Goal: Answer question/provide support

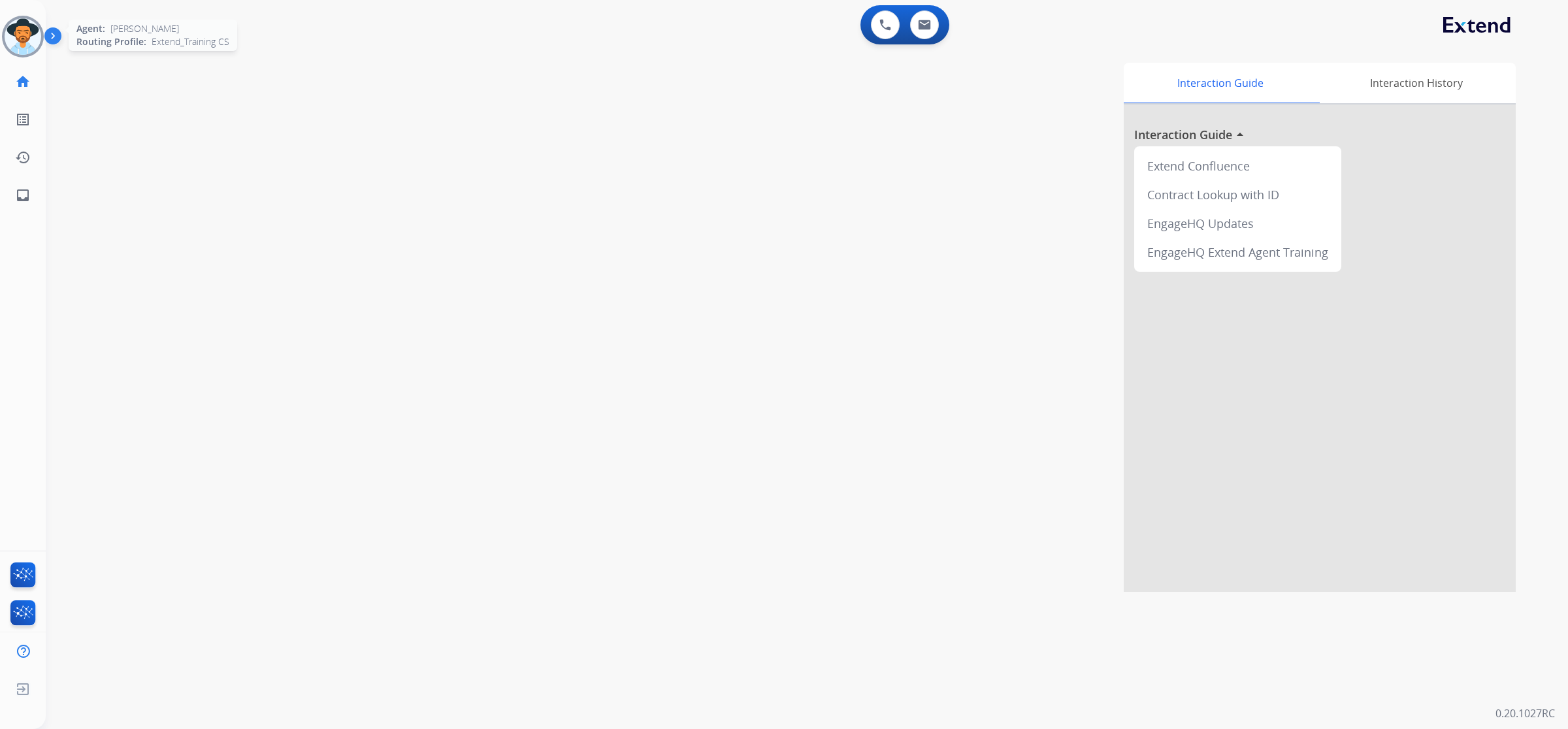
click at [11, 44] on img at bounding box center [23, 36] width 36 height 36
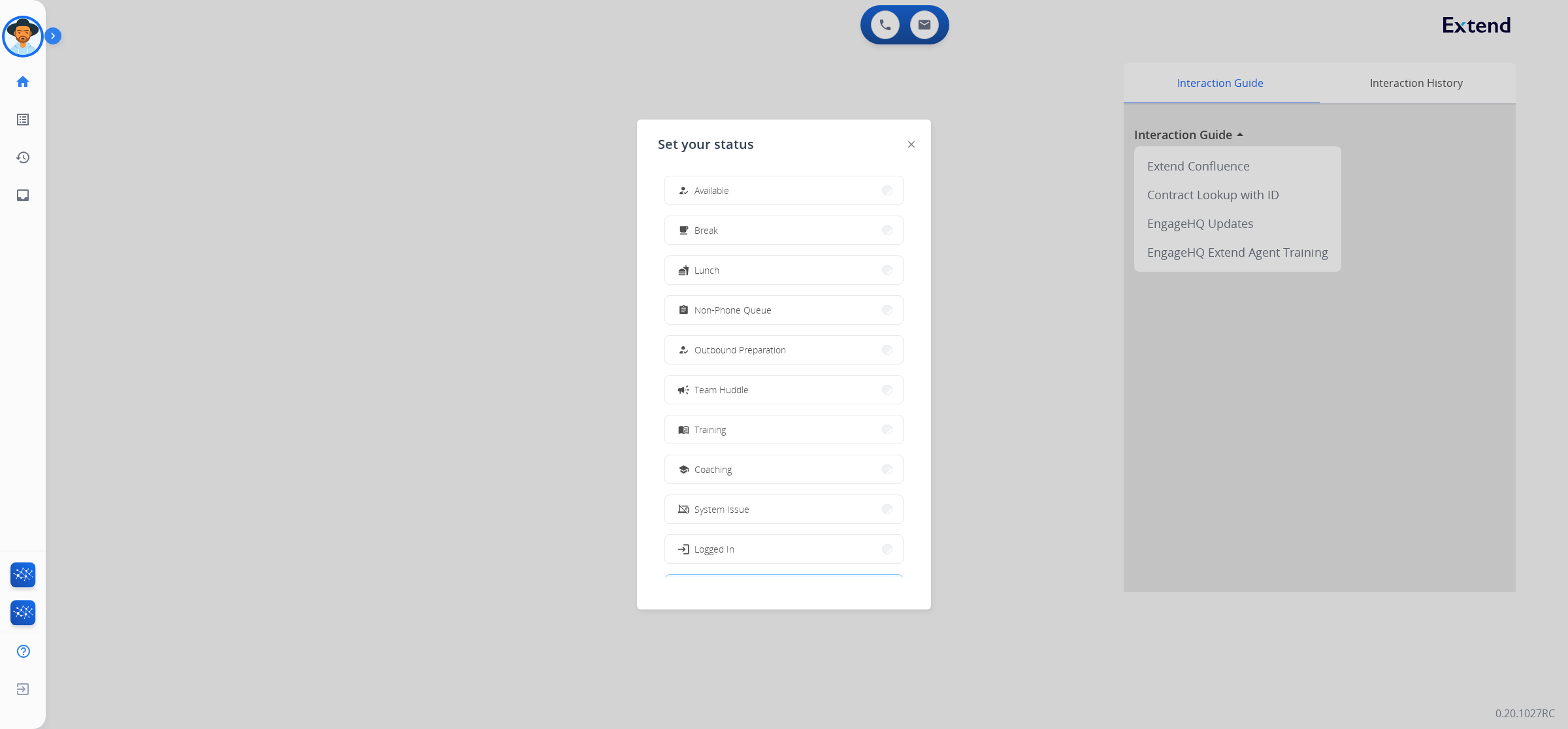
click at [752, 188] on button "how_to_reg Available" at bounding box center [784, 190] width 237 height 28
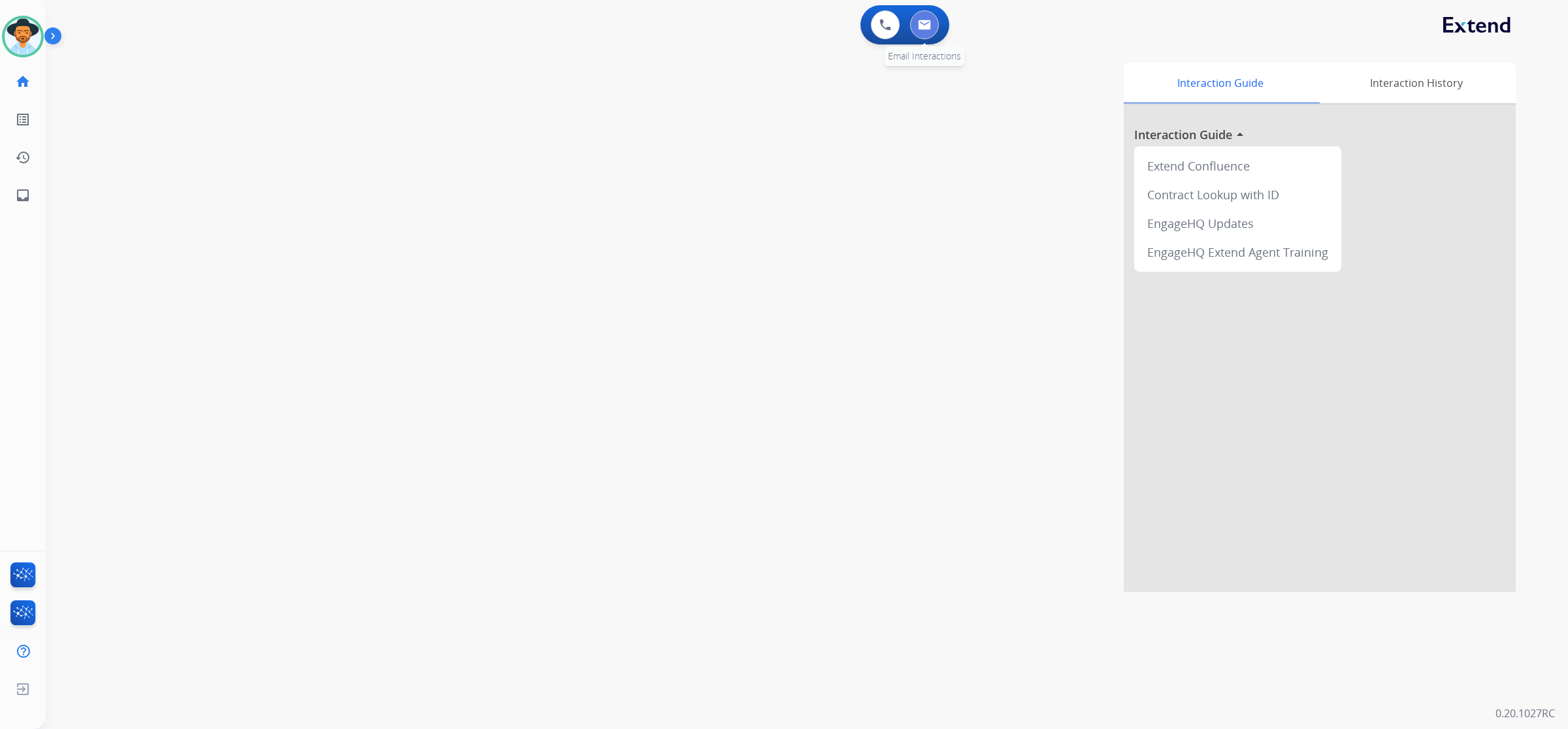
click at [934, 27] on button at bounding box center [923, 25] width 28 height 28
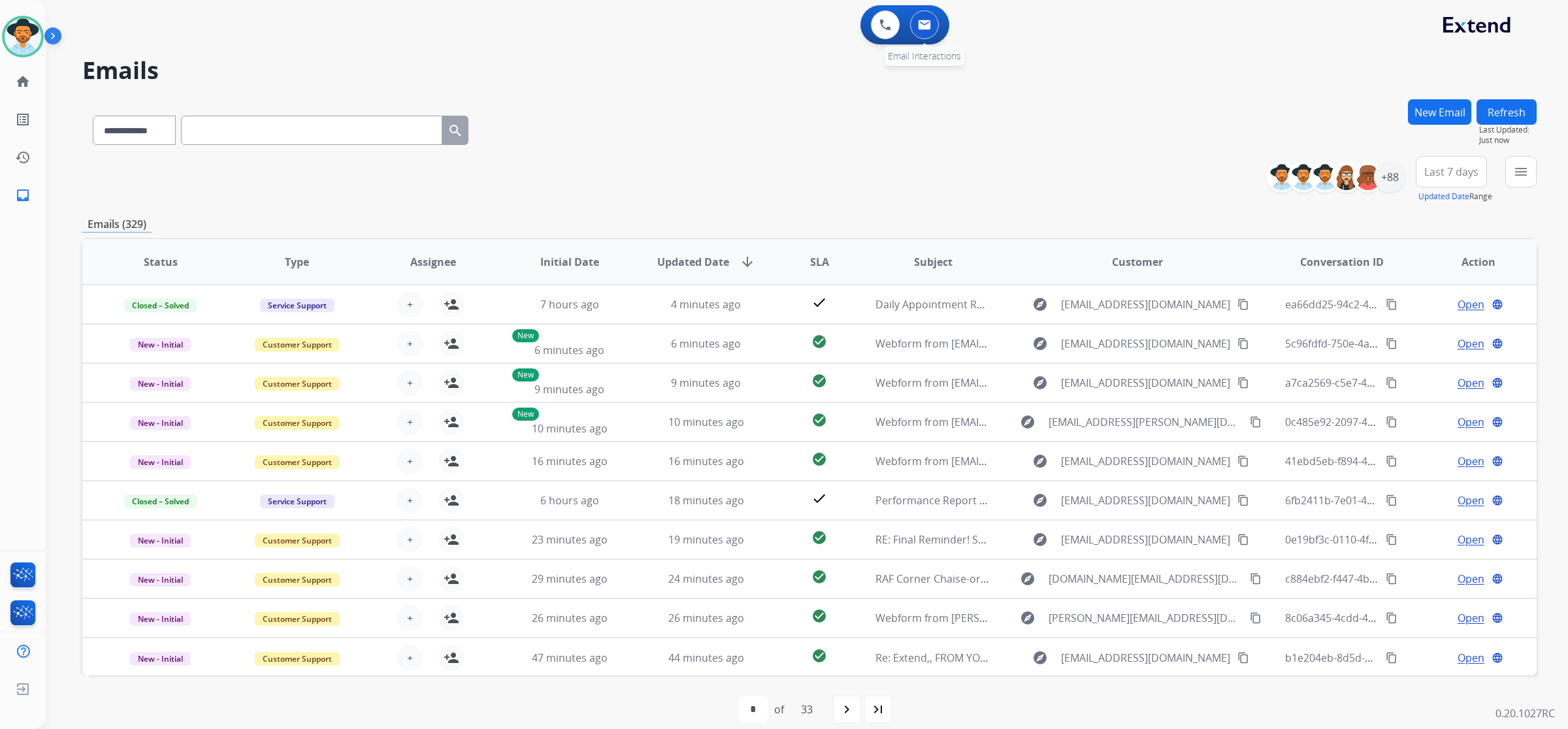
click at [917, 34] on button at bounding box center [923, 25] width 28 height 28
click at [928, 23] on img at bounding box center [923, 25] width 13 height 11
click at [1396, 180] on div "+88" at bounding box center [1389, 177] width 31 height 31
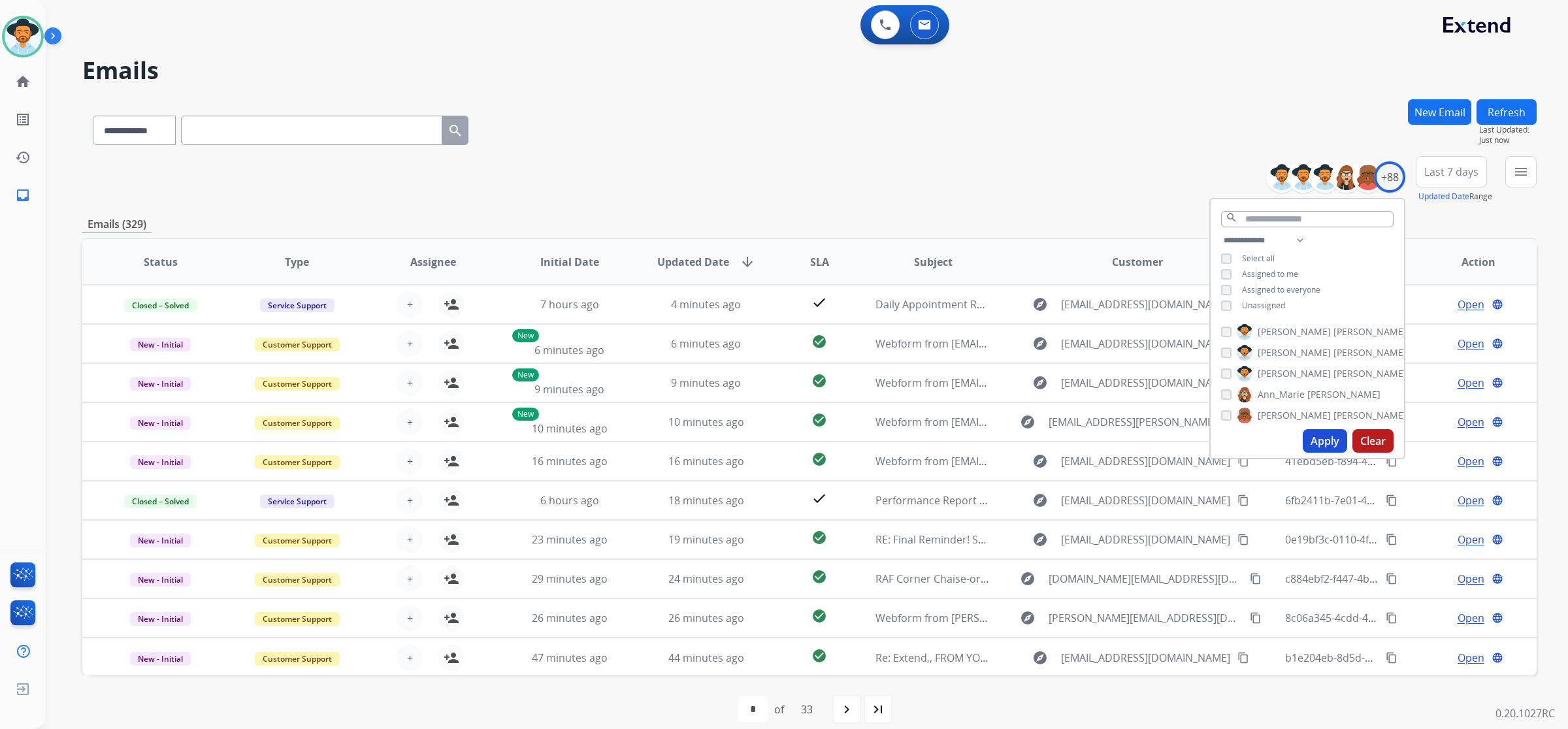
click at [1268, 304] on span "Unassigned" at bounding box center [1263, 305] width 43 height 11
click at [1320, 441] on button "Apply" at bounding box center [1324, 441] width 44 height 24
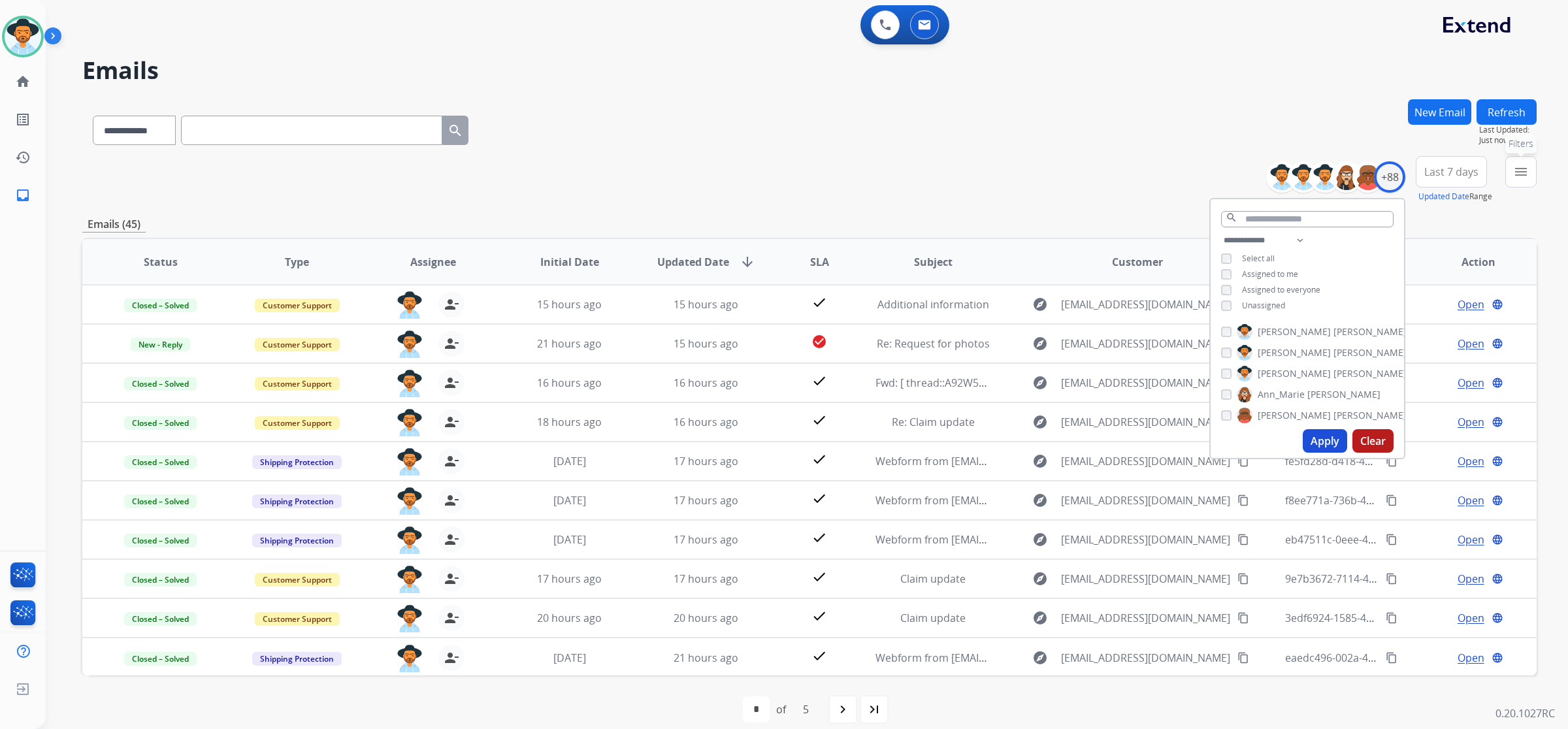
click at [1517, 165] on mat-icon "menu" at bounding box center [1521, 172] width 16 height 16
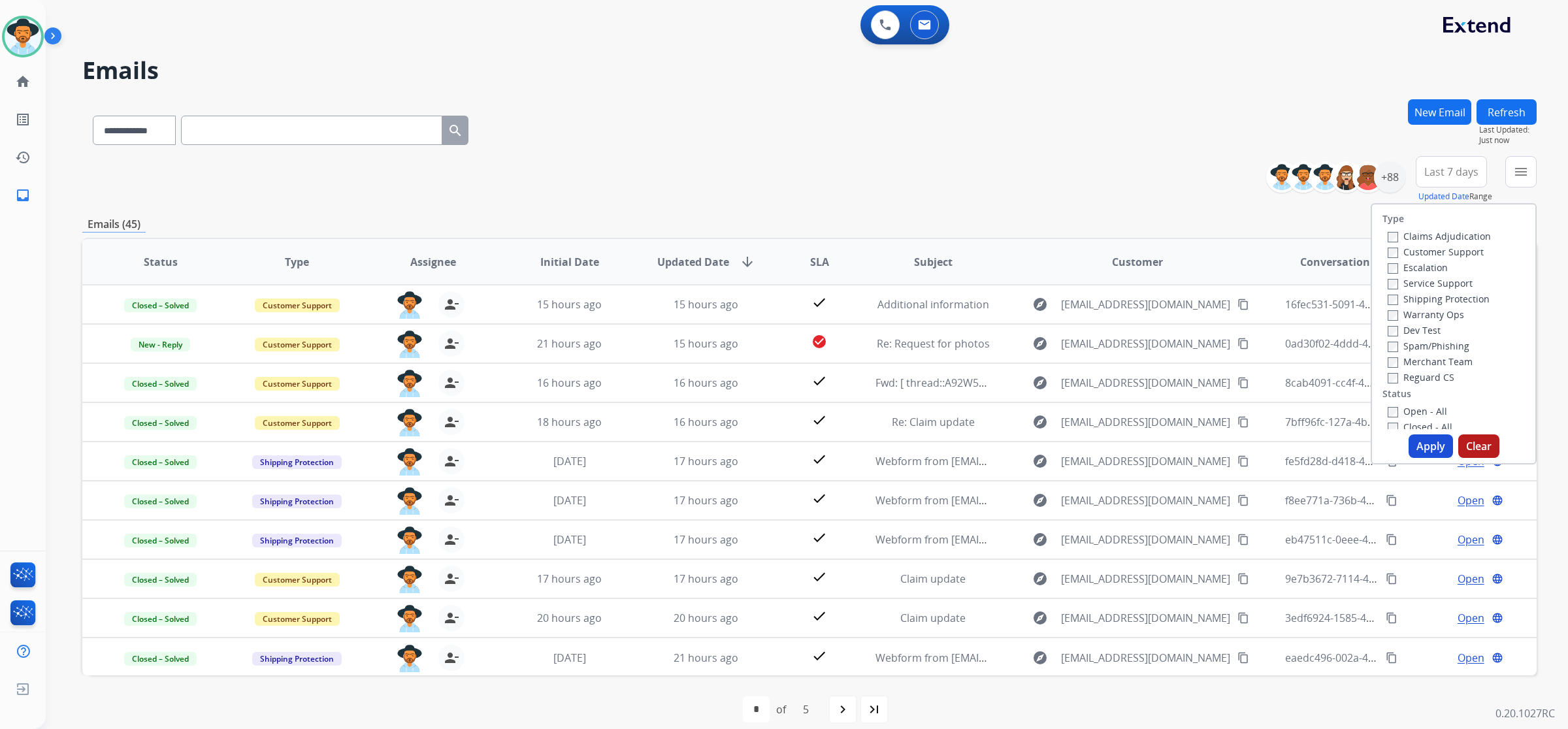
click at [1414, 408] on label "Open - All" at bounding box center [1417, 411] width 60 height 13
click at [1415, 437] on button "Apply" at bounding box center [1430, 446] width 44 height 24
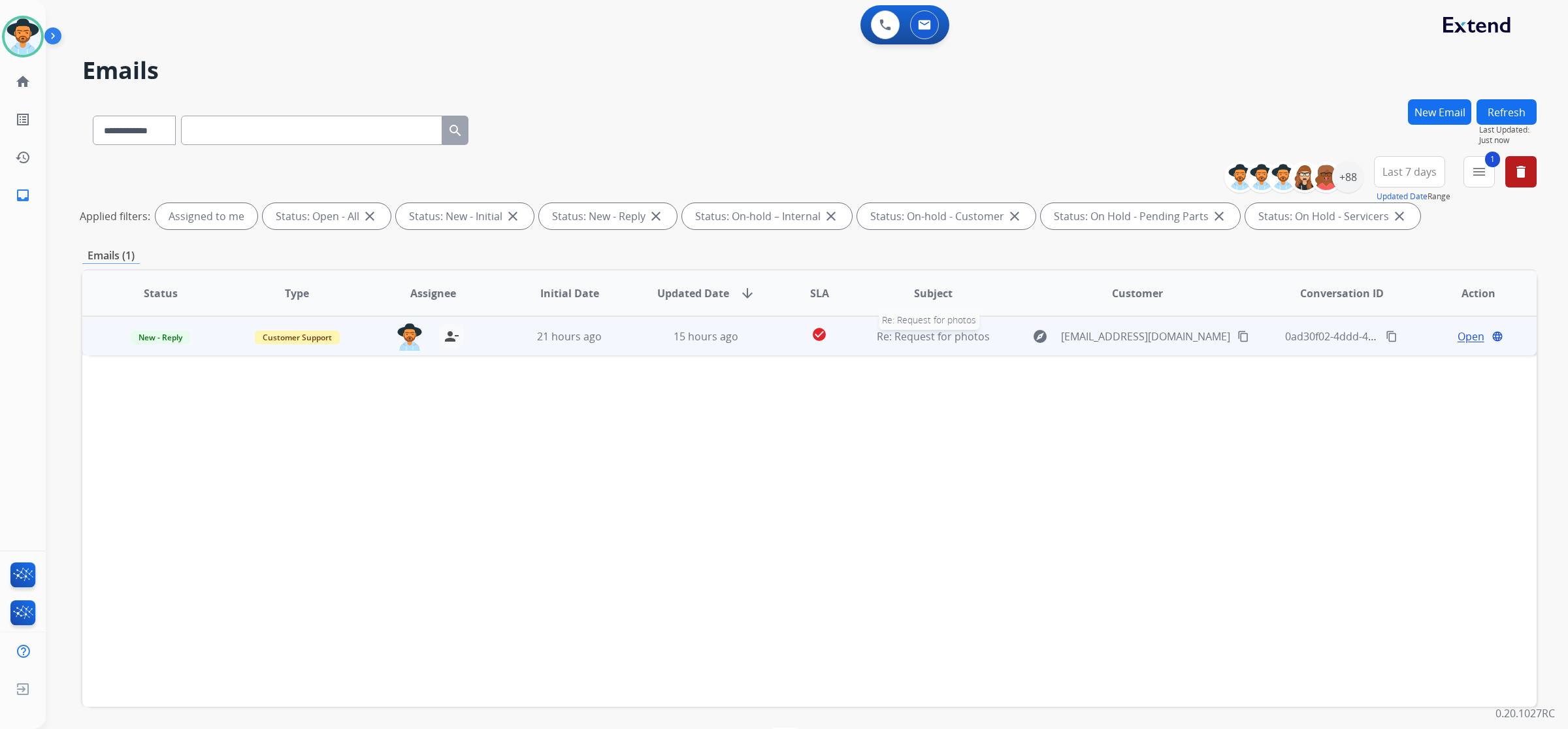
click at [941, 342] on div "Re: Request for photos" at bounding box center [932, 337] width 115 height 16
click at [1457, 338] on span "Open" at bounding box center [1470, 336] width 26 height 16
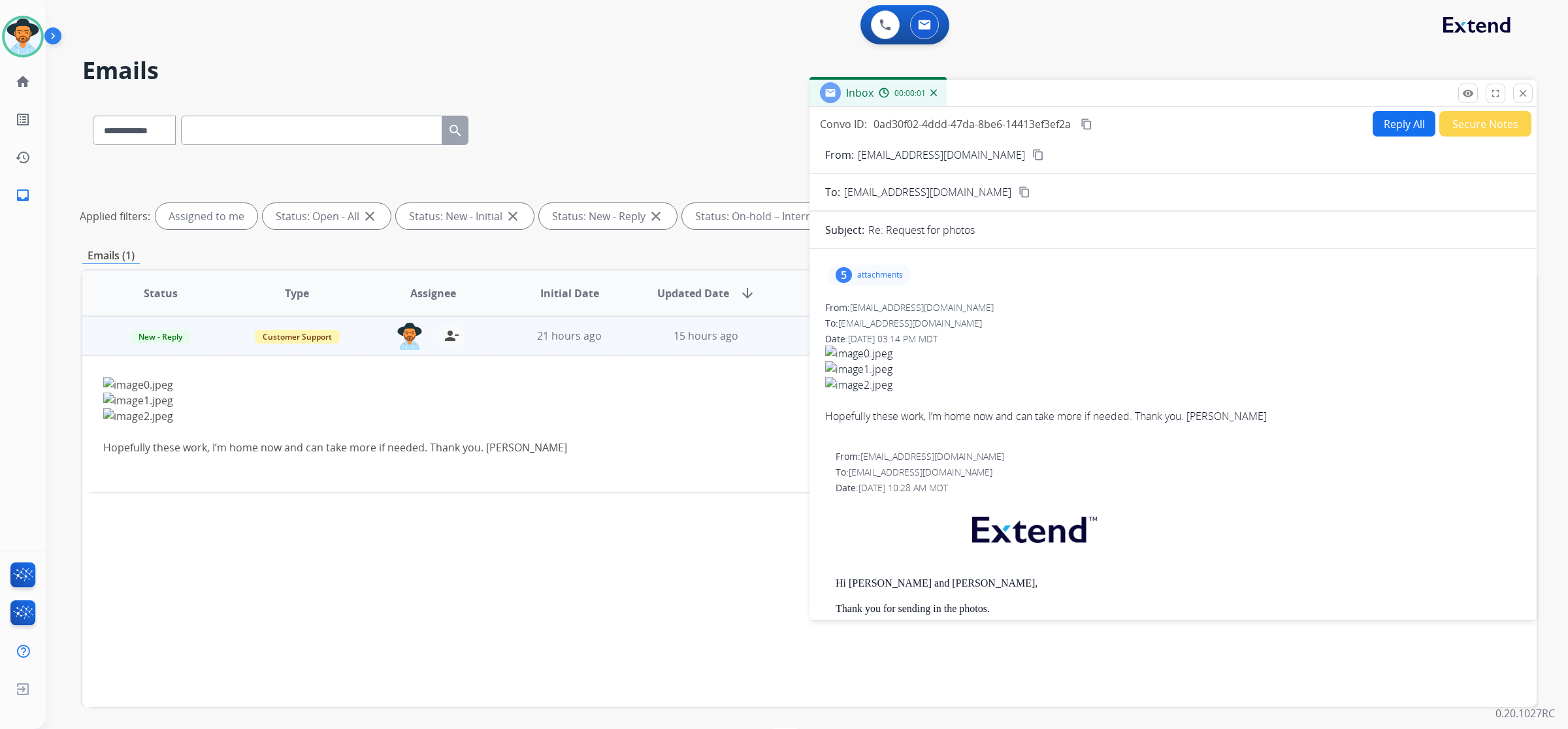
click at [866, 270] on p "attachments" at bounding box center [879, 275] width 46 height 11
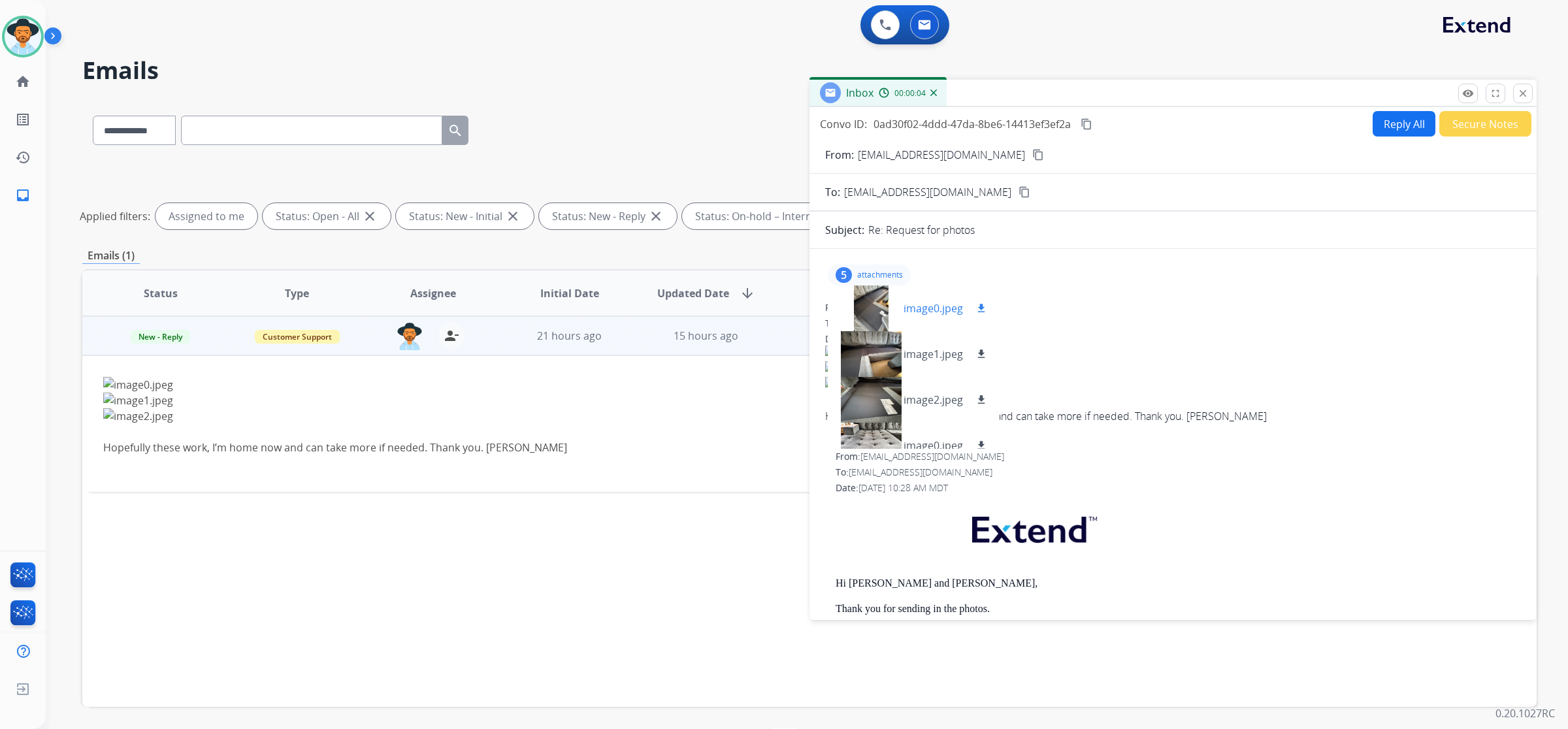
click at [874, 314] on div at bounding box center [870, 308] width 66 height 46
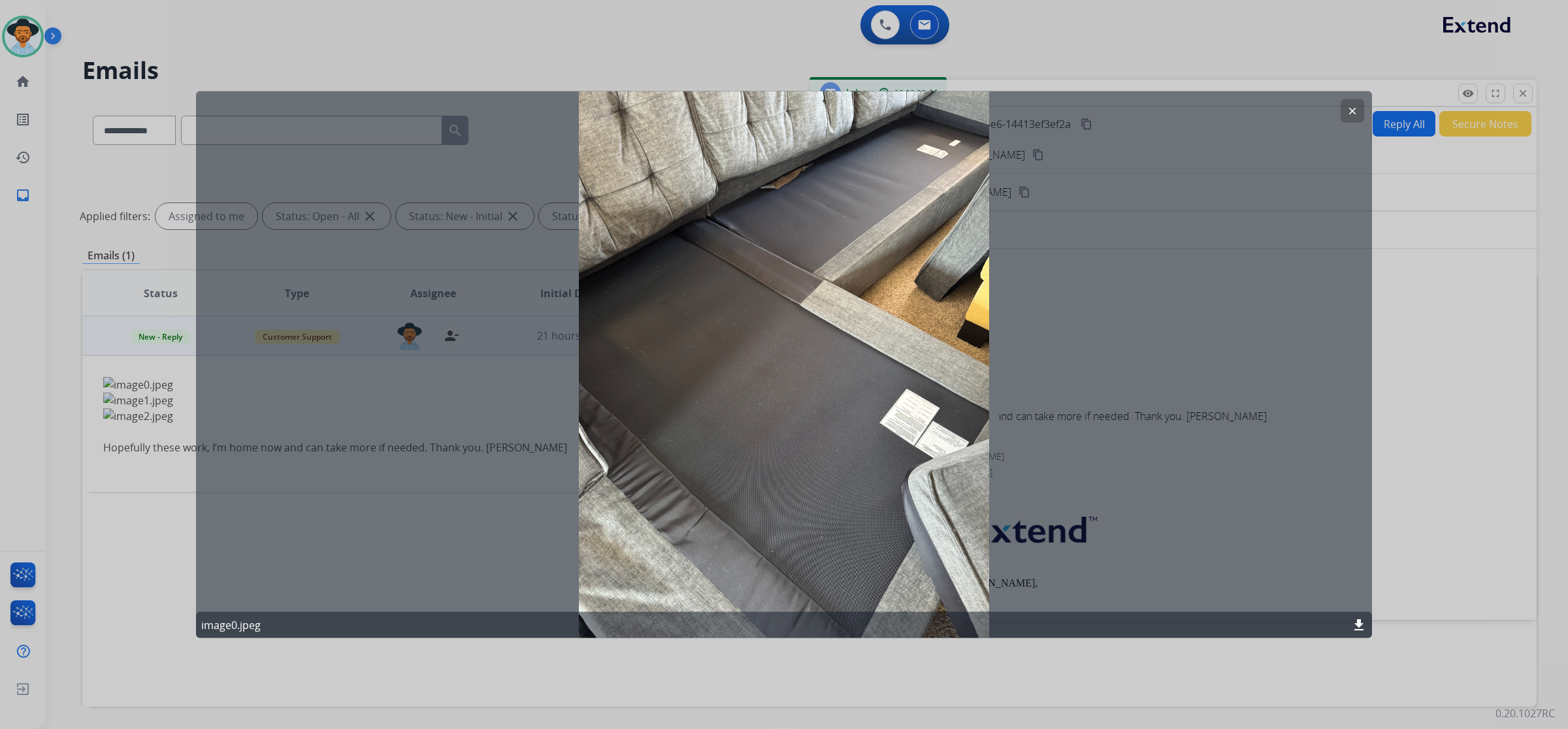
click at [1347, 108] on mat-icon "clear" at bounding box center [1352, 111] width 12 height 12
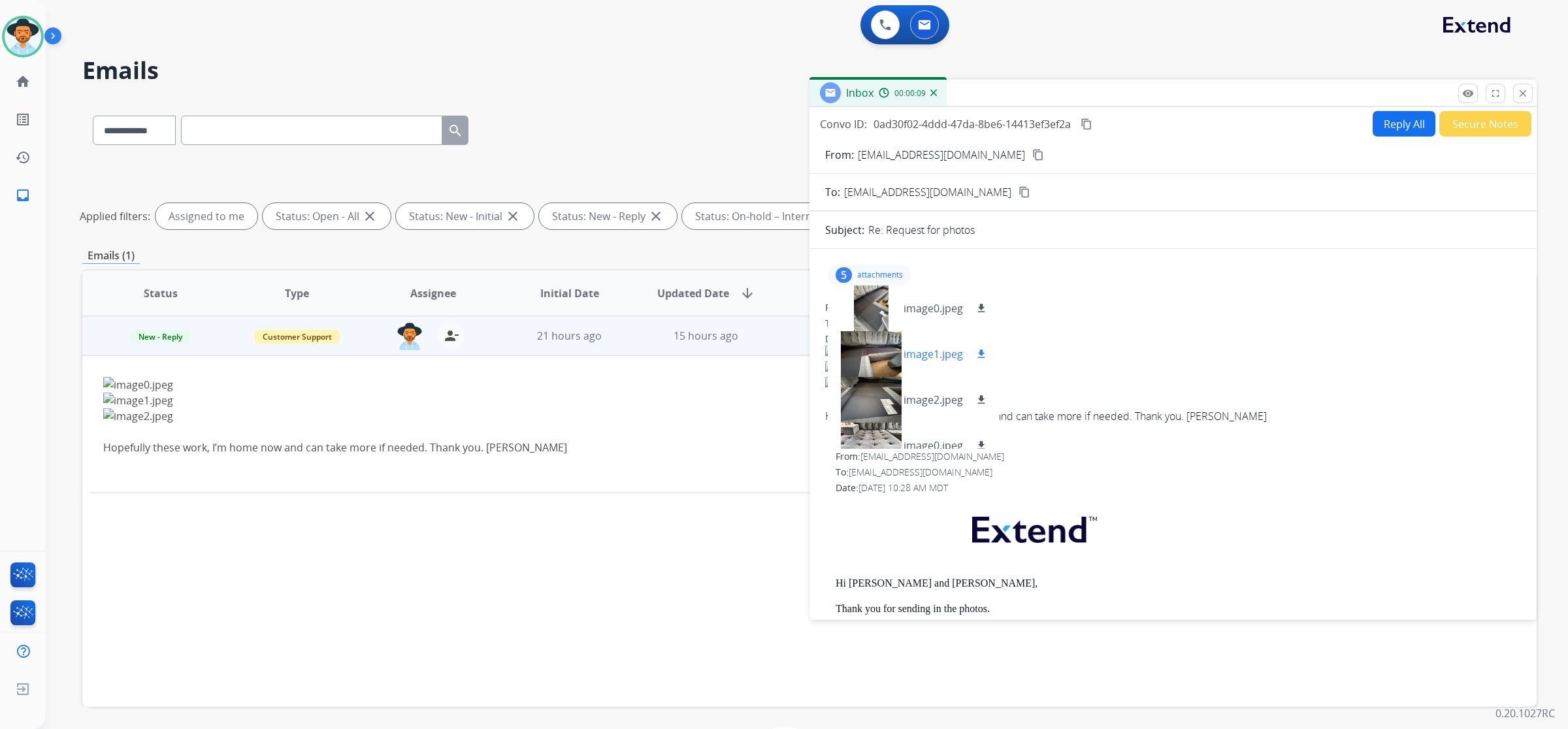
click at [885, 356] on div at bounding box center [870, 353] width 66 height 46
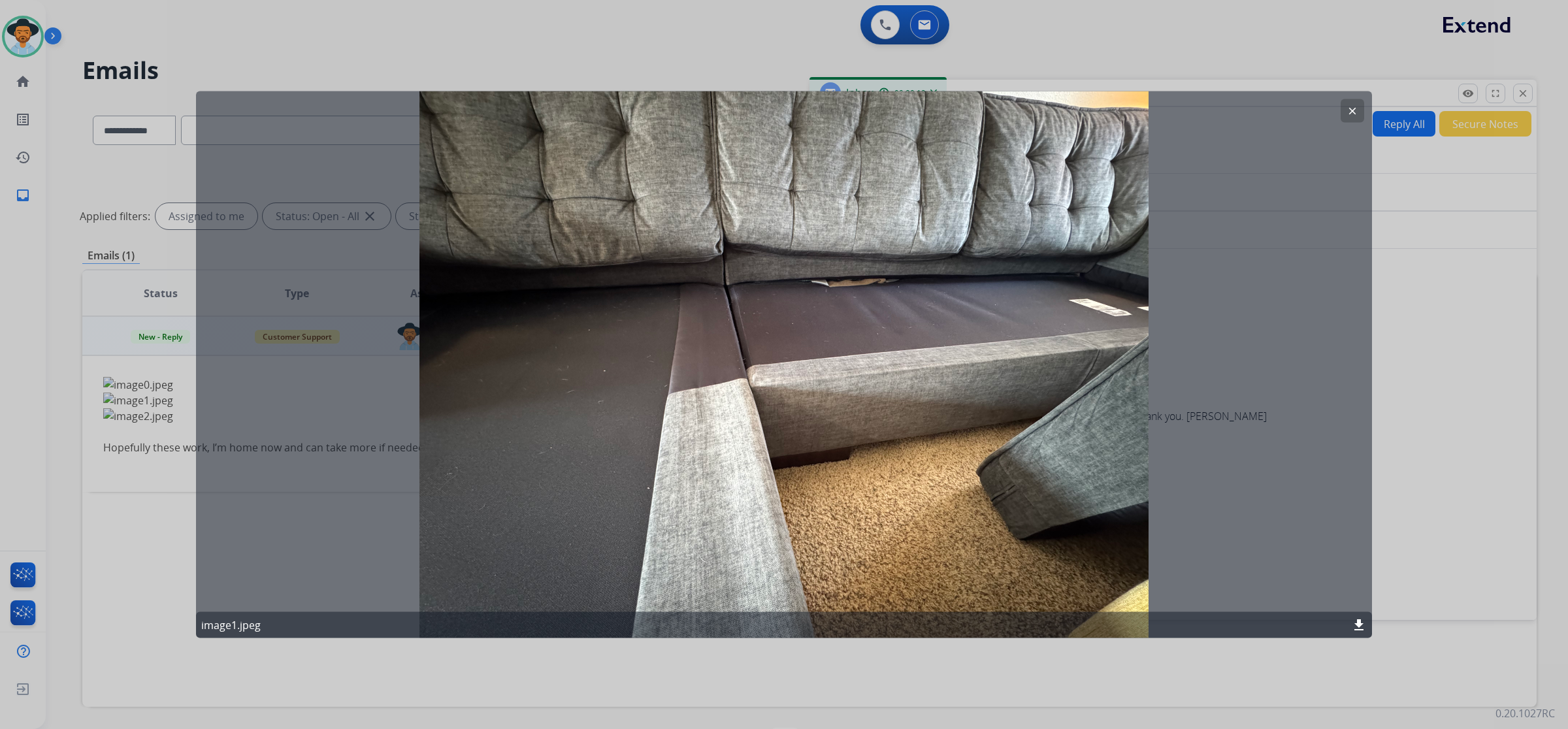
click at [1352, 113] on mat-icon "clear" at bounding box center [1352, 111] width 12 height 12
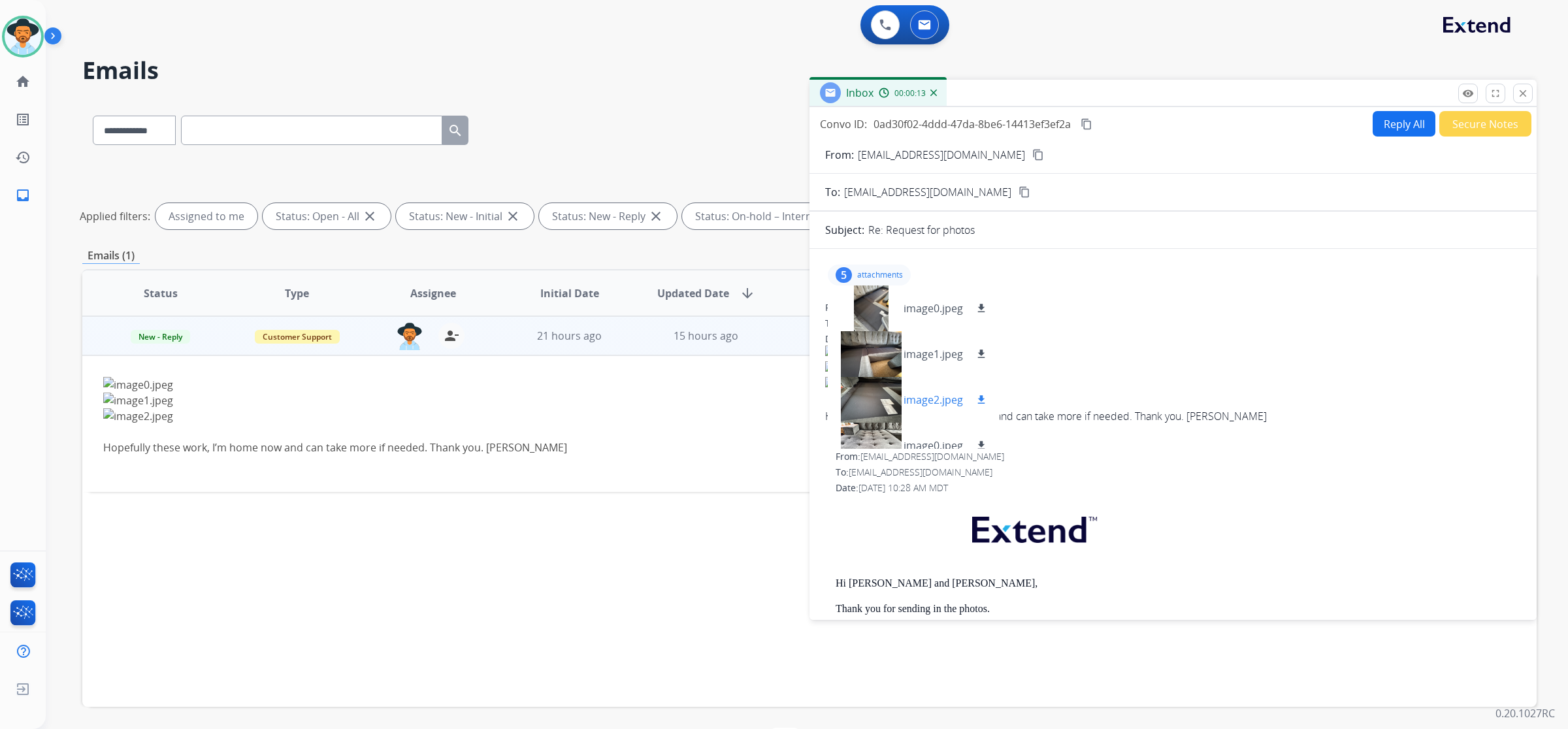
click at [884, 403] on div at bounding box center [870, 399] width 66 height 46
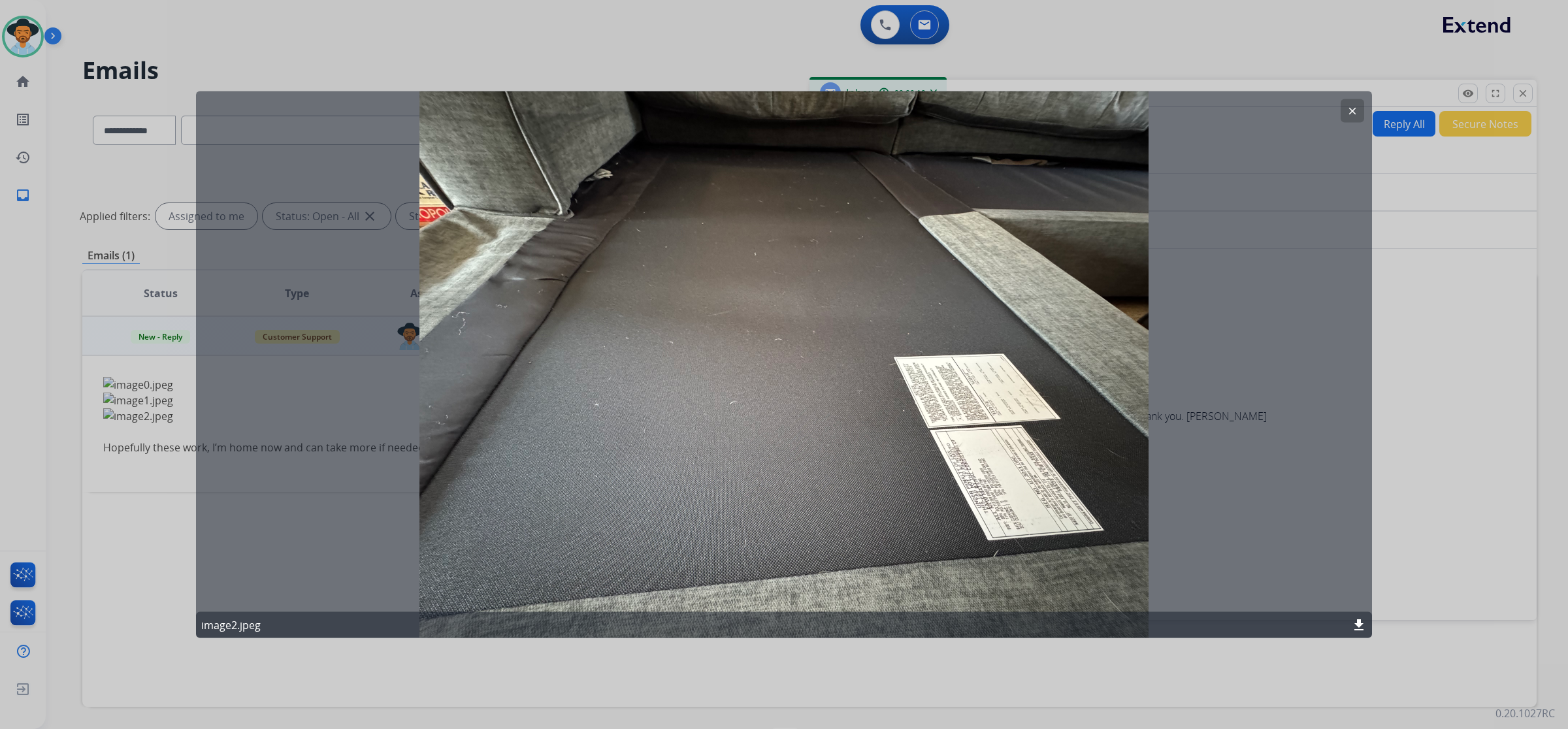
click at [1342, 109] on button "clear" at bounding box center [1352, 111] width 24 height 24
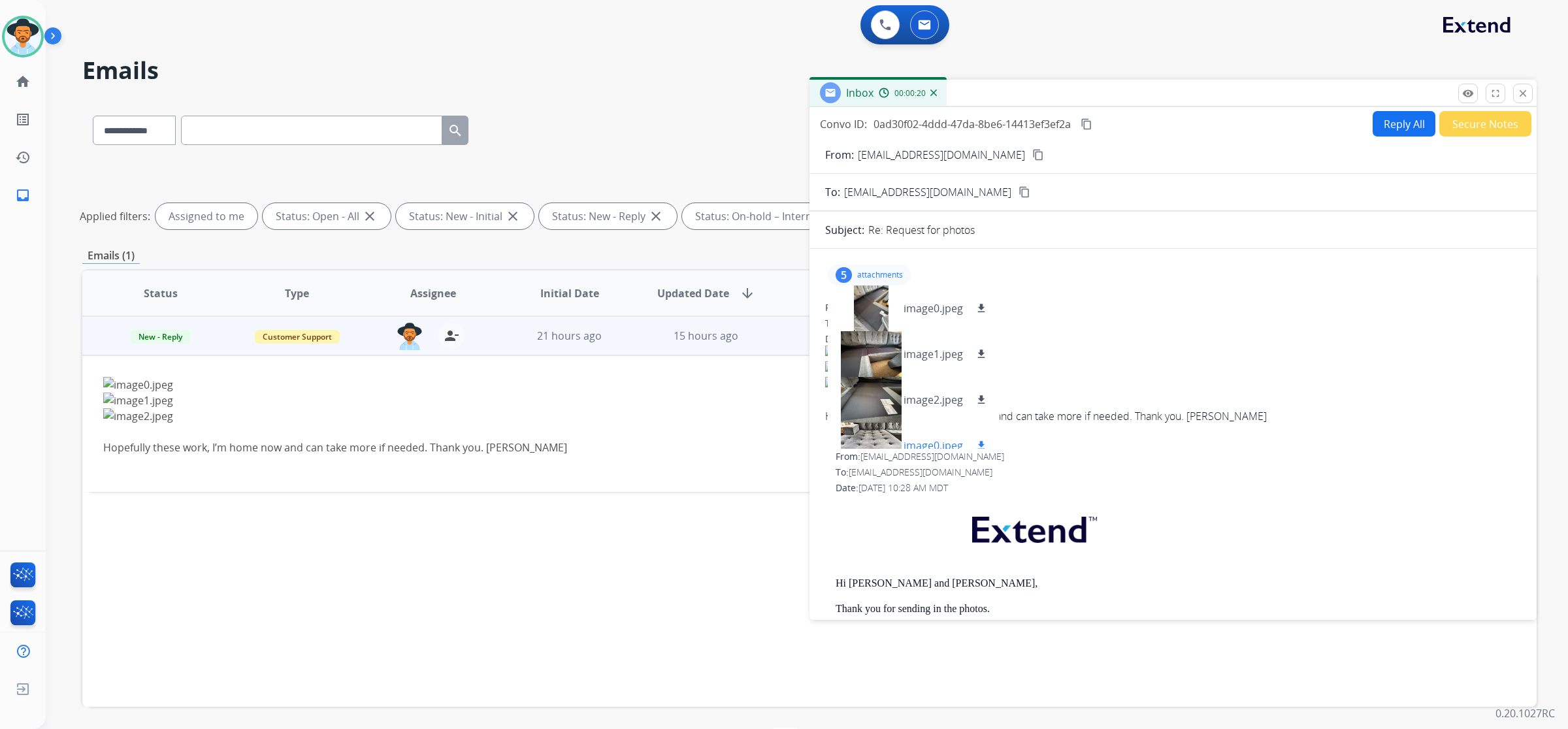
scroll to position [66, 0]
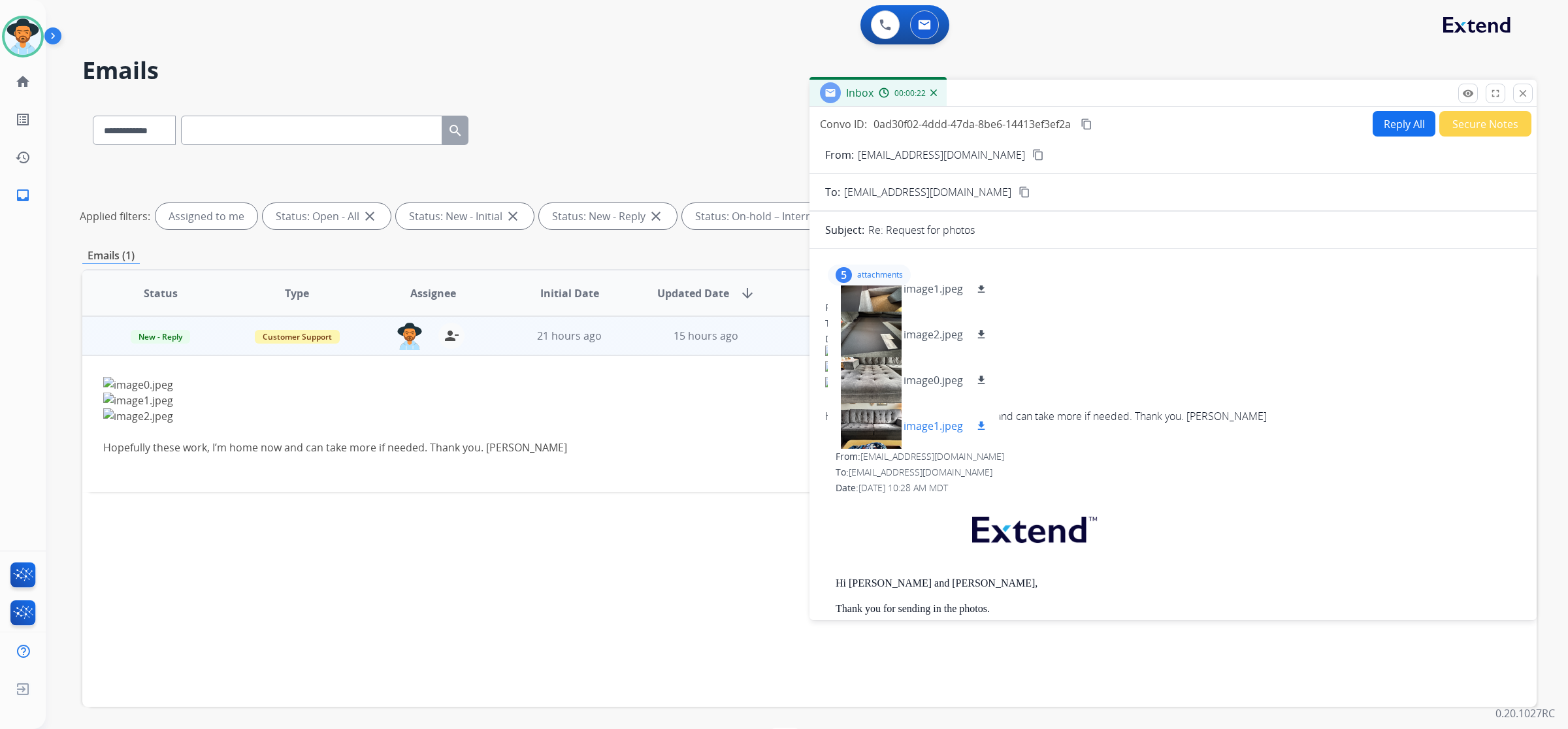
click at [884, 416] on div at bounding box center [870, 426] width 66 height 46
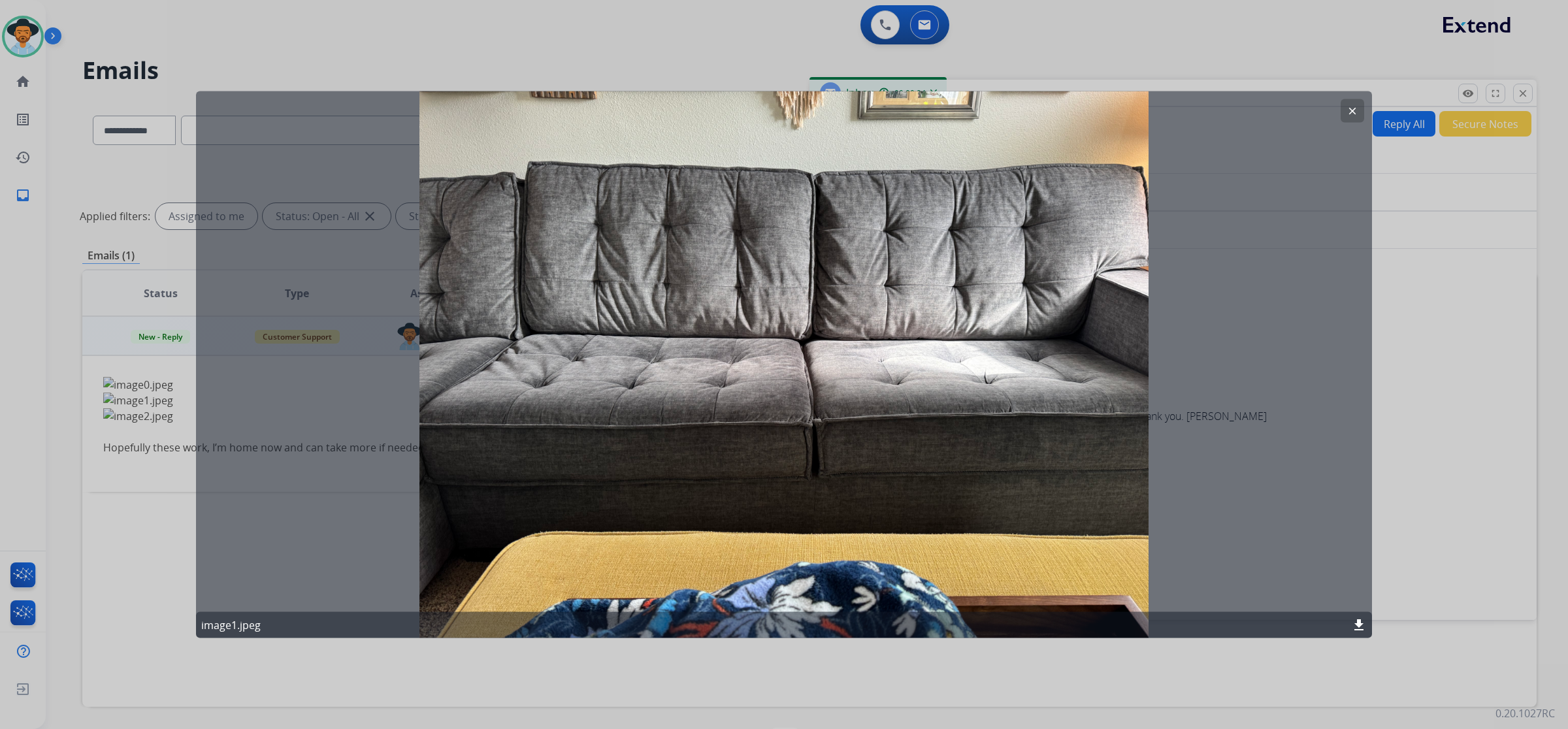
click at [1340, 106] on button "clear" at bounding box center [1352, 111] width 24 height 24
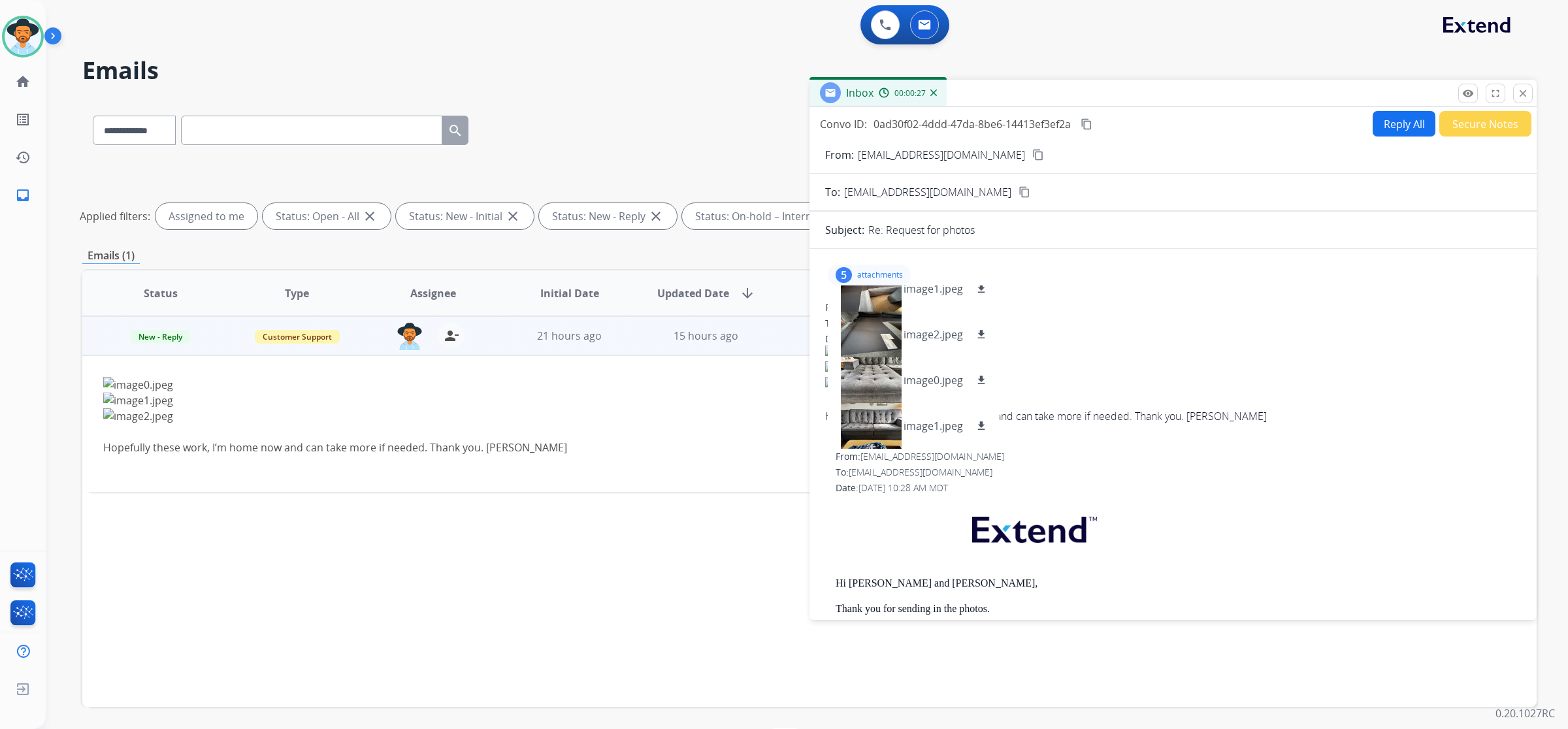
click at [1032, 155] on mat-icon "content_copy" at bounding box center [1038, 155] width 12 height 12
click at [882, 334] on div at bounding box center [870, 335] width 66 height 46
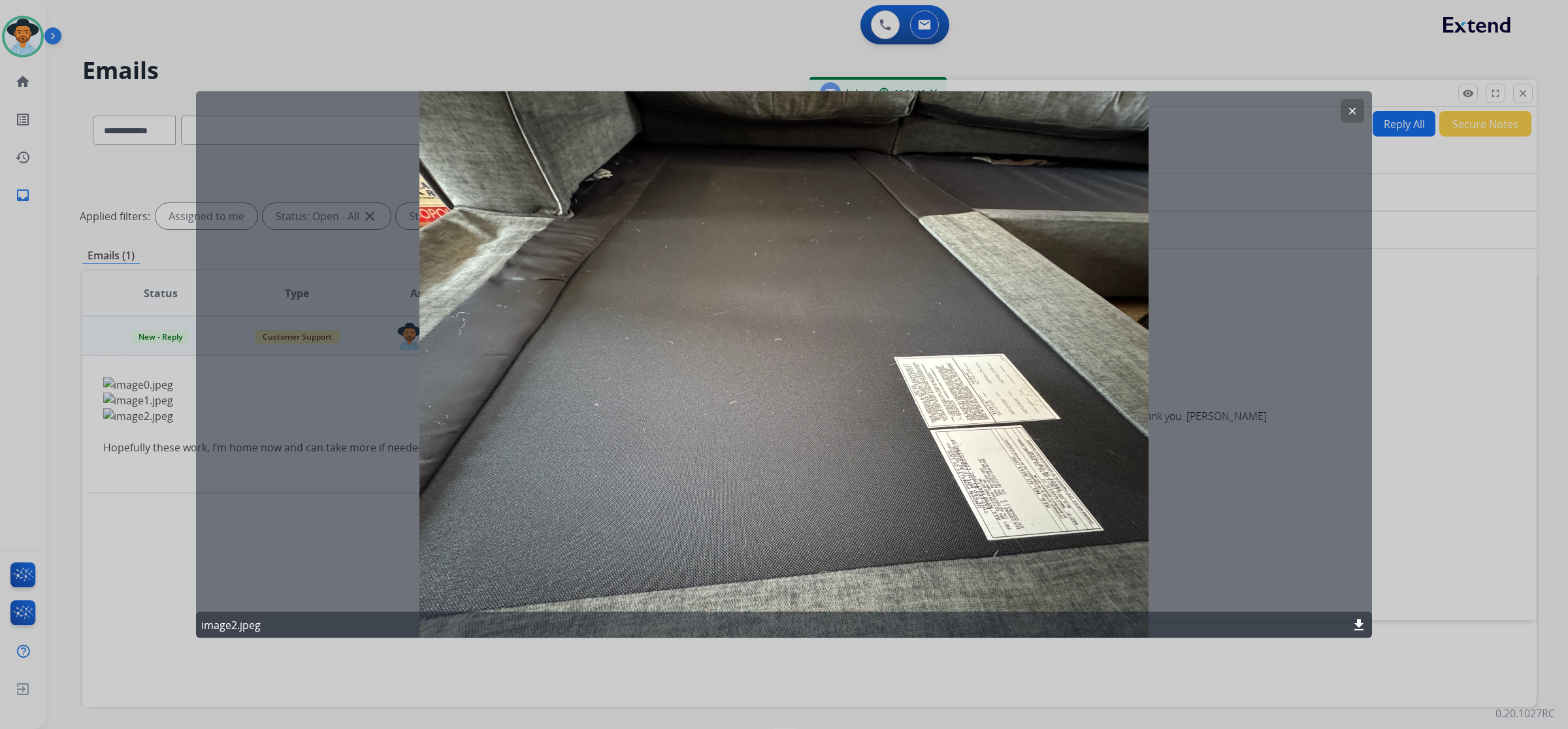
click at [1347, 111] on mat-icon "clear" at bounding box center [1352, 111] width 12 height 12
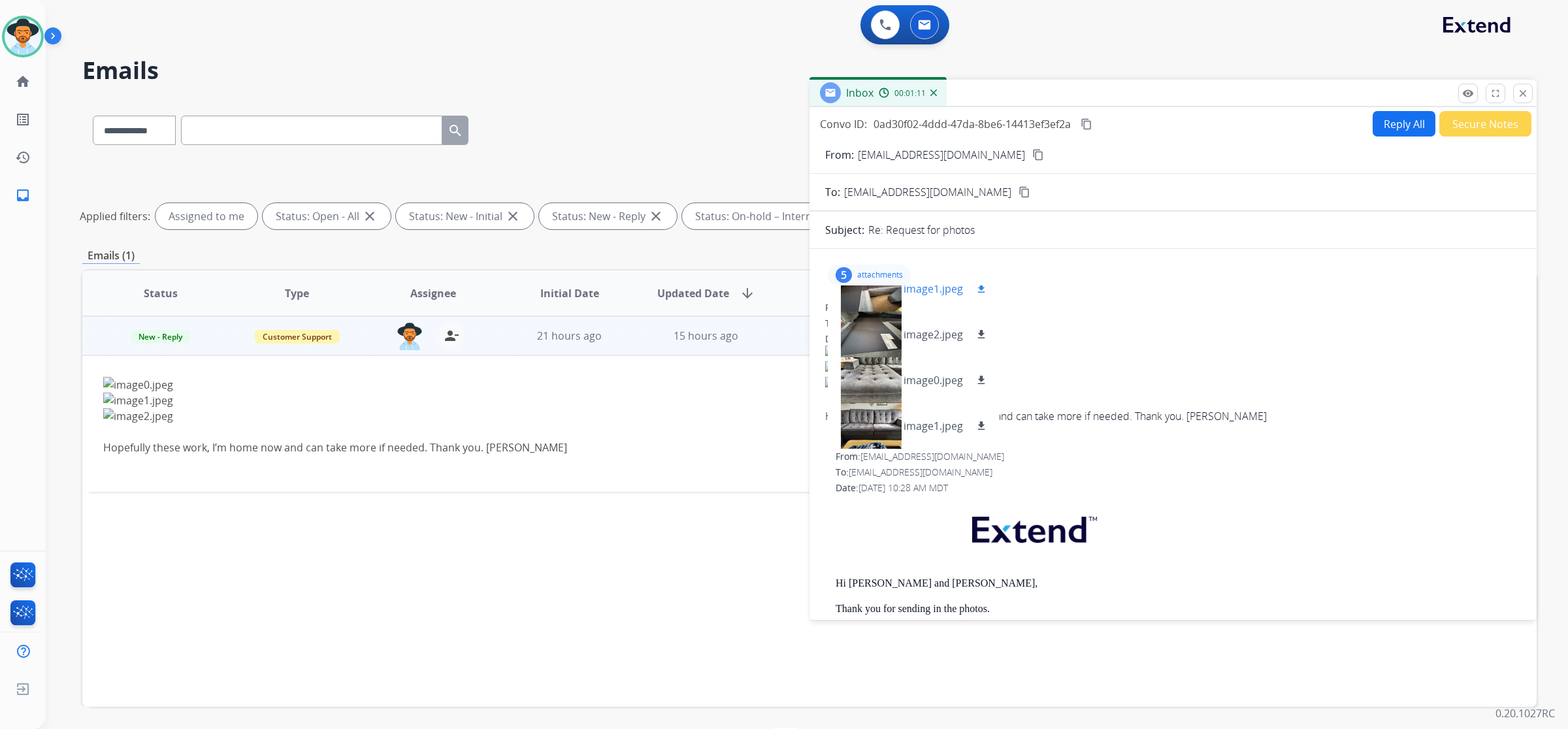
click at [882, 302] on div at bounding box center [870, 288] width 66 height 46
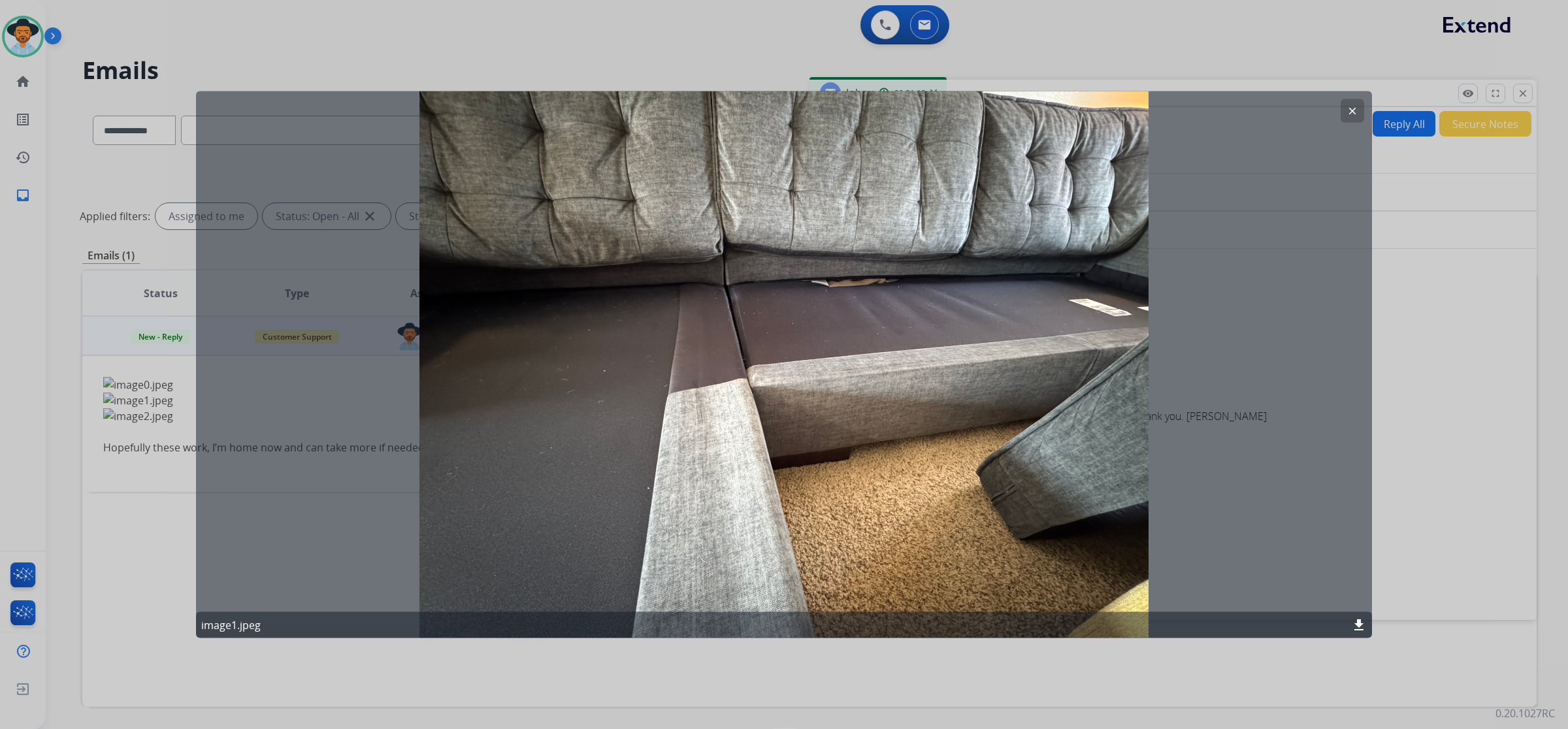
click at [1353, 115] on mat-icon "clear" at bounding box center [1352, 111] width 12 height 12
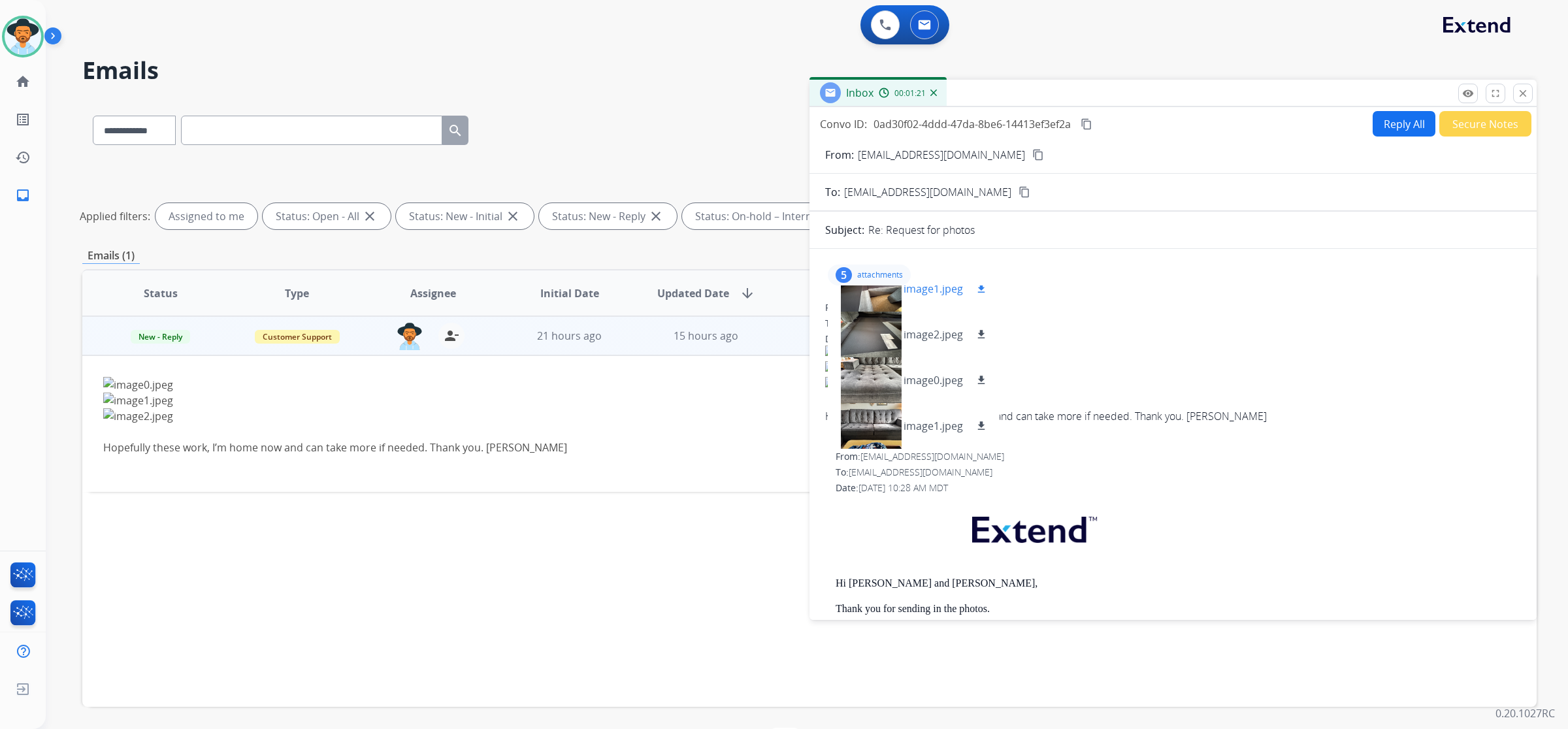
scroll to position [0, 0]
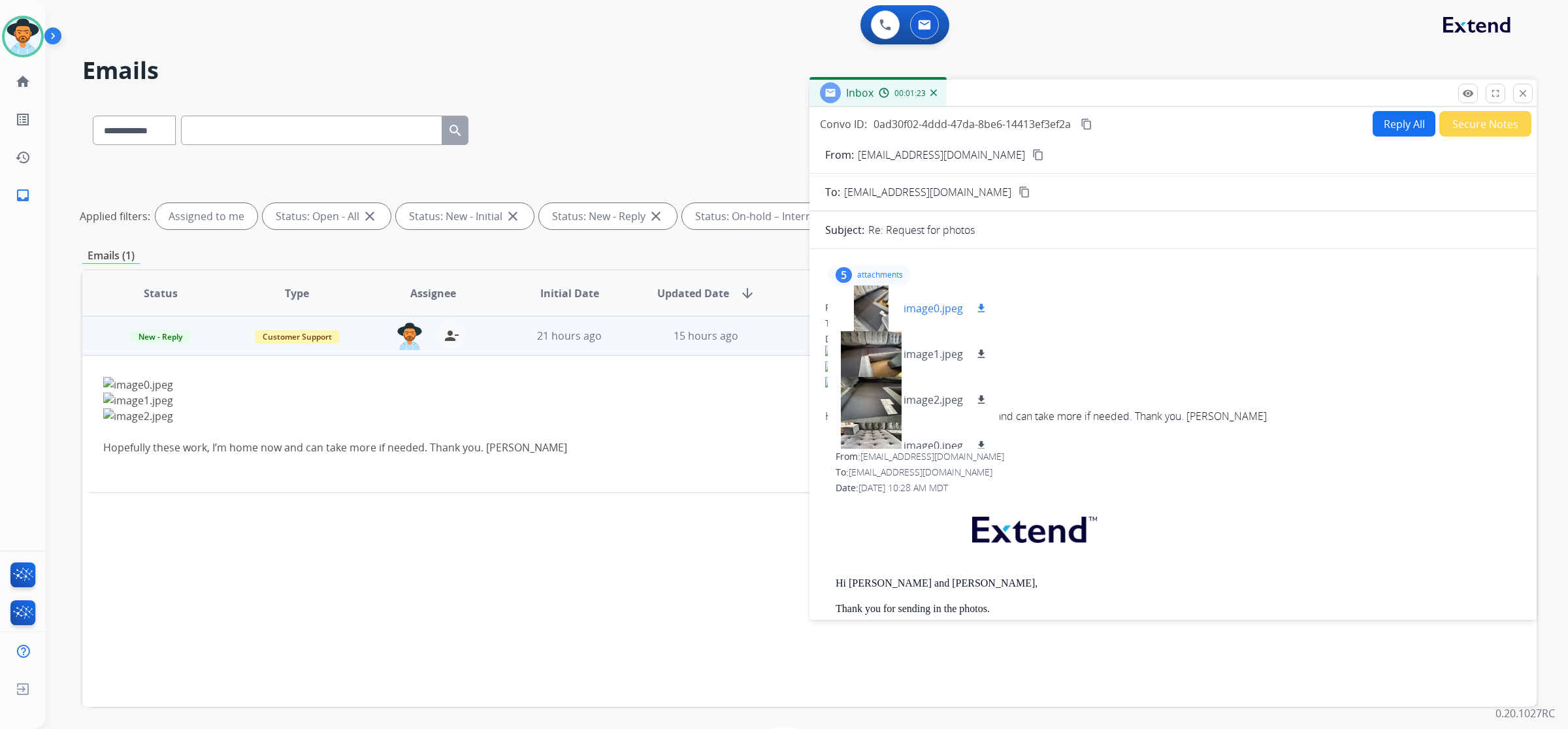
click at [861, 307] on div at bounding box center [870, 308] width 66 height 46
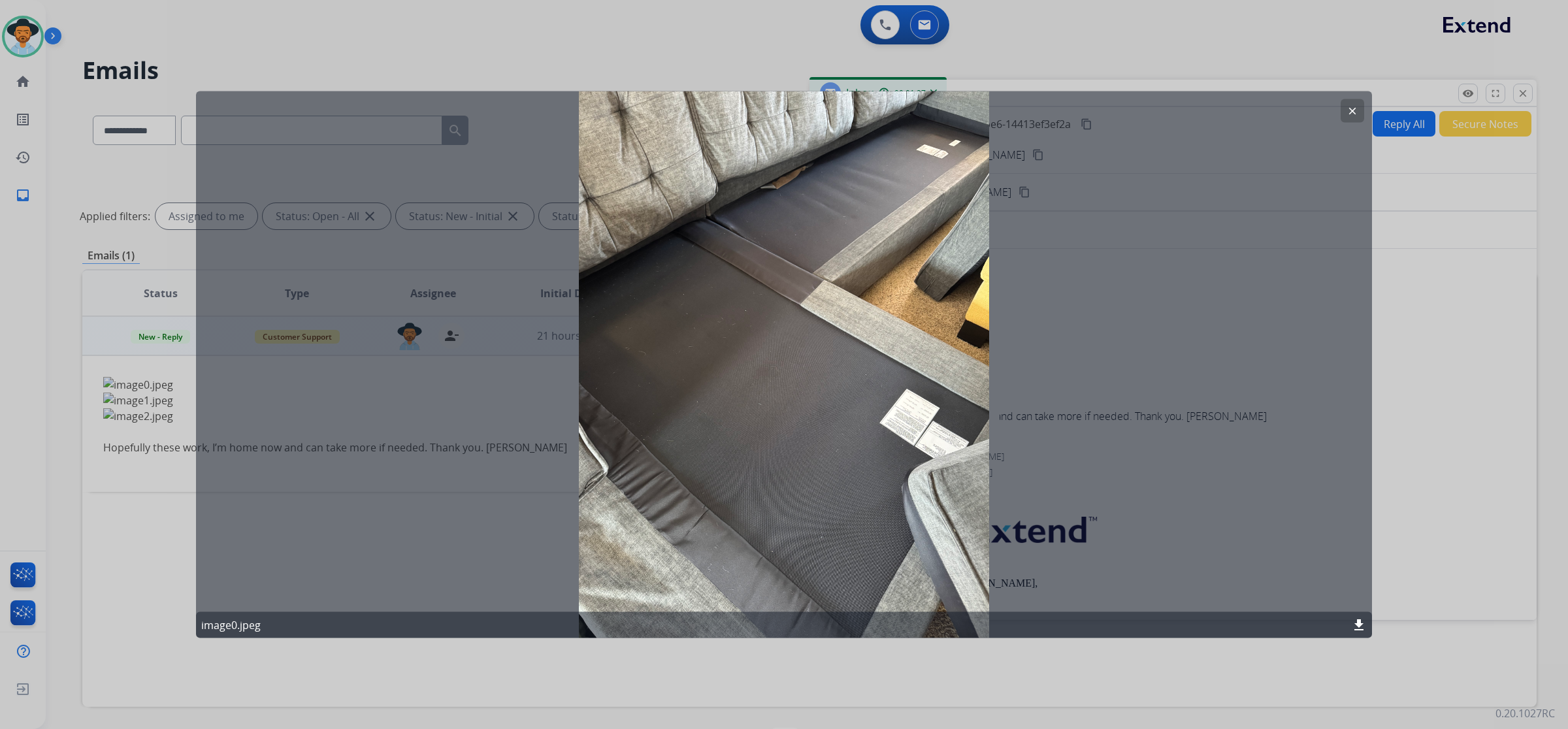
click at [1351, 108] on mat-icon "clear" at bounding box center [1352, 111] width 12 height 12
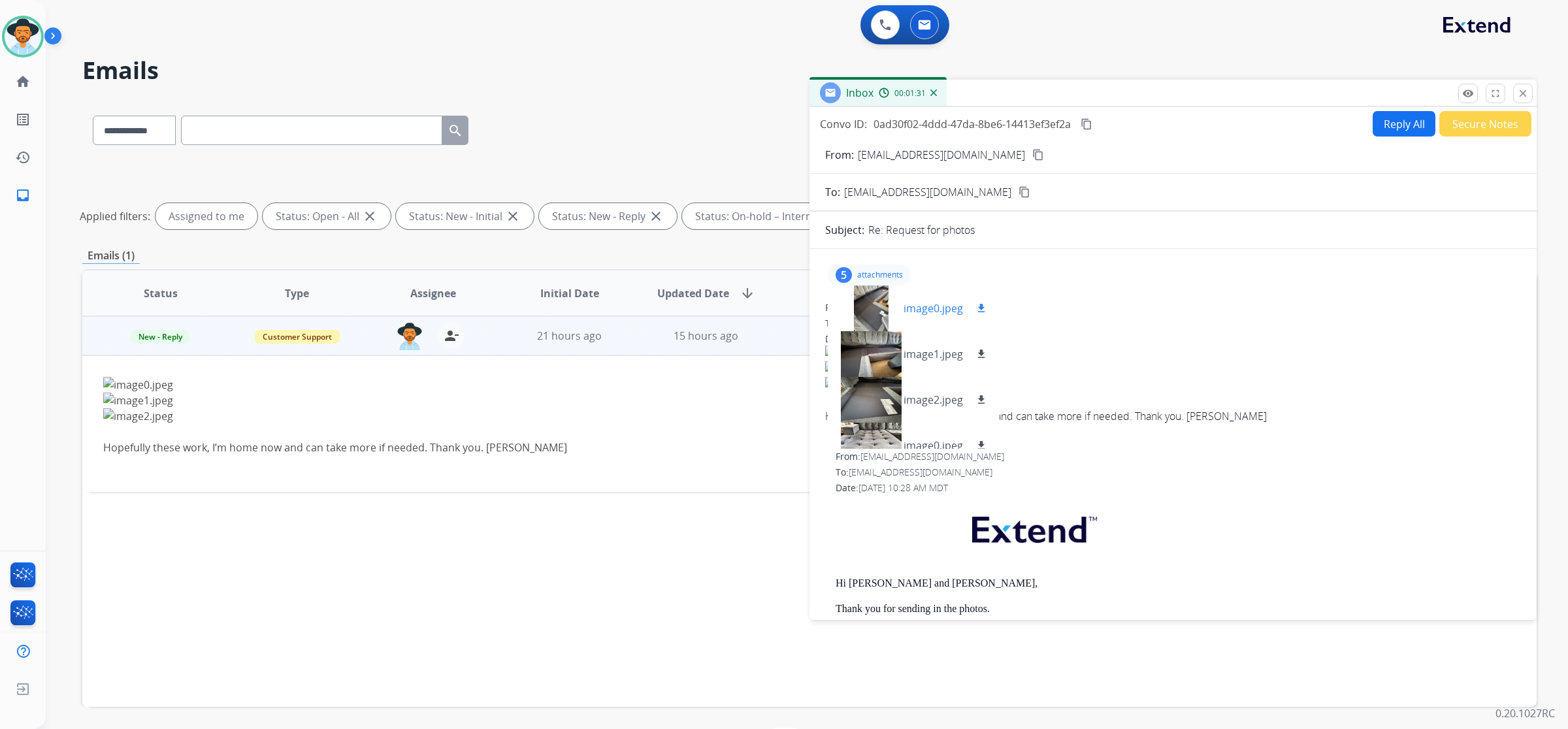
click at [861, 295] on div at bounding box center [870, 308] width 66 height 46
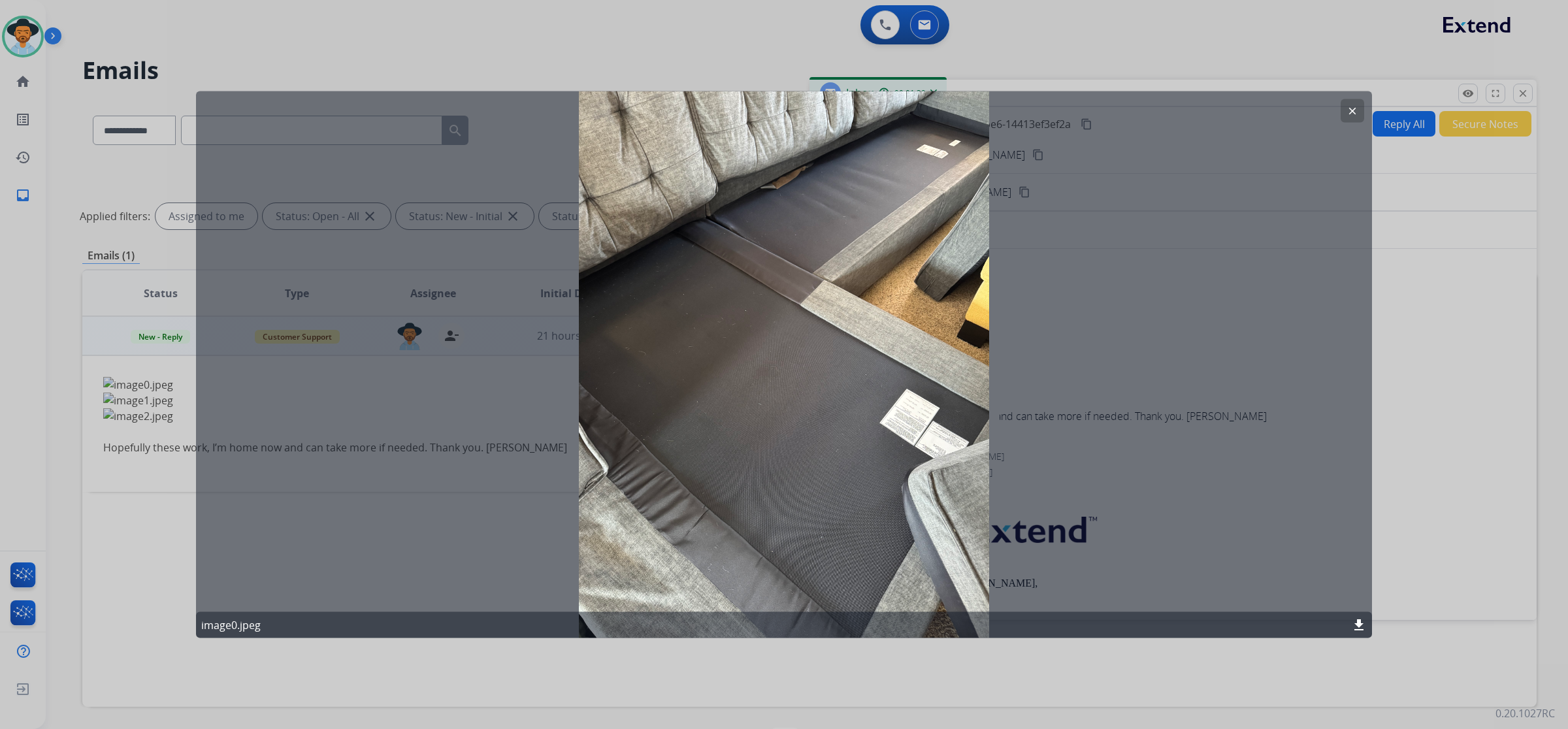
click at [1352, 108] on mat-icon "clear" at bounding box center [1352, 111] width 12 height 12
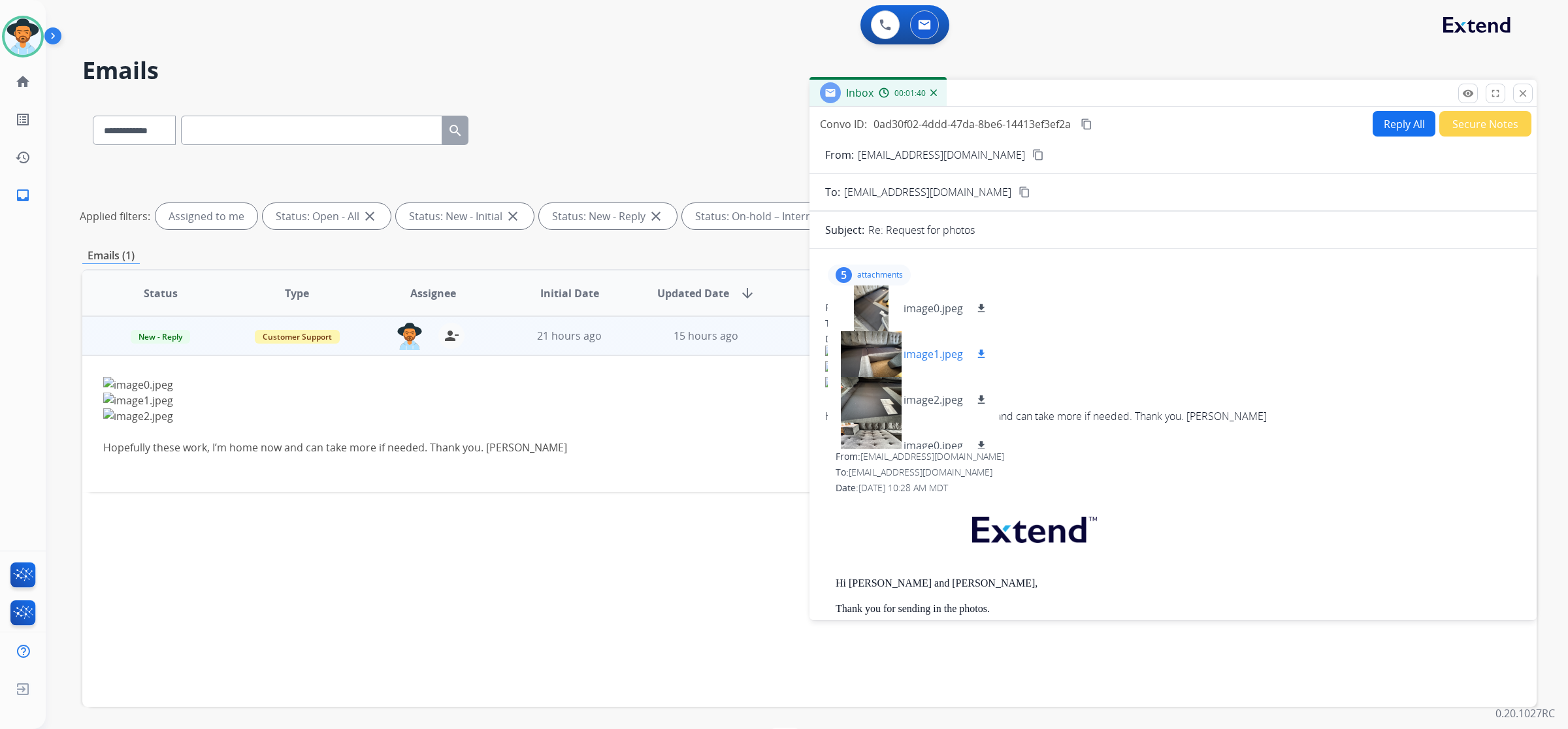
click at [872, 361] on div at bounding box center [870, 353] width 66 height 46
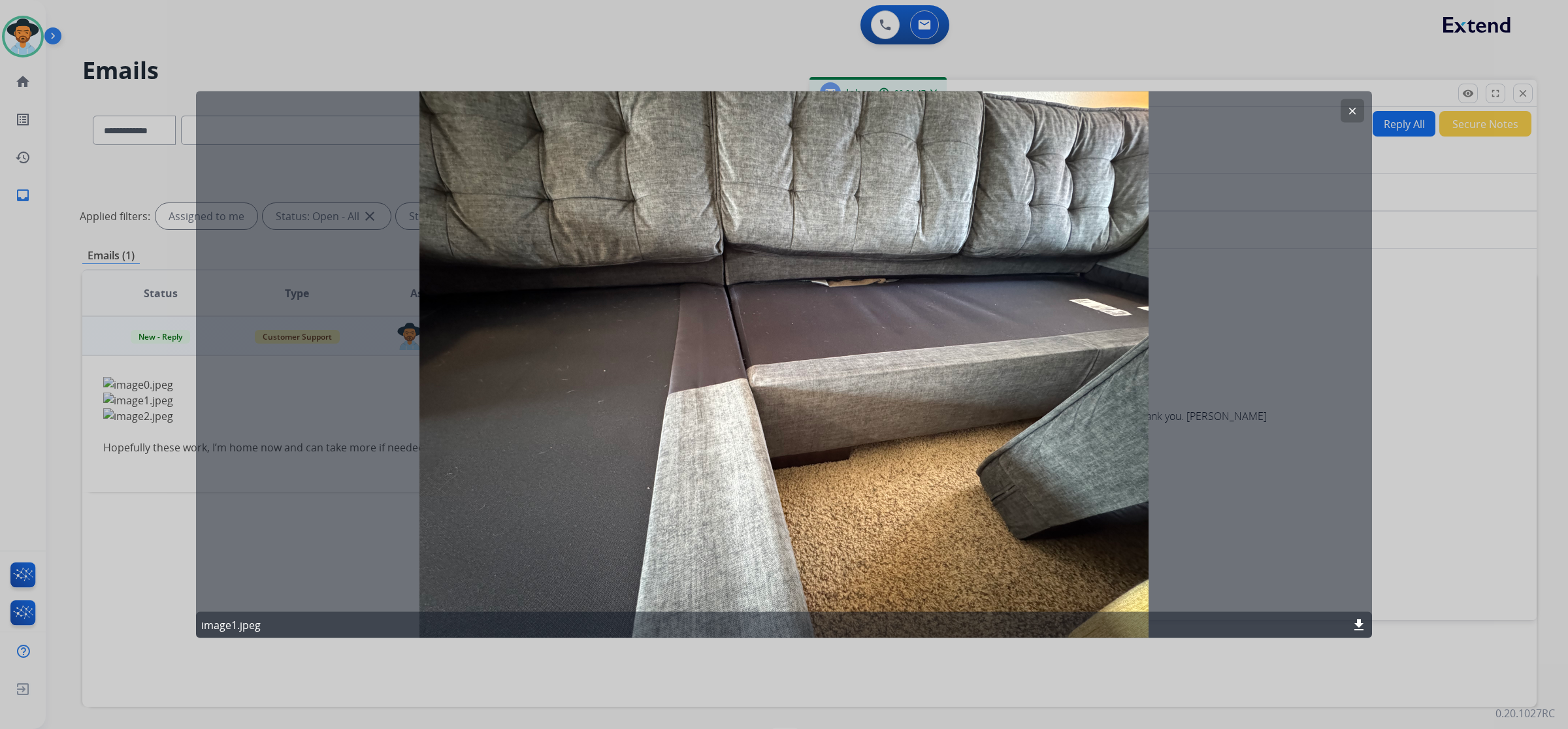
click at [1344, 108] on button "clear" at bounding box center [1352, 111] width 24 height 24
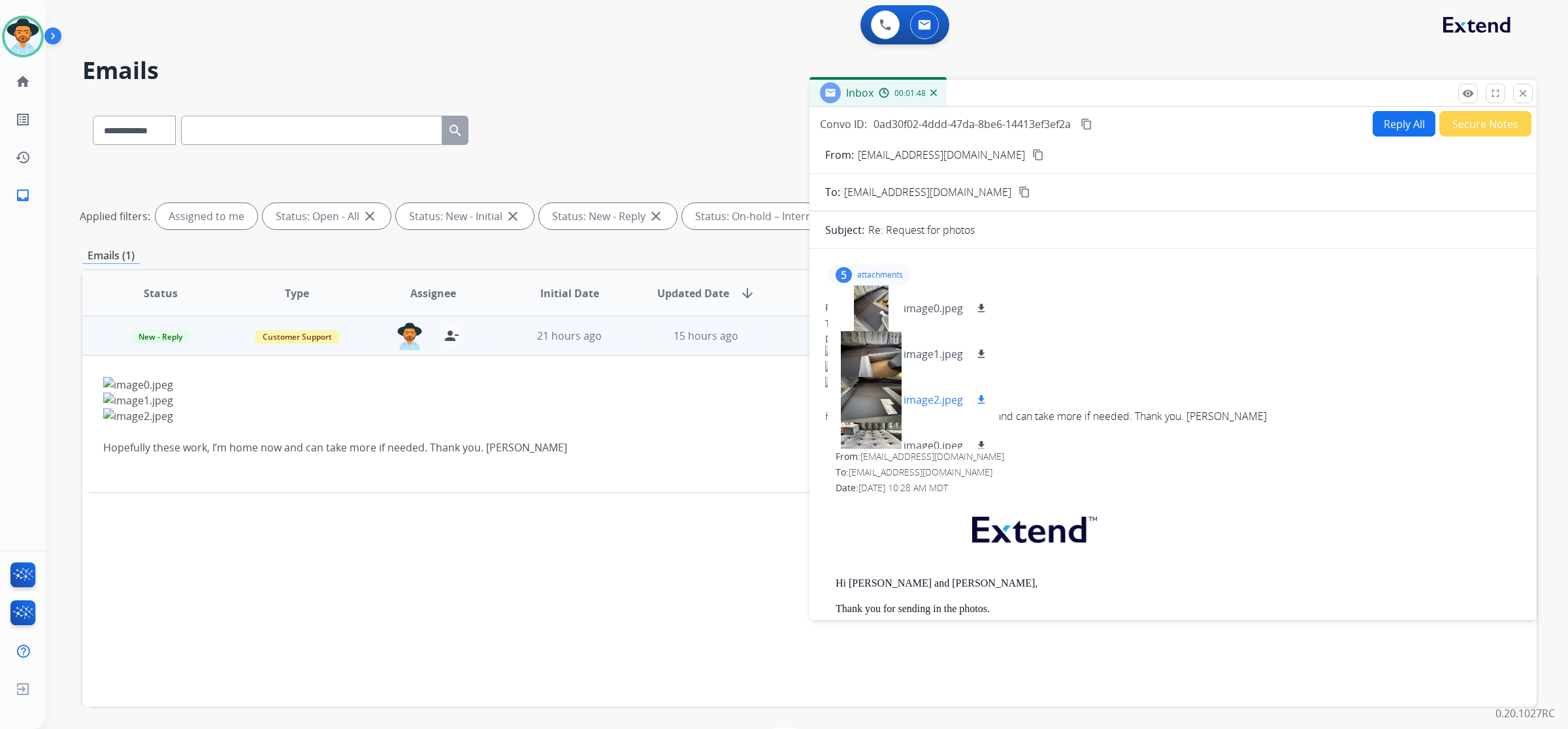
click at [880, 402] on div at bounding box center [870, 399] width 66 height 46
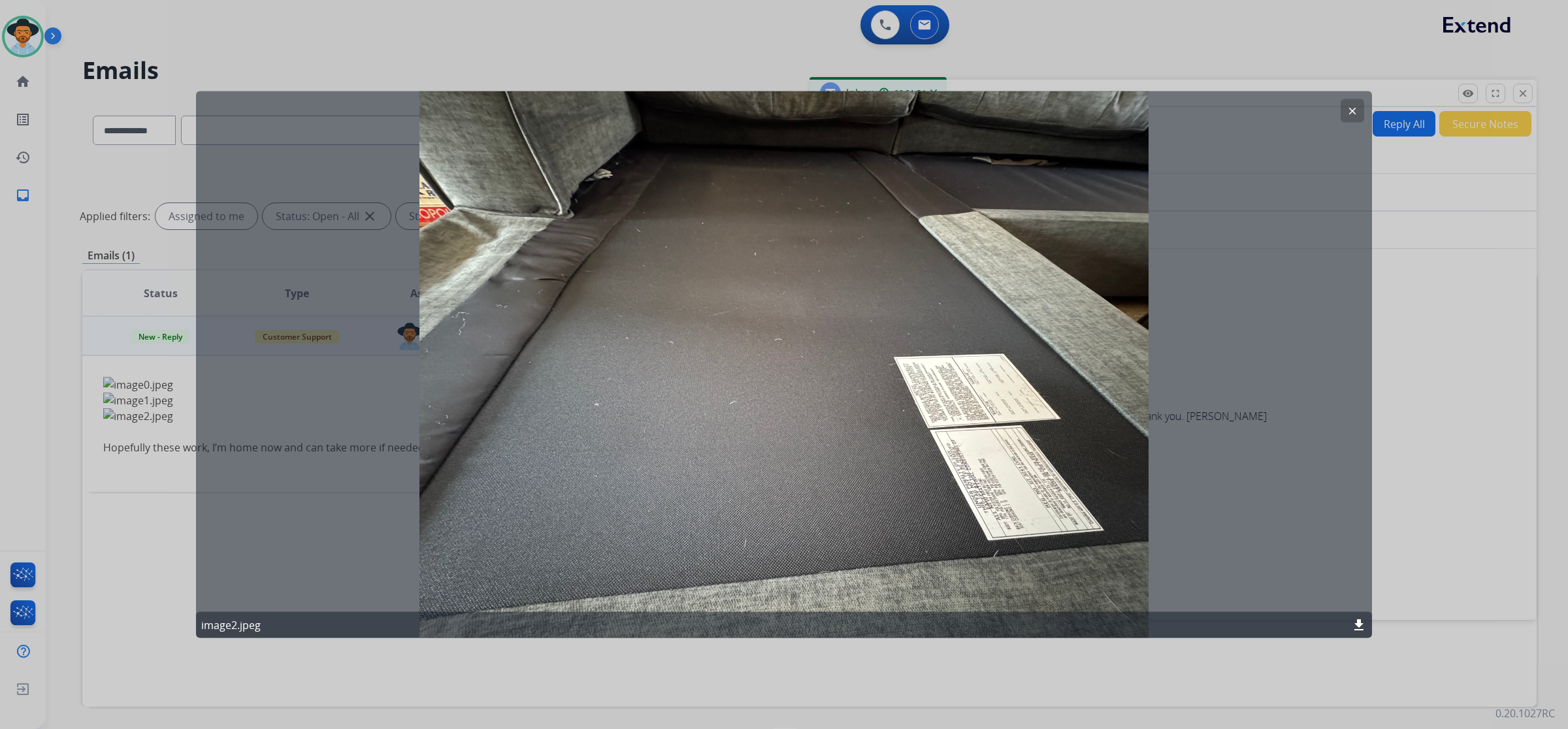
click at [1355, 111] on mat-icon "clear" at bounding box center [1352, 111] width 12 height 12
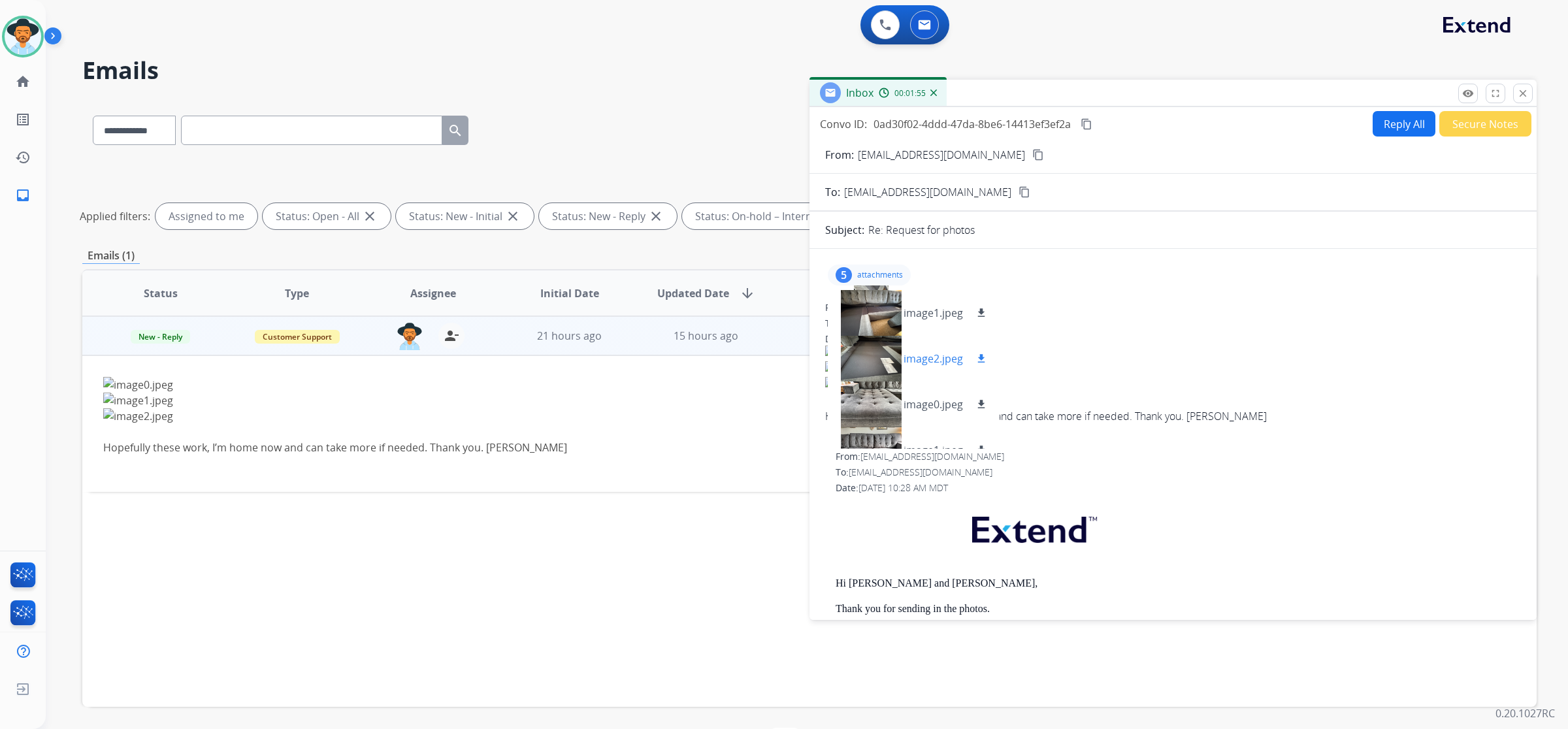
scroll to position [66, 0]
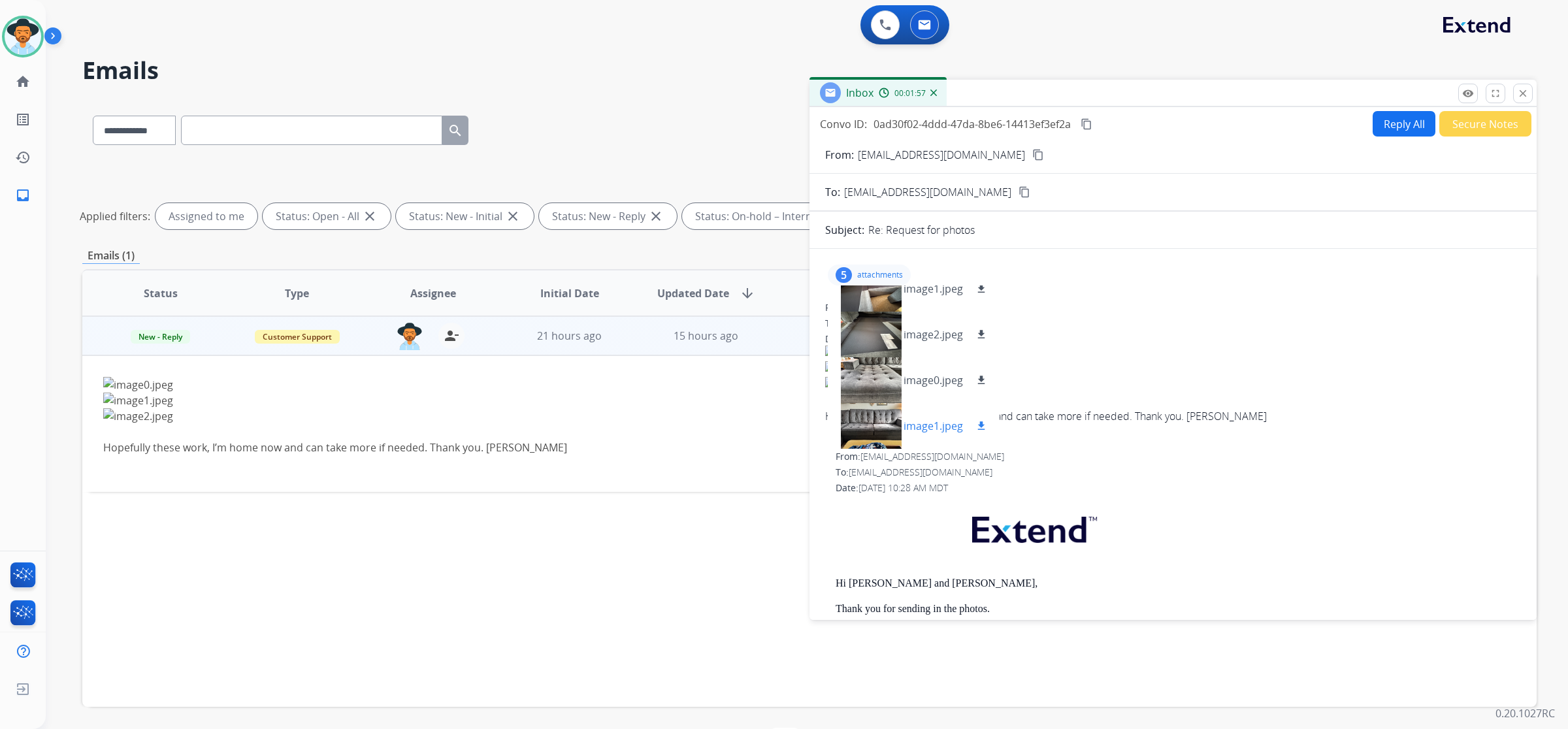
click at [882, 423] on div at bounding box center [870, 426] width 66 height 46
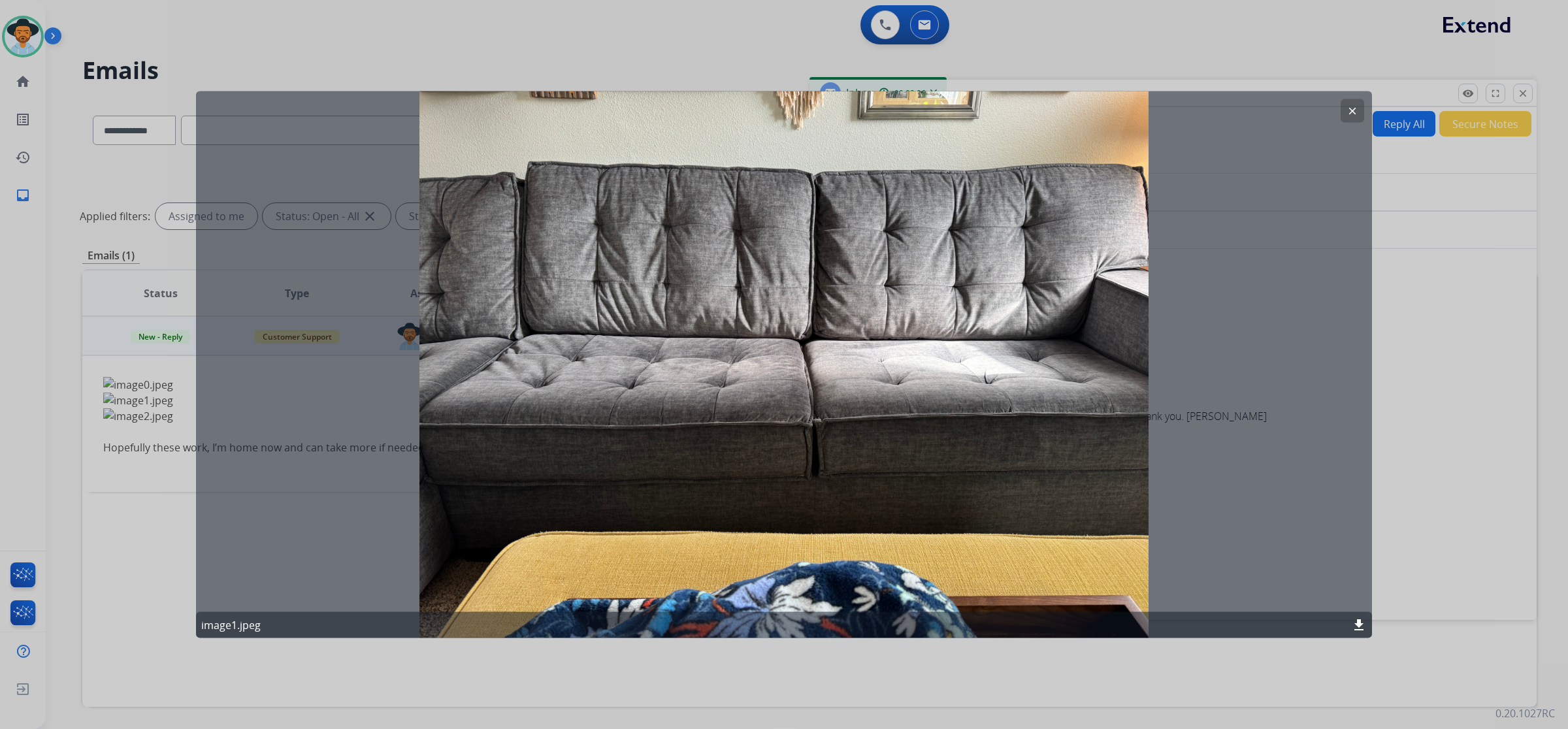
click at [1352, 108] on mat-icon "clear" at bounding box center [1352, 111] width 12 height 12
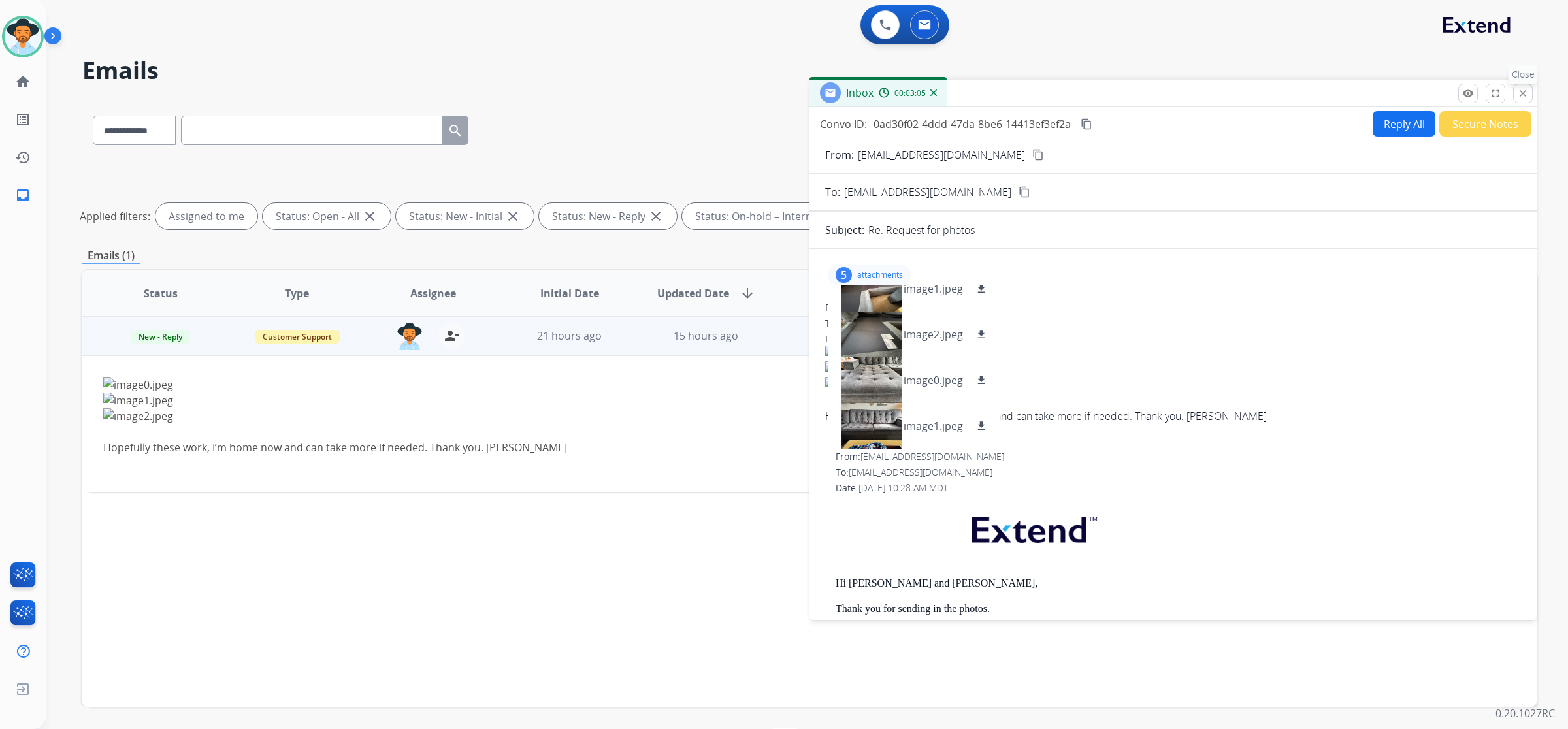
click at [1513, 95] on button "close Close" at bounding box center [1523, 93] width 20 height 20
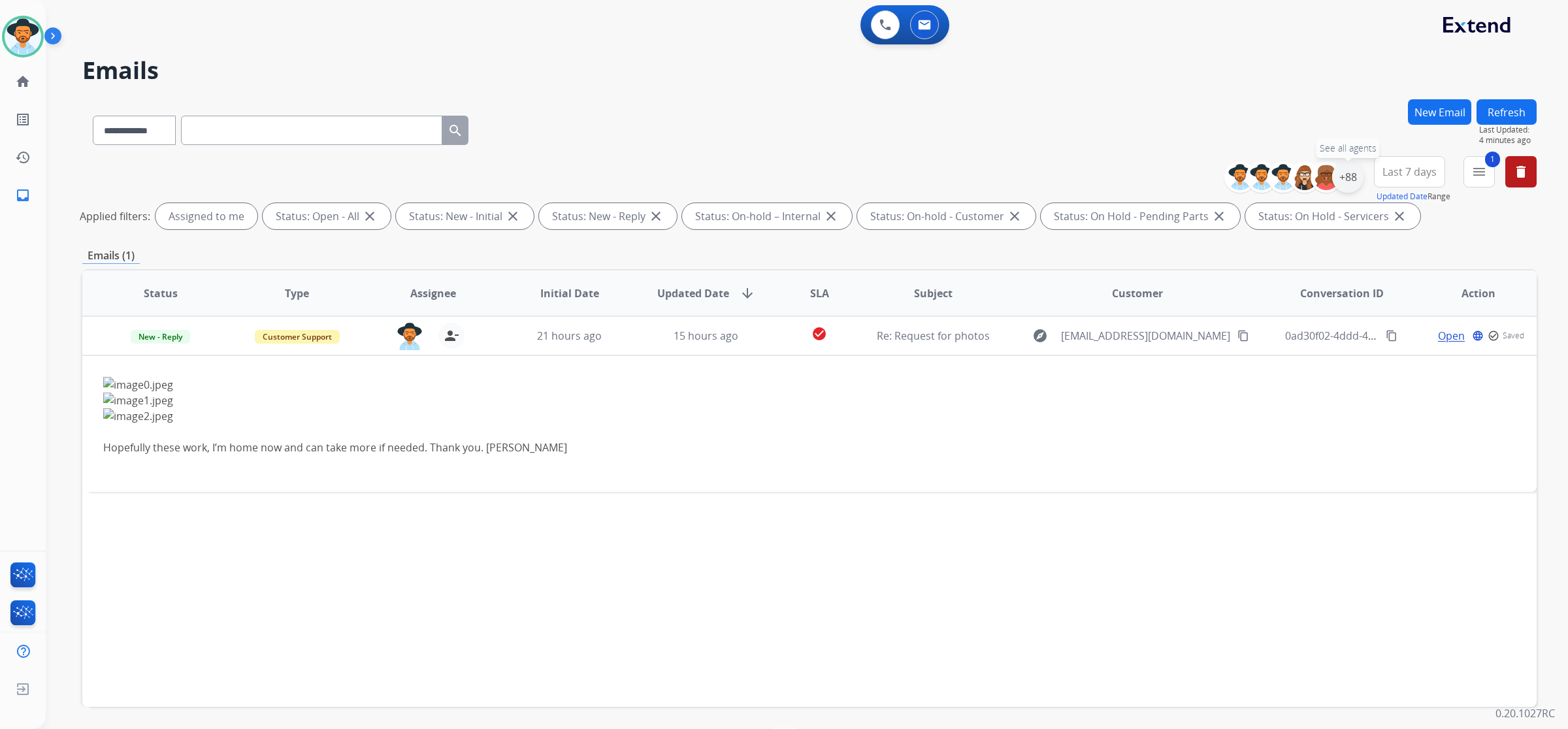
click at [1349, 180] on div "+88" at bounding box center [1347, 177] width 31 height 31
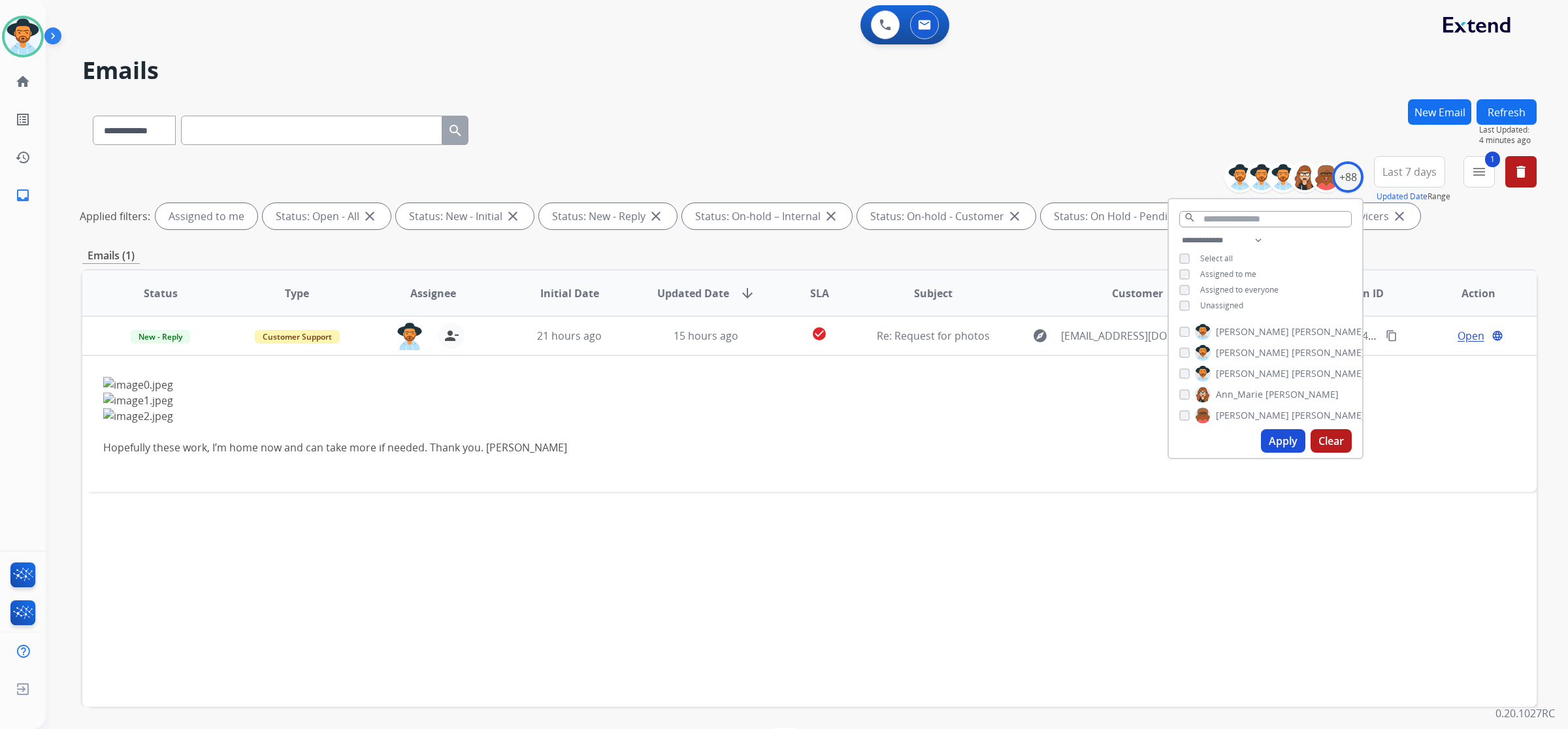
click at [1225, 302] on span "Unassigned" at bounding box center [1222, 305] width 43 height 11
click at [1223, 272] on span "Assigned to me" at bounding box center [1228, 274] width 56 height 11
click at [1288, 443] on button "Apply" at bounding box center [1282, 441] width 44 height 24
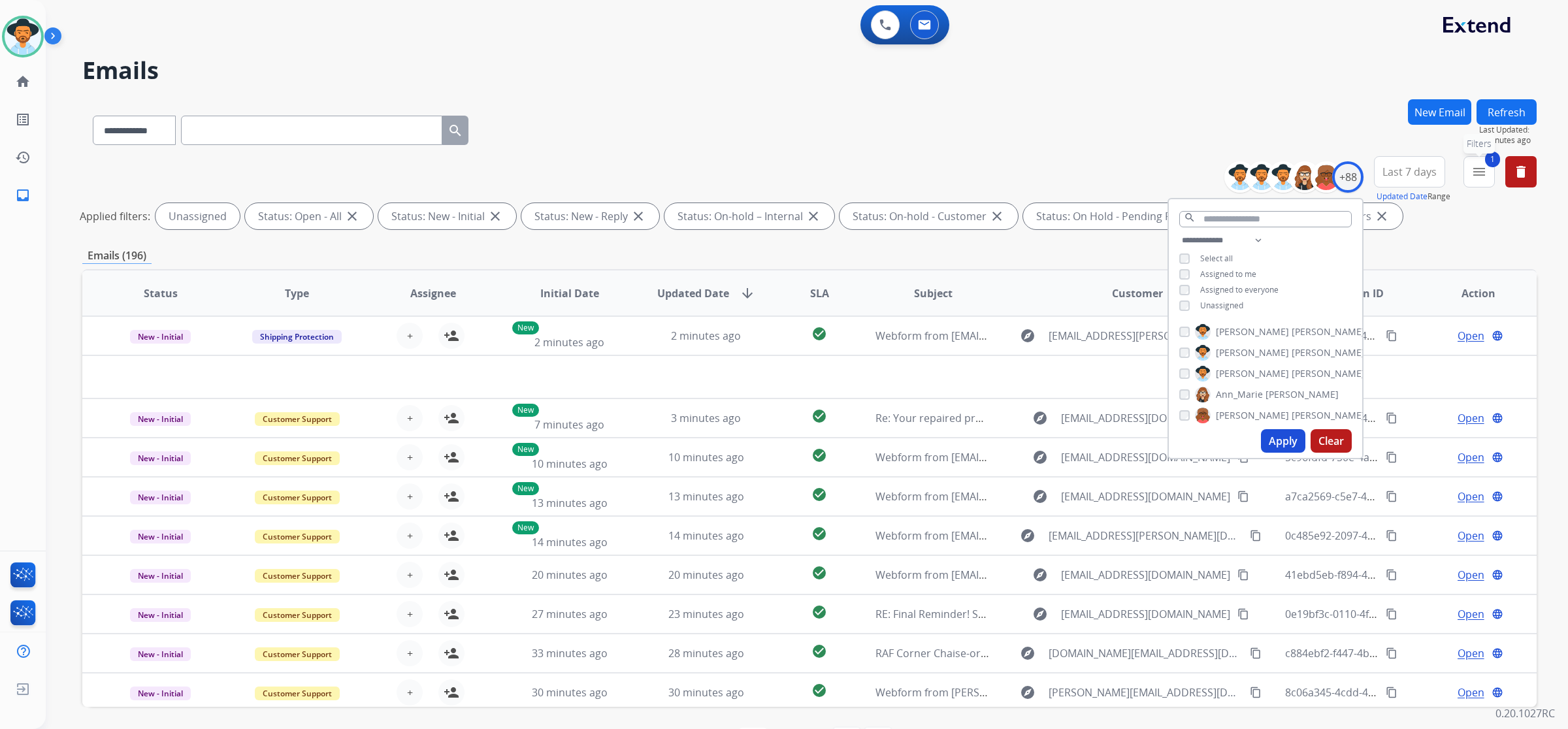
click at [1473, 177] on mat-icon "menu" at bounding box center [1479, 172] width 16 height 16
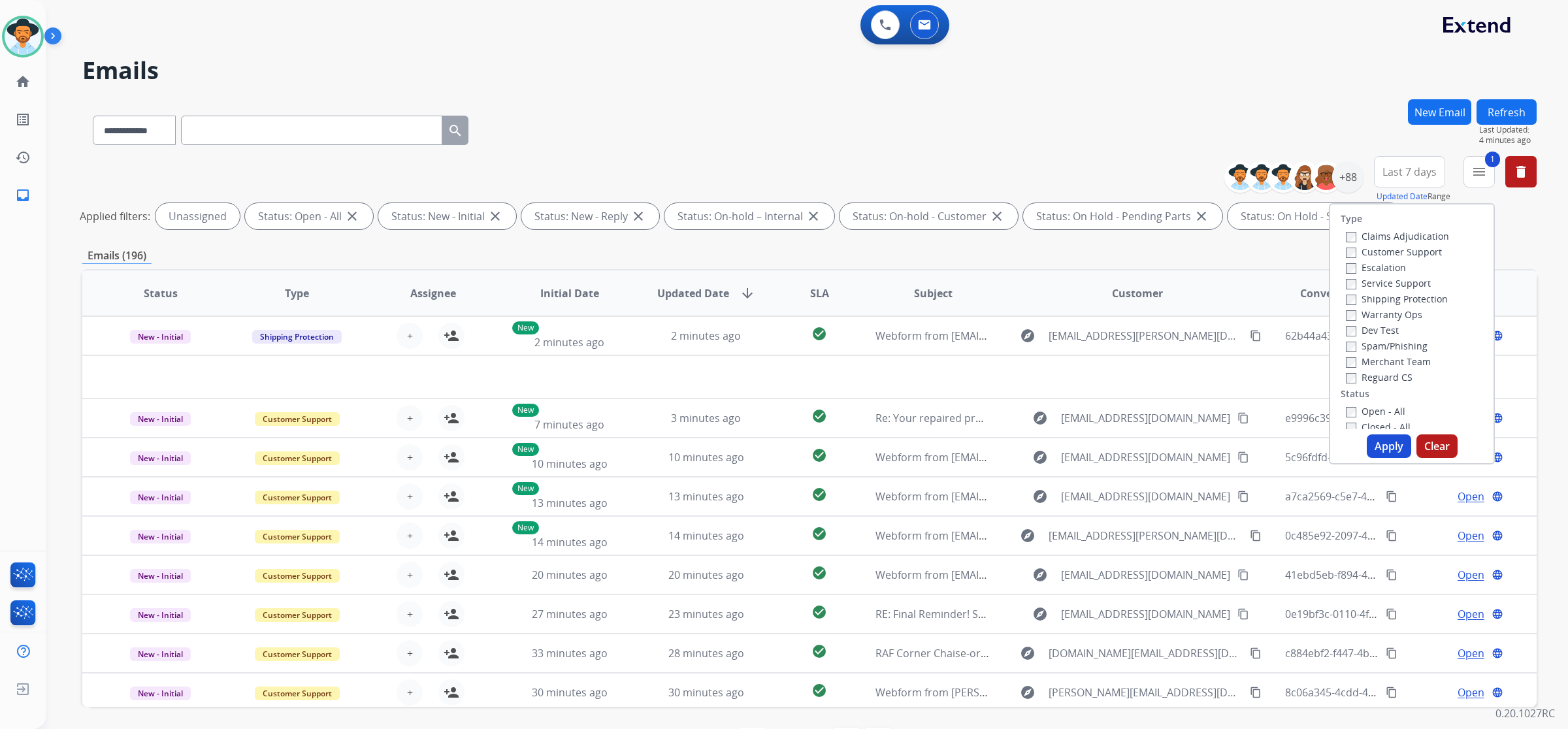
click at [1360, 299] on label "Shipping Protection" at bounding box center [1396, 298] width 102 height 13
click at [1365, 252] on label "Customer Support" at bounding box center [1393, 251] width 96 height 13
click at [1380, 446] on button "Apply" at bounding box center [1388, 446] width 44 height 24
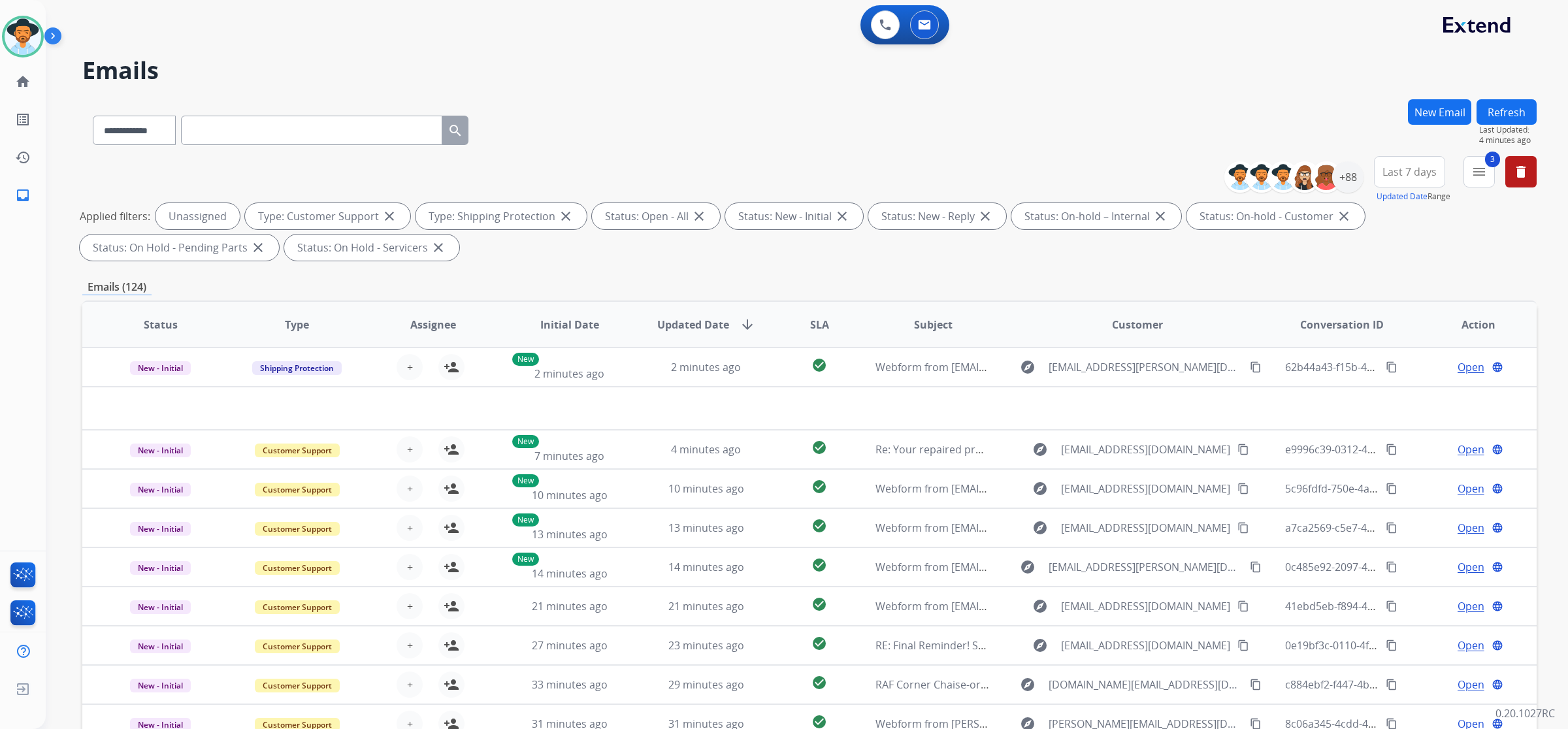
click at [810, 321] on span "SLA" at bounding box center [818, 325] width 19 height 16
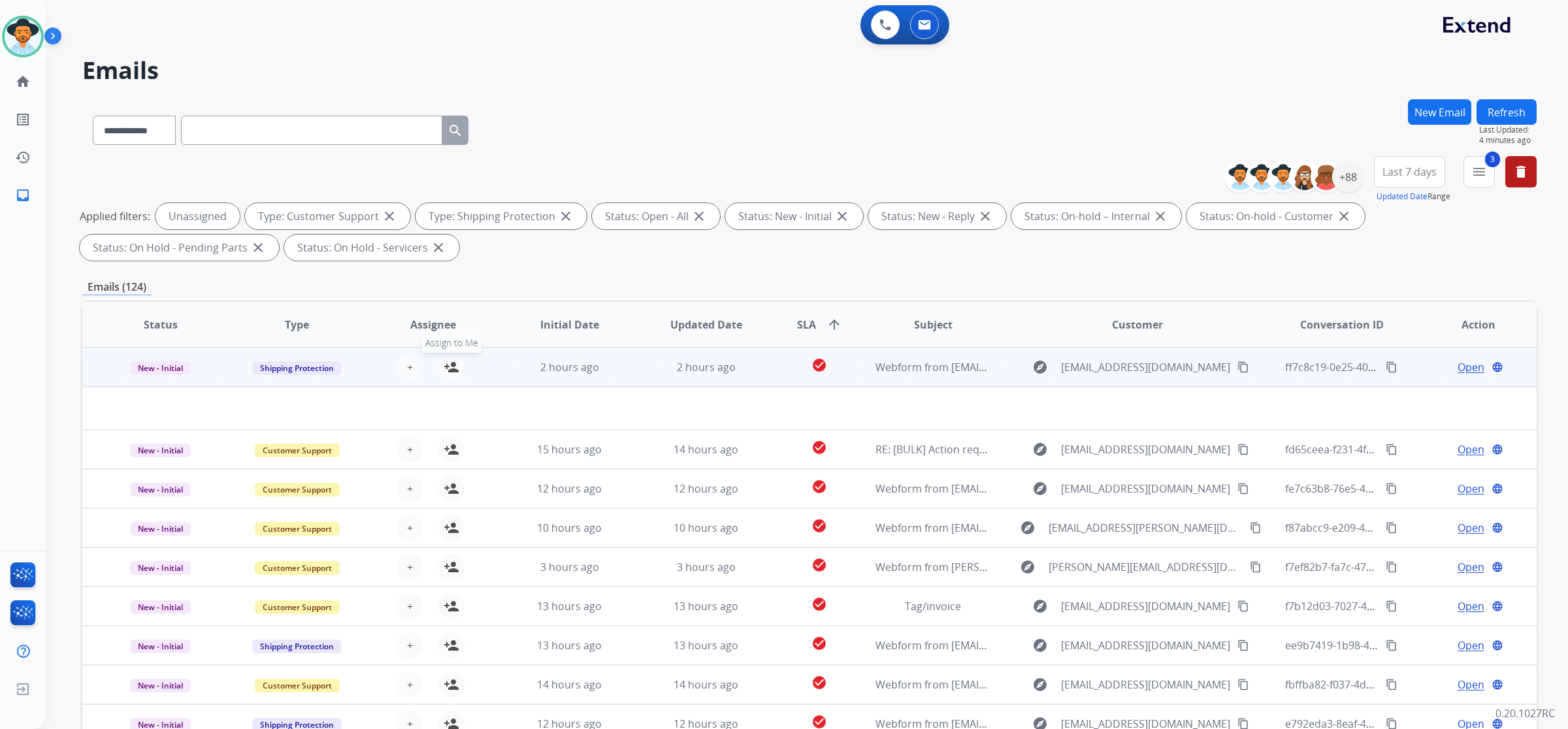
click at [446, 366] on mat-icon "person_add" at bounding box center [451, 367] width 16 height 16
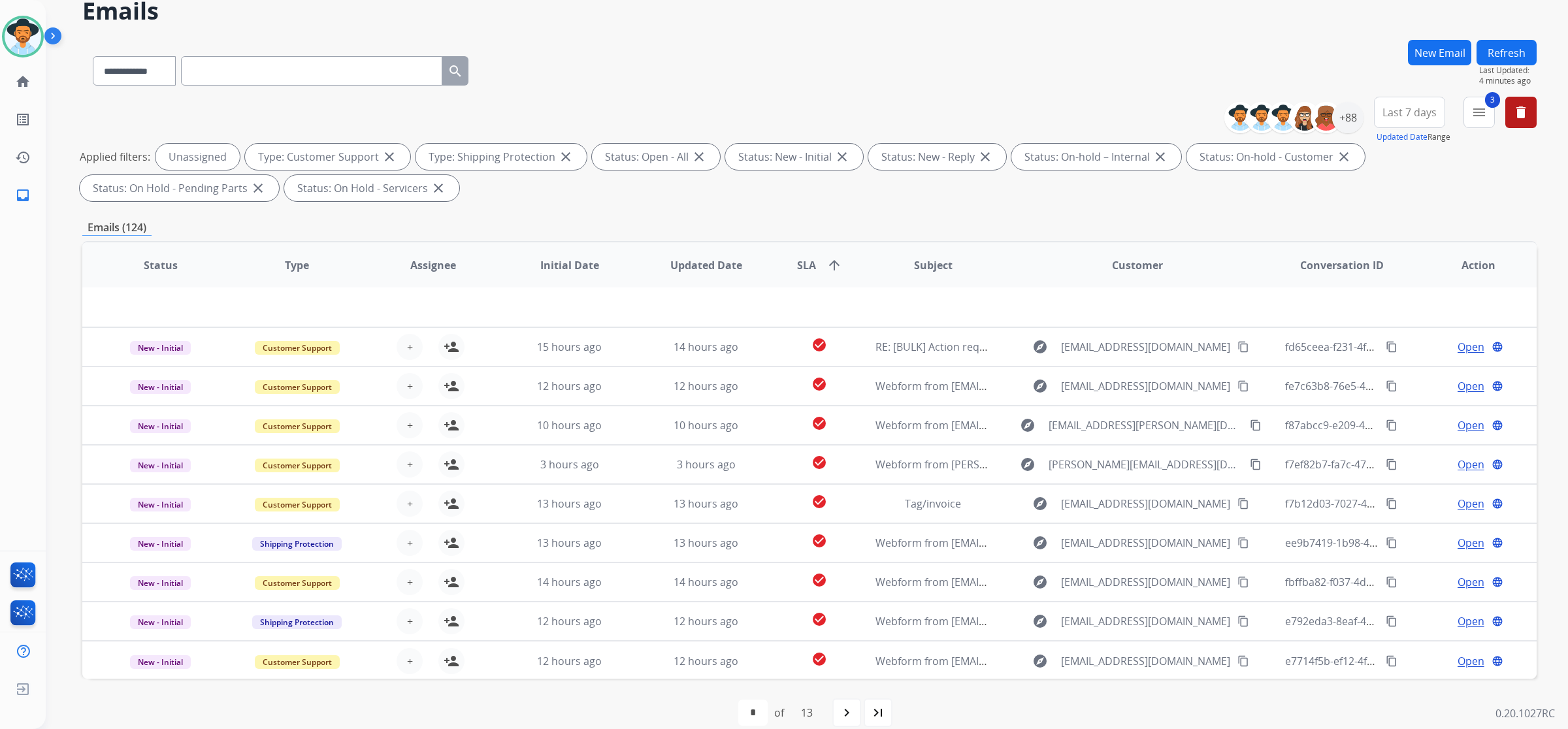
scroll to position [77, 0]
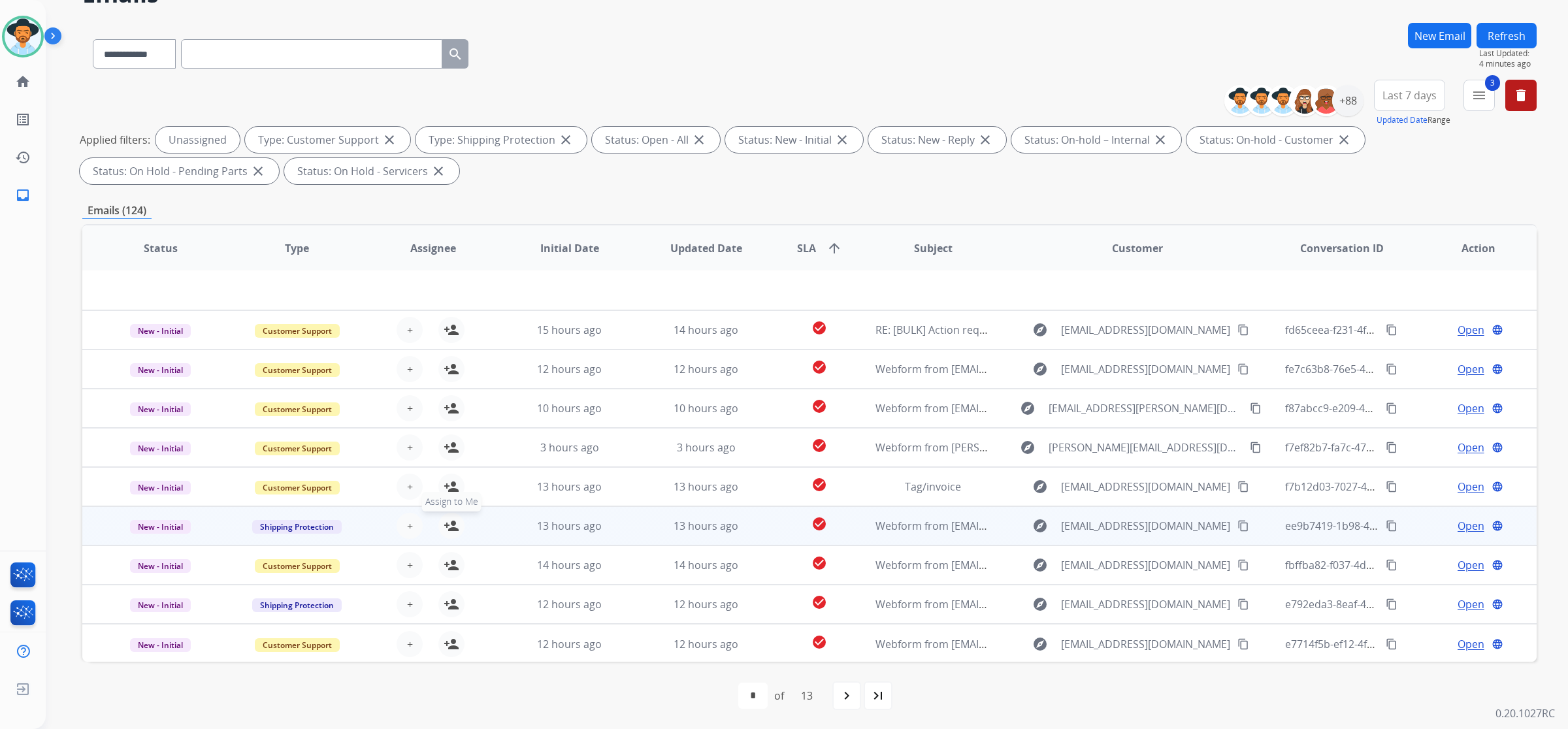
click at [451, 527] on mat-icon "person_add" at bounding box center [451, 526] width 16 height 16
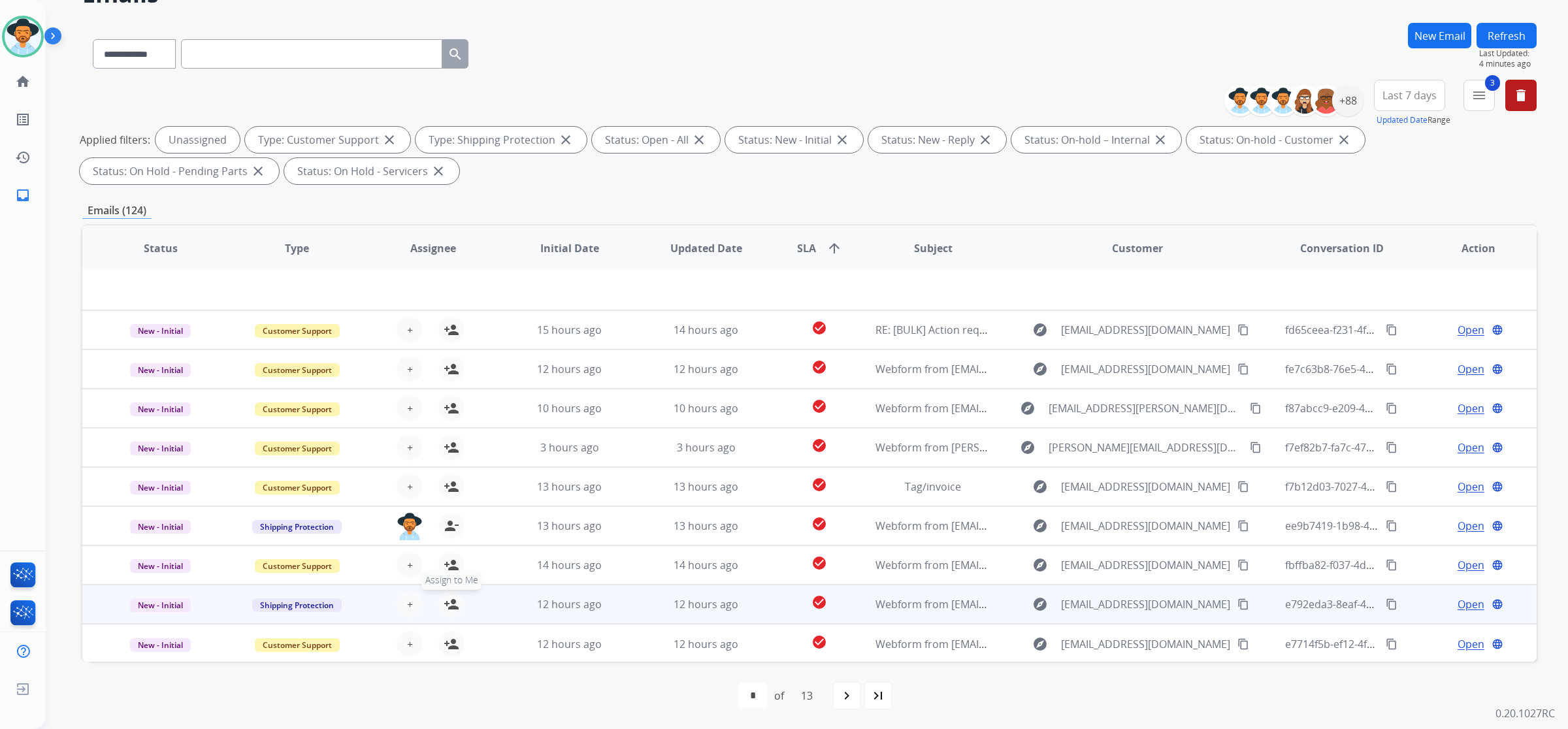
click at [446, 599] on mat-icon "person_add" at bounding box center [451, 604] width 16 height 16
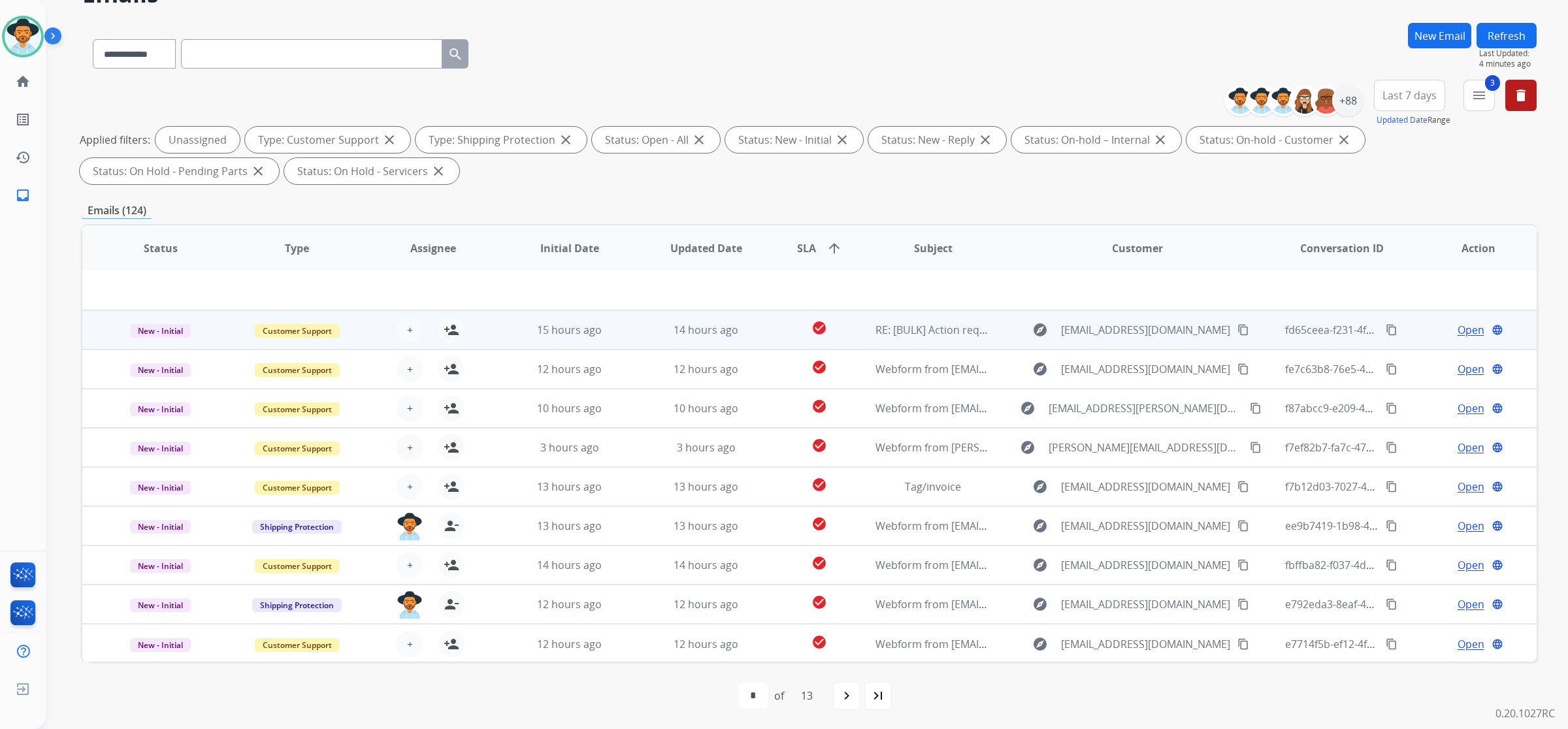
click at [492, 325] on td "15 hours ago" at bounding box center [559, 330] width 136 height 39
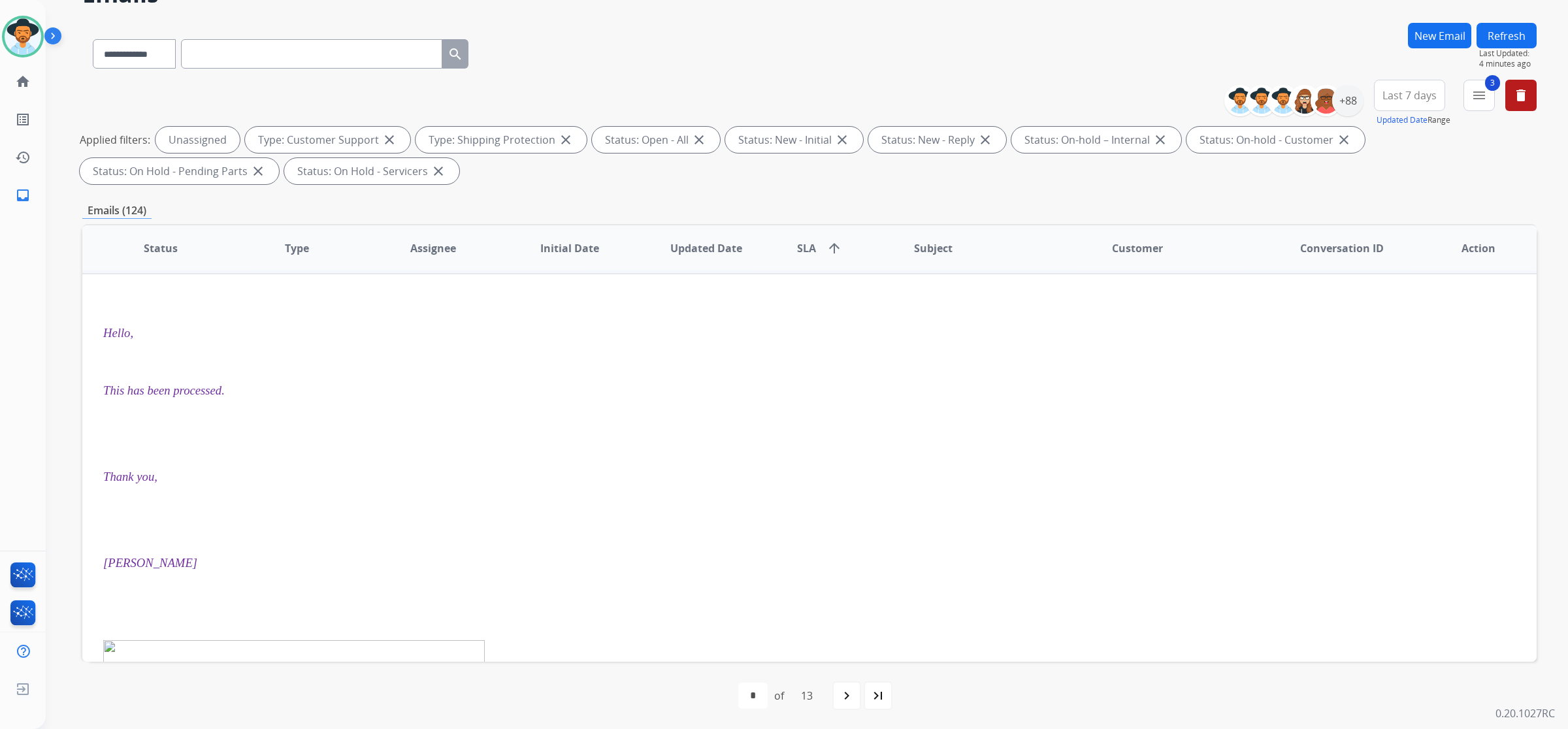
scroll to position [0, 0]
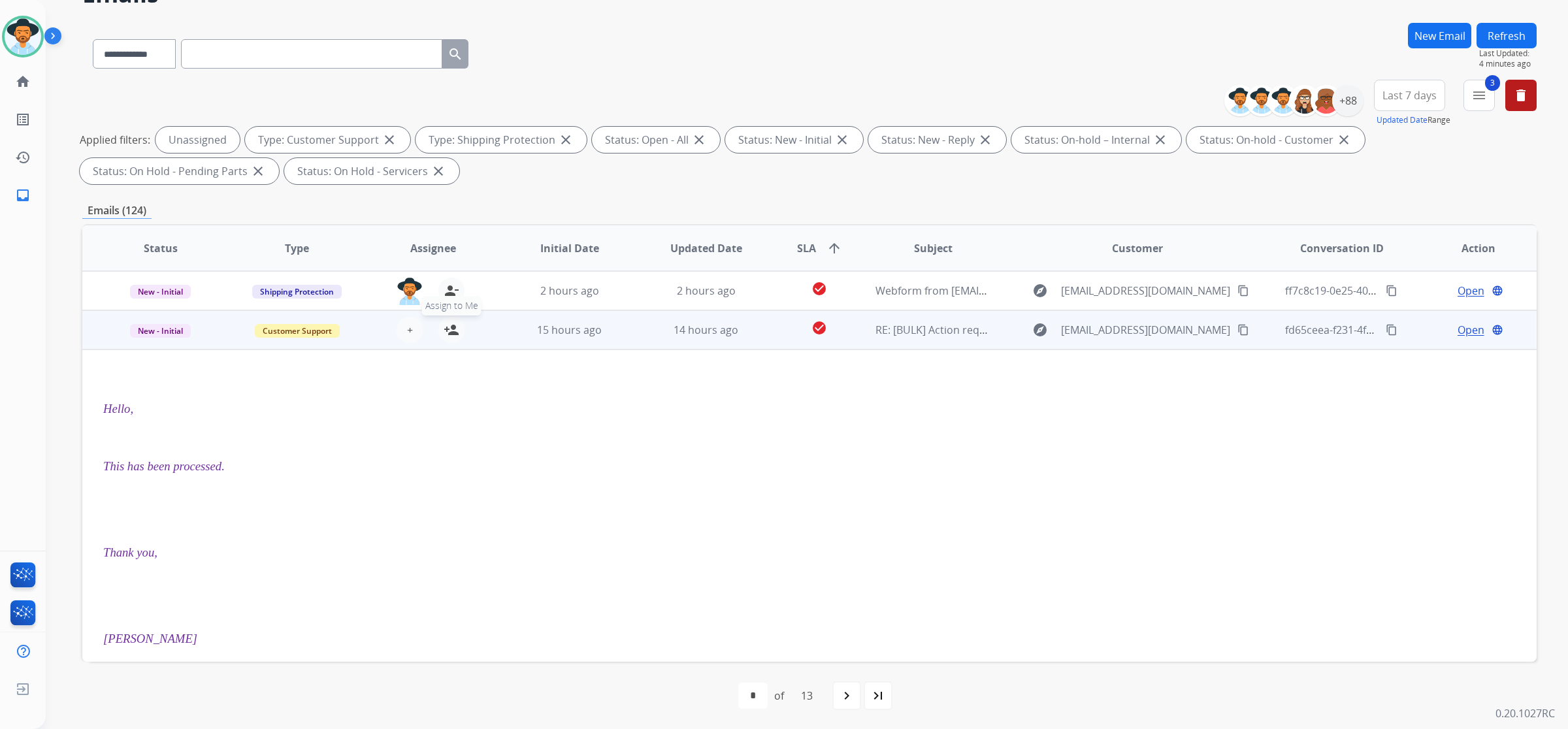
click at [444, 325] on mat-icon "person_add" at bounding box center [451, 330] width 16 height 16
click at [537, 335] on span "15 hours ago" at bounding box center [569, 330] width 65 height 15
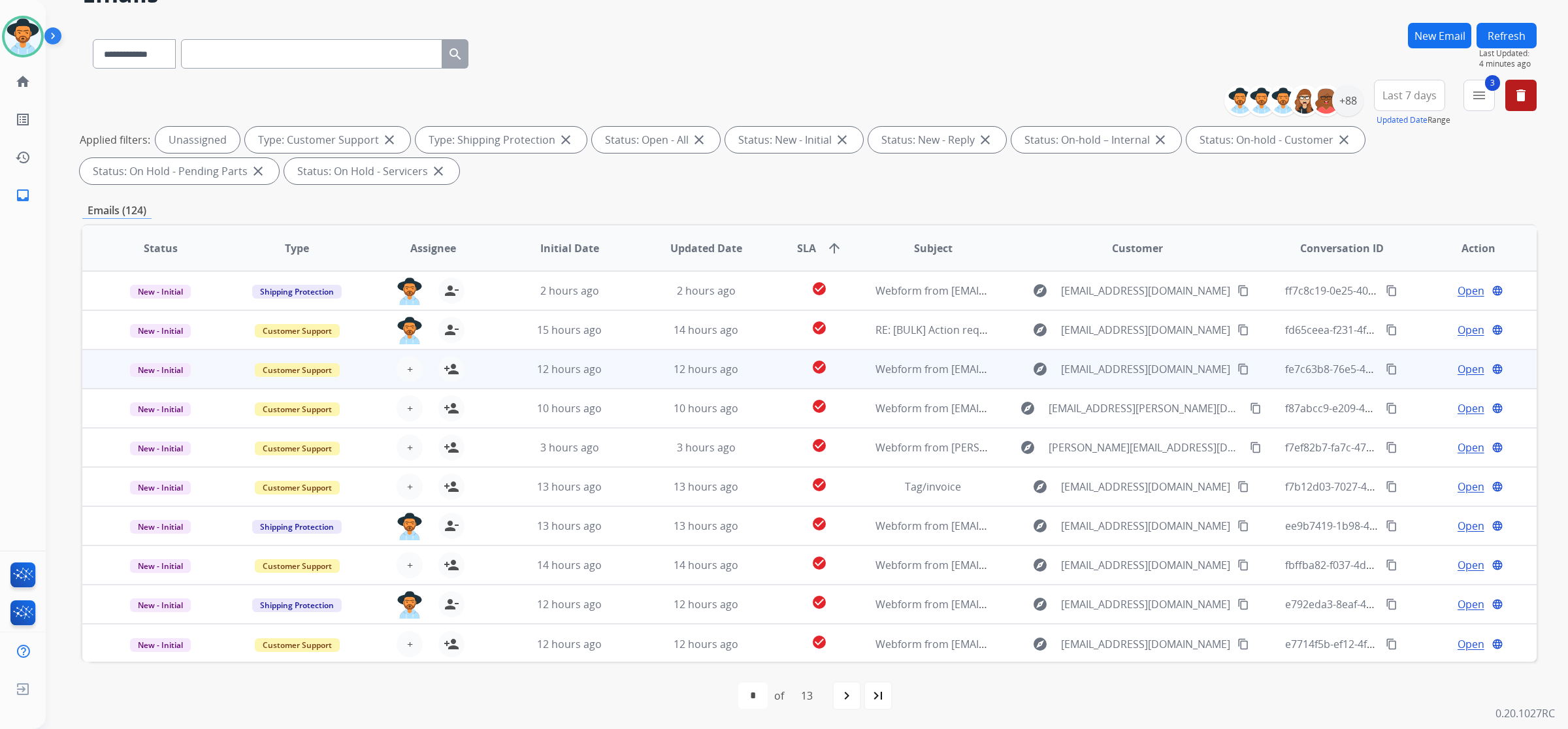
click at [504, 361] on td "12 hours ago" at bounding box center [559, 369] width 136 height 39
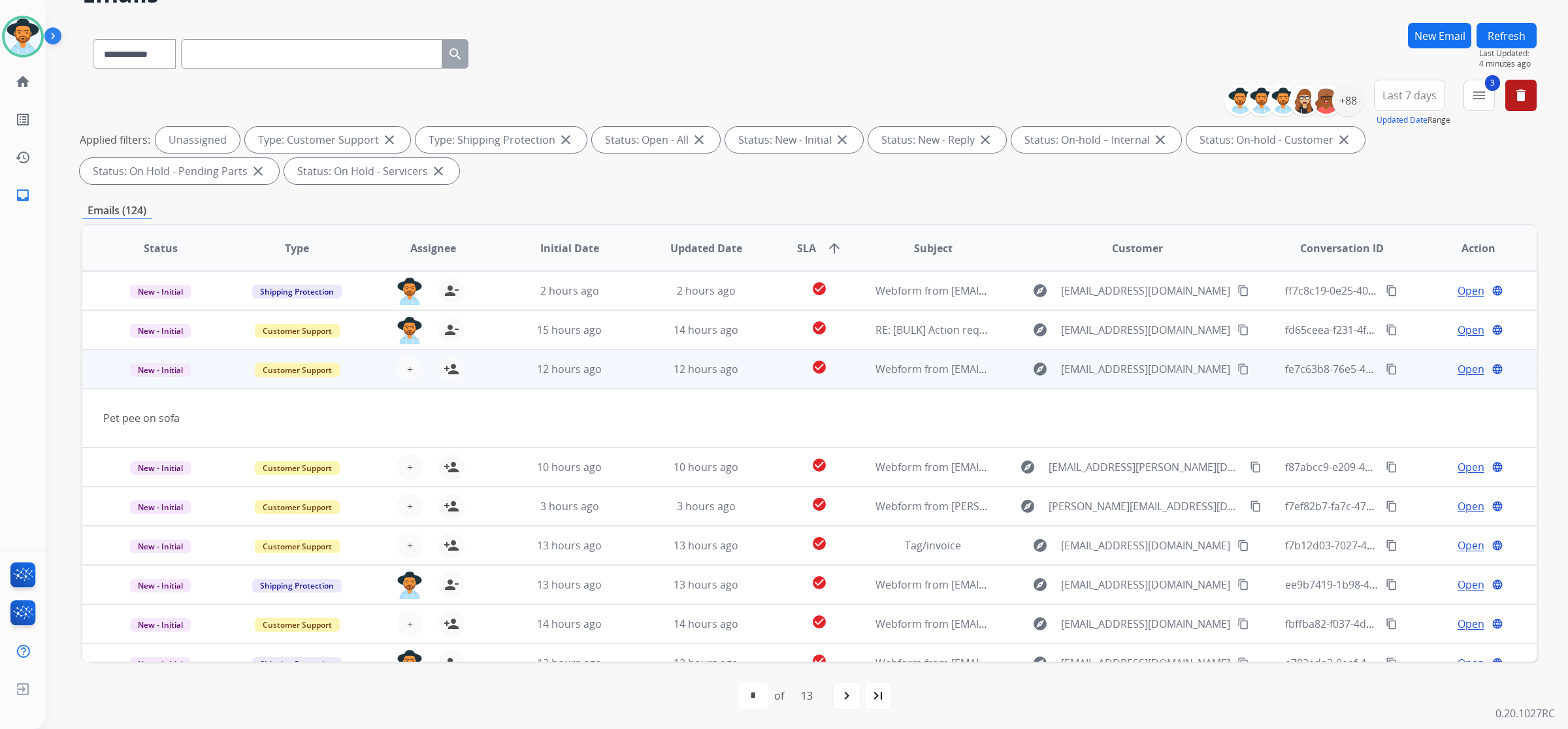
scroll to position [59, 0]
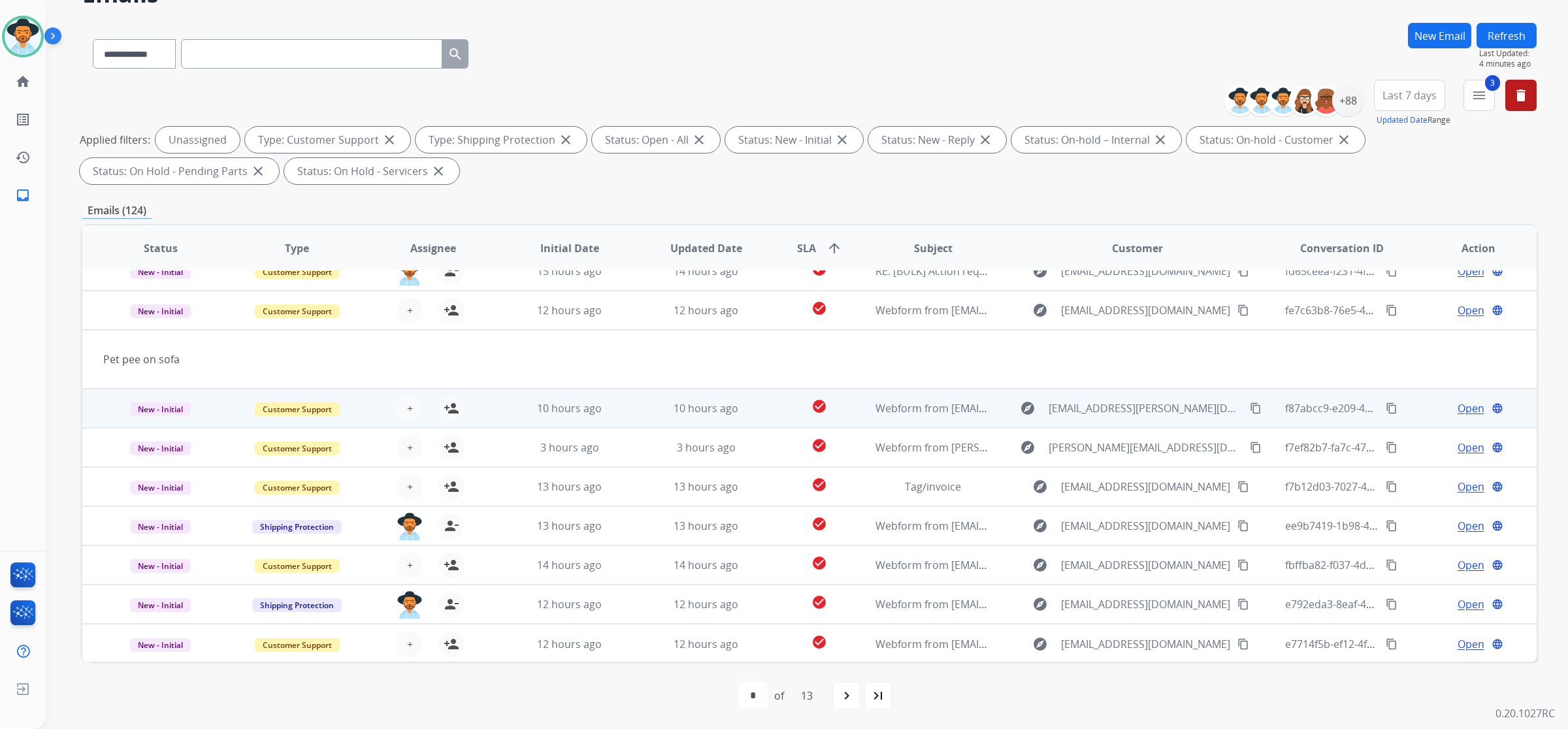
click at [494, 400] on td "10 hours ago" at bounding box center [559, 408] width 136 height 39
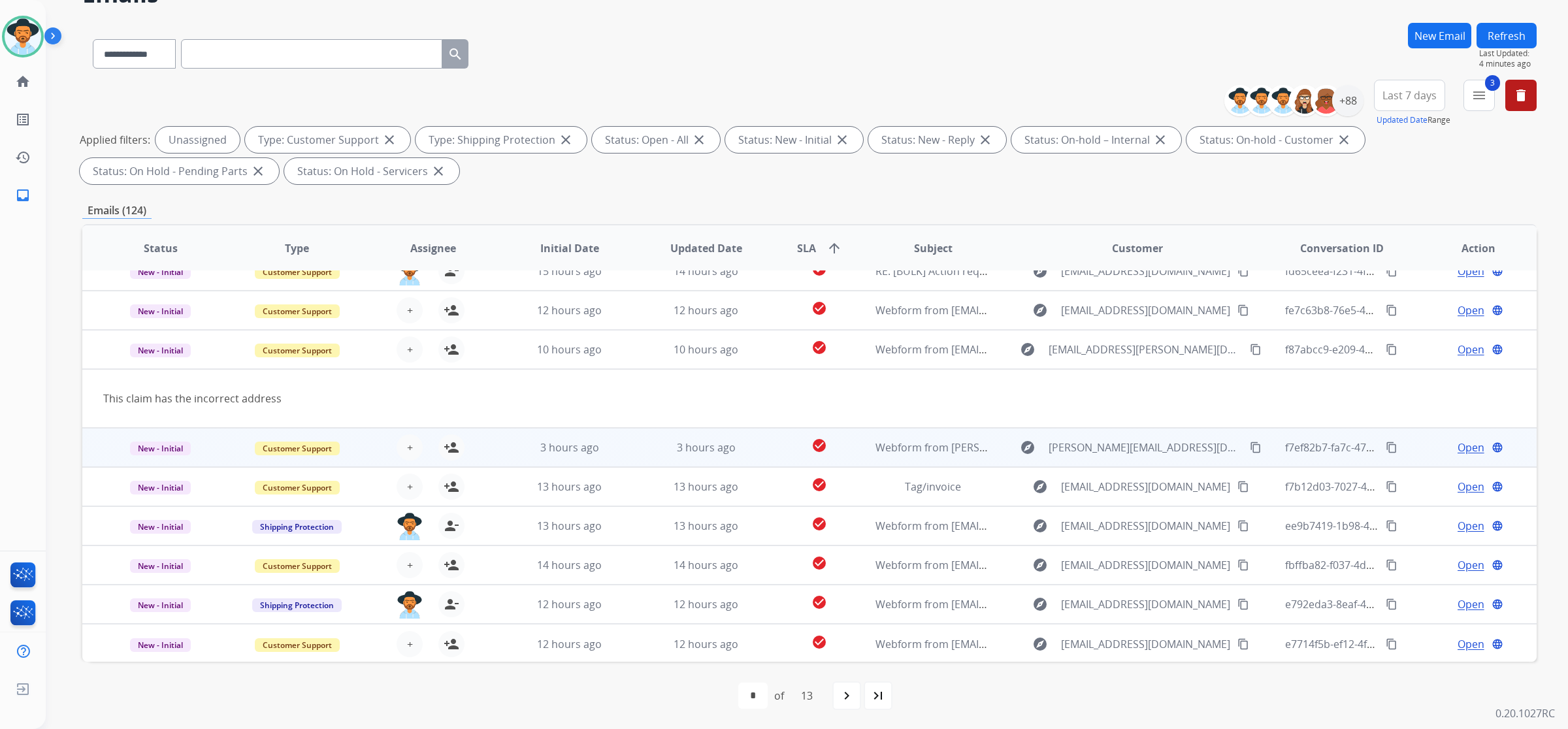
click at [492, 440] on td "3 hours ago" at bounding box center [559, 447] width 136 height 39
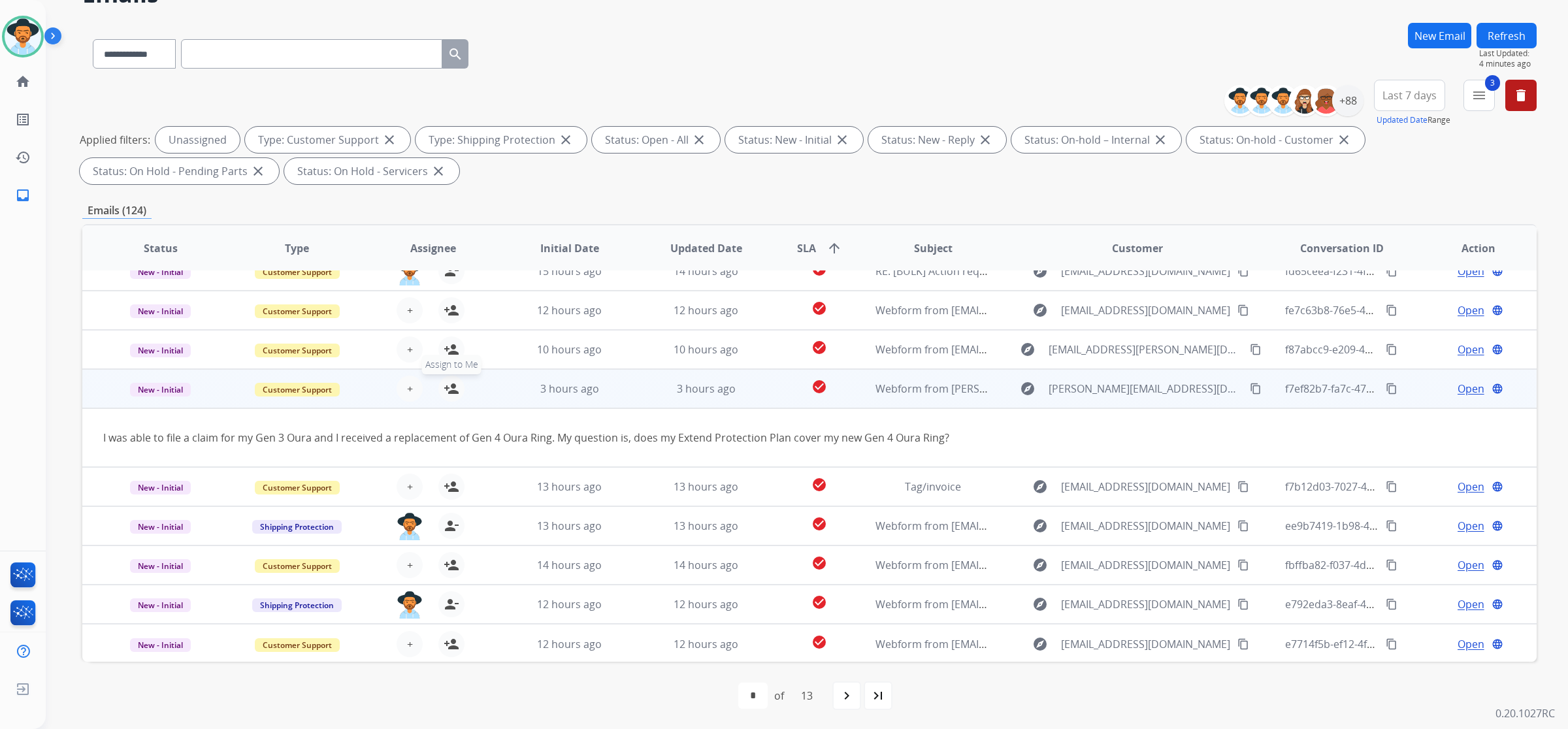
click at [451, 384] on mat-icon "person_add" at bounding box center [451, 389] width 16 height 16
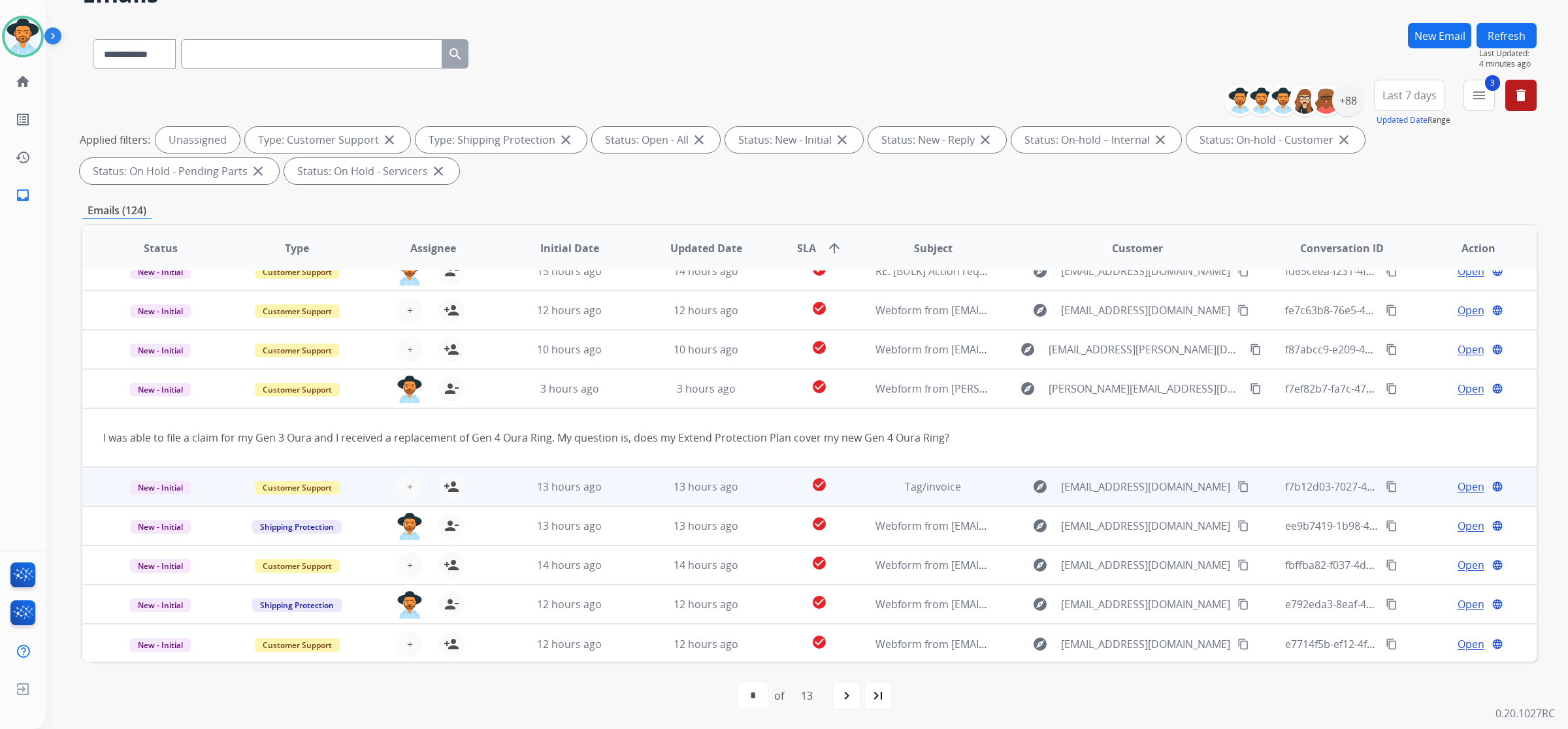
click at [477, 479] on div "+ Select agent person_add Assign to Me" at bounding box center [422, 486] width 135 height 36
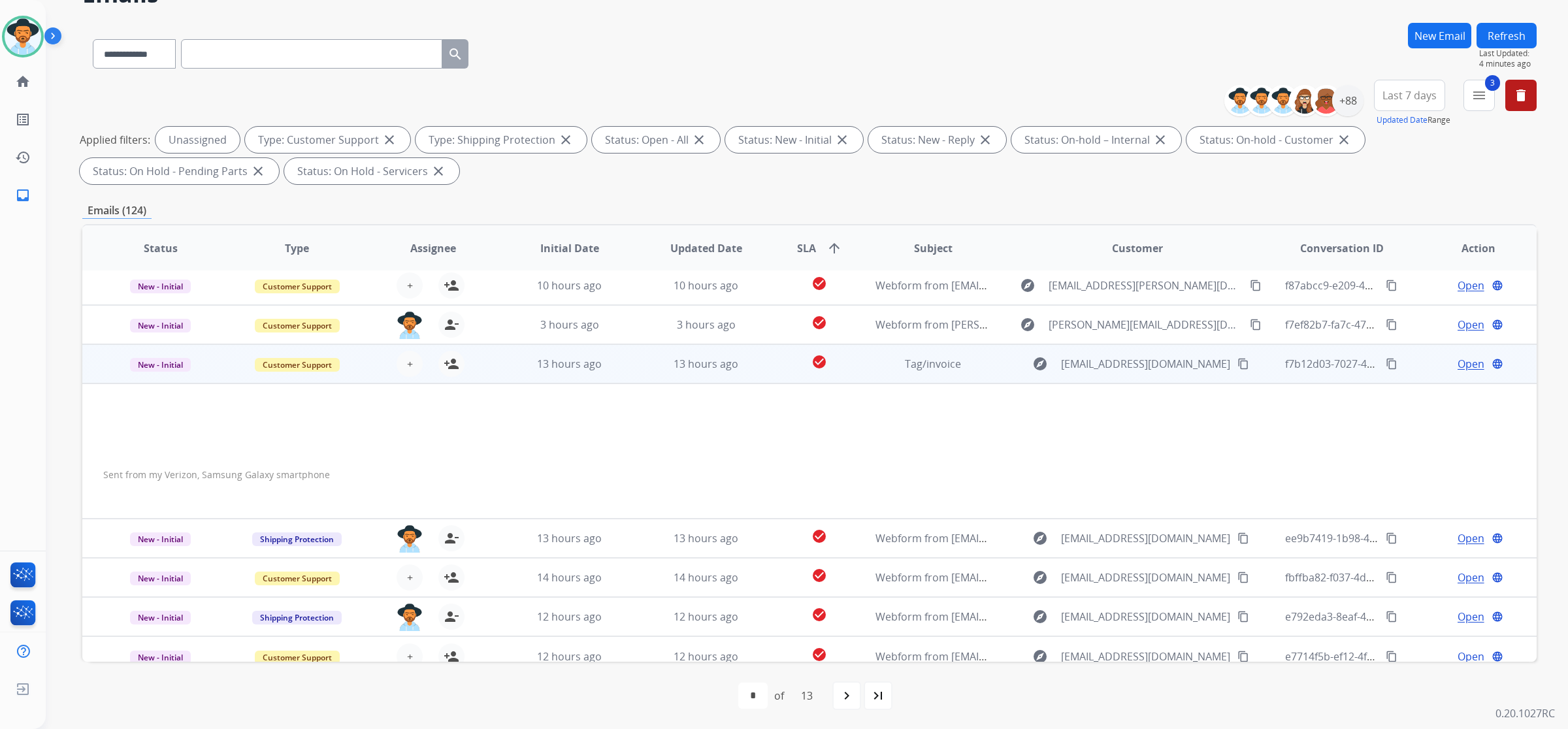
scroll to position [135, 0]
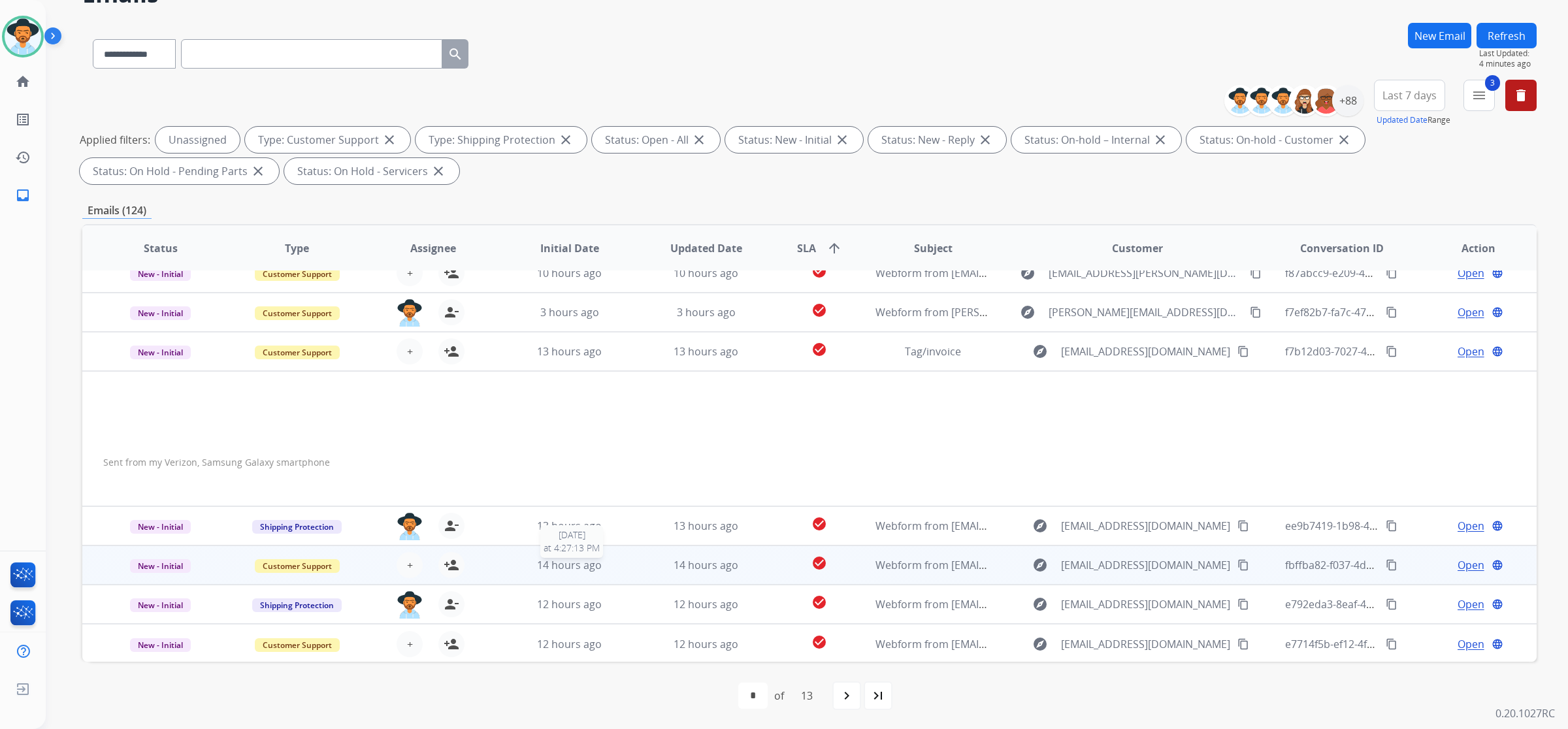
click at [516, 563] on div "14 hours ago" at bounding box center [569, 565] width 115 height 16
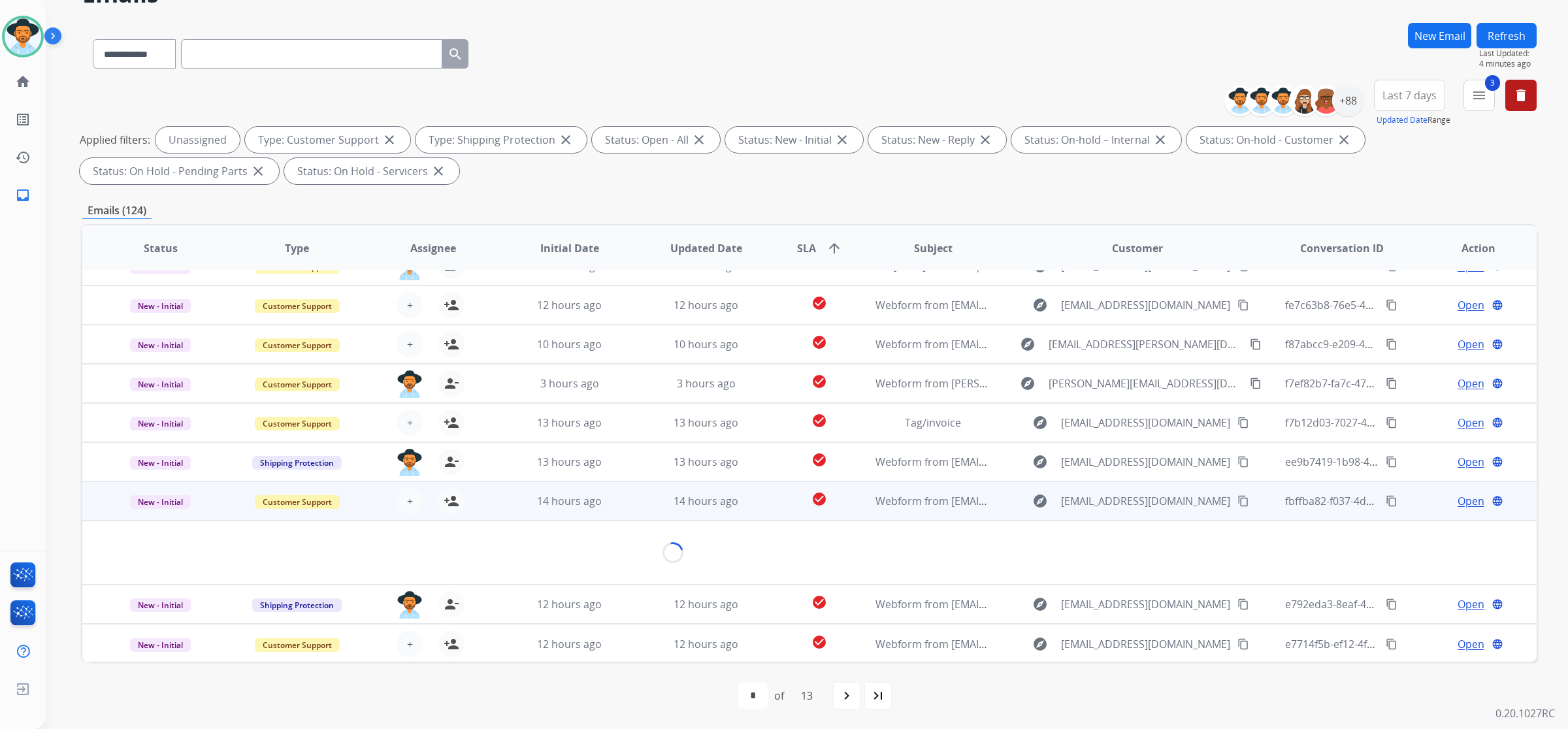
scroll to position [59, 0]
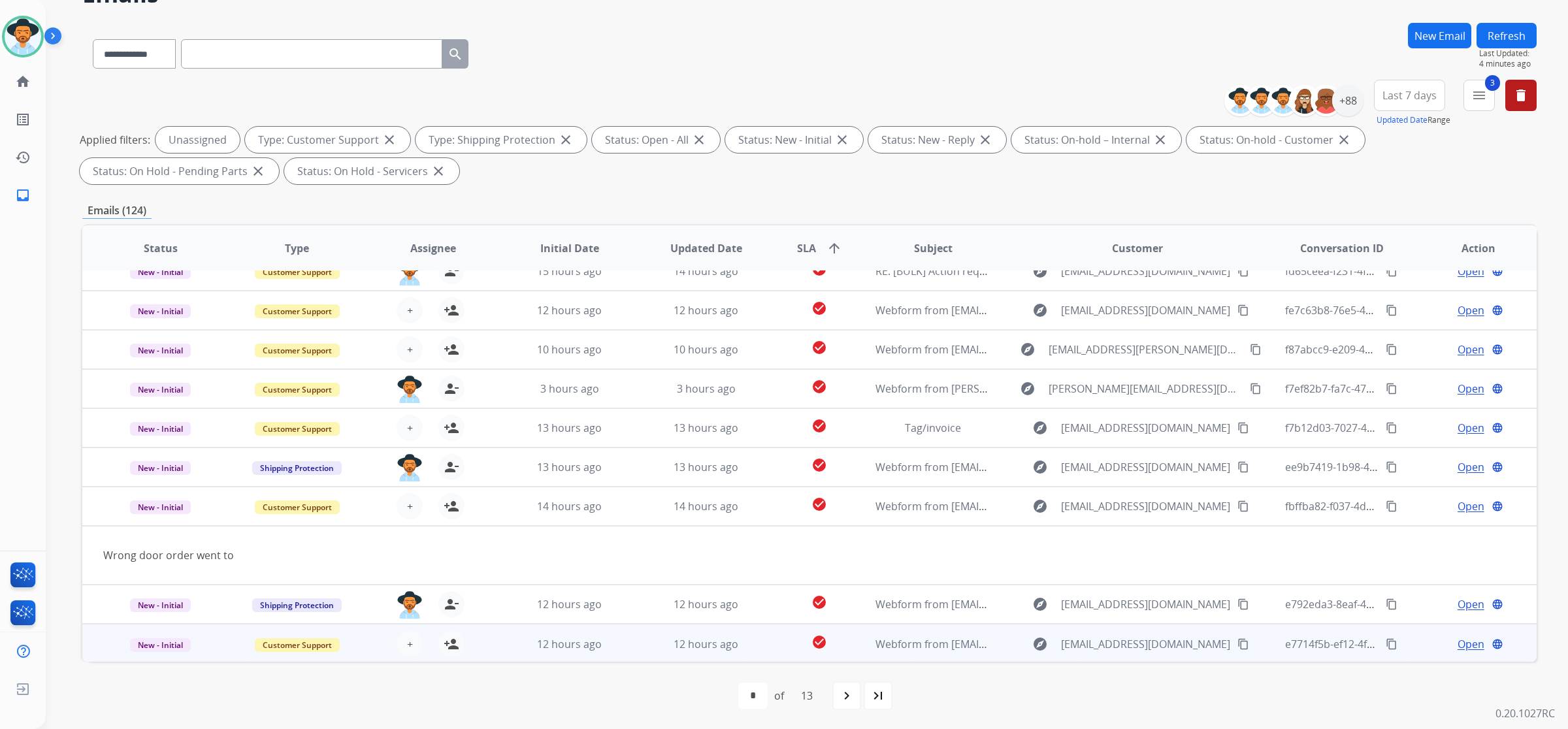
click at [507, 653] on td "12 hours ago" at bounding box center [559, 644] width 136 height 39
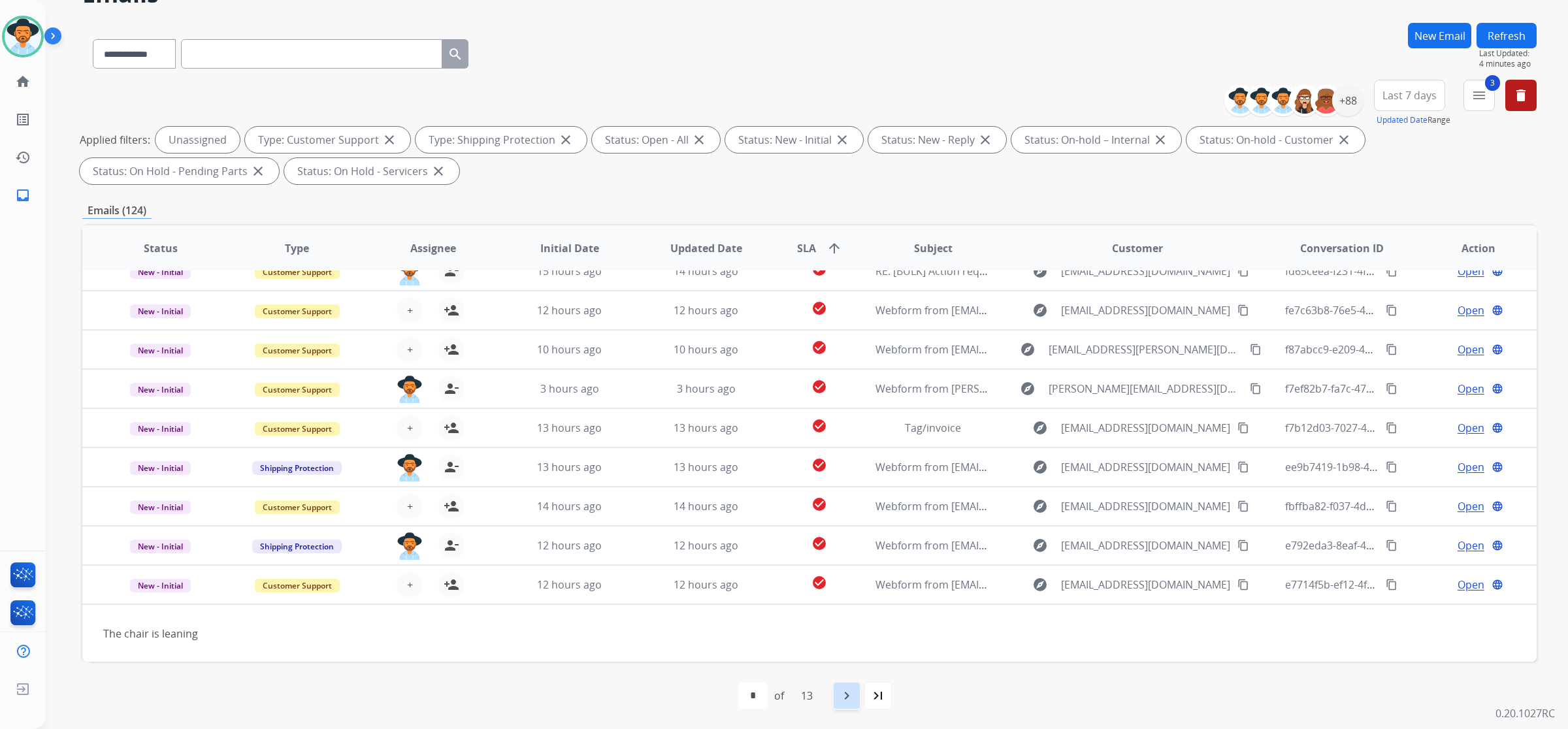
click at [855, 697] on mat-icon "navigate_next" at bounding box center [847, 696] width 16 height 16
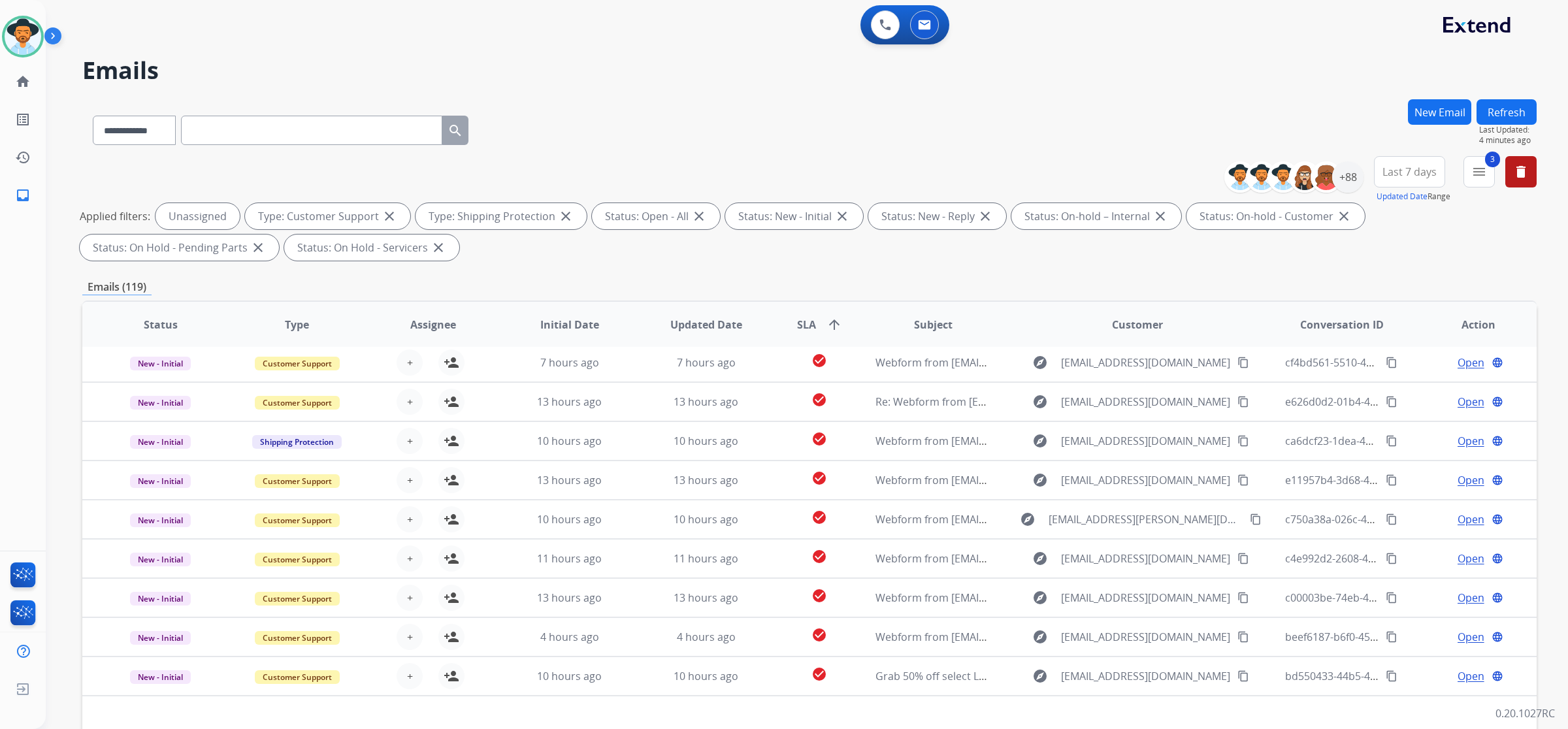
scroll to position [43, 0]
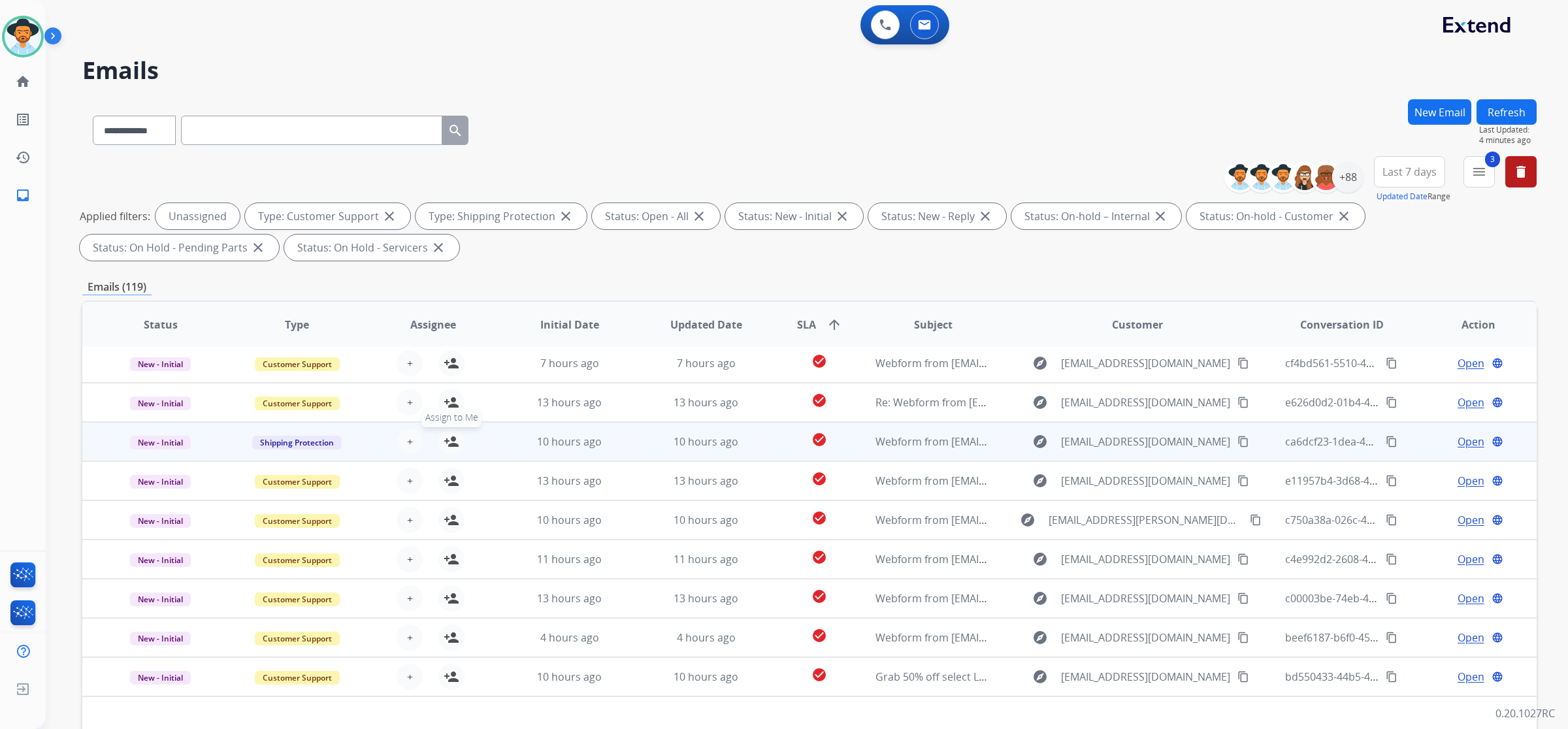
click at [457, 443] on button "person_add Assign to Me" at bounding box center [451, 442] width 26 height 26
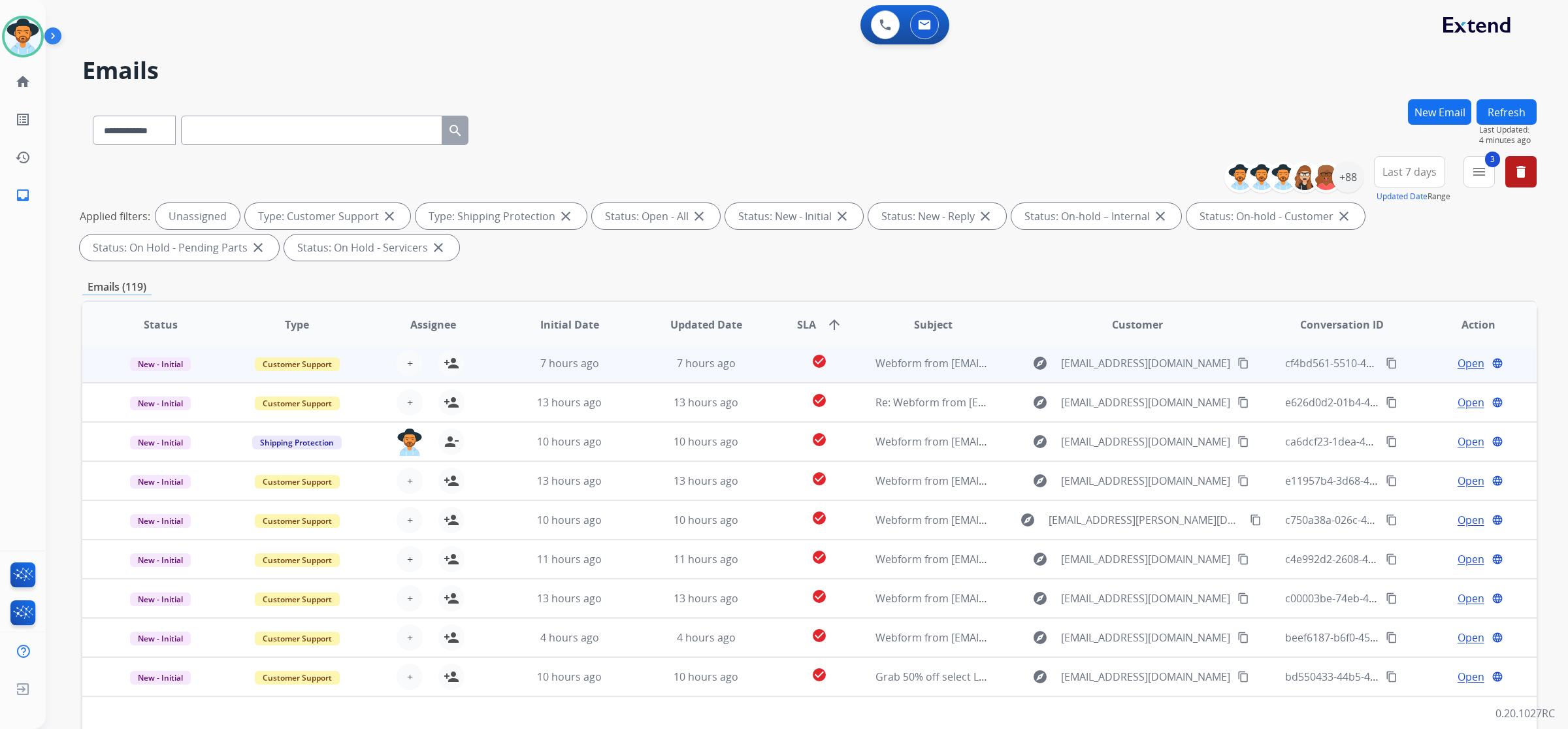
click at [482, 362] on div "+ Select agent person_add Assign to Me" at bounding box center [422, 362] width 135 height 36
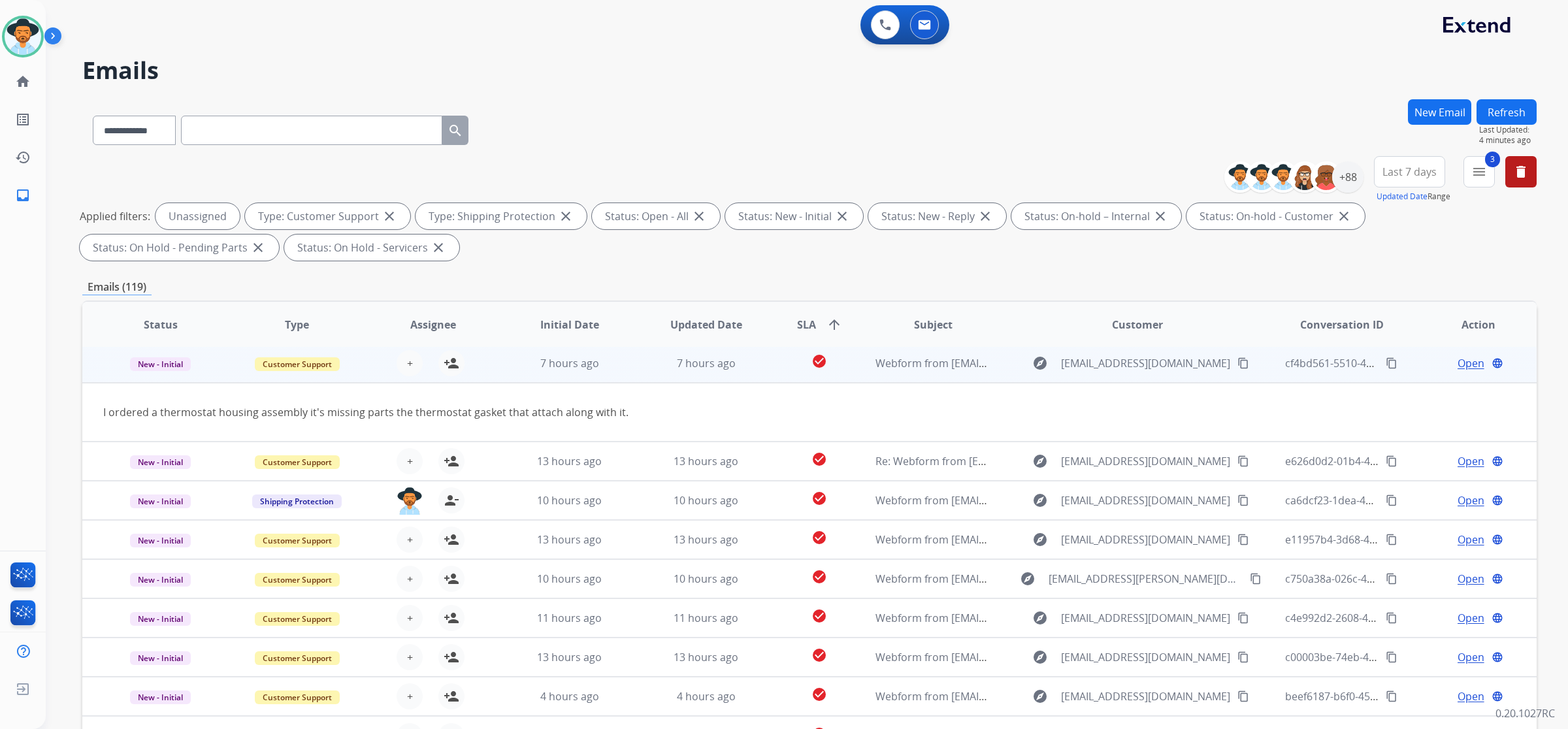
scroll to position [39, 0]
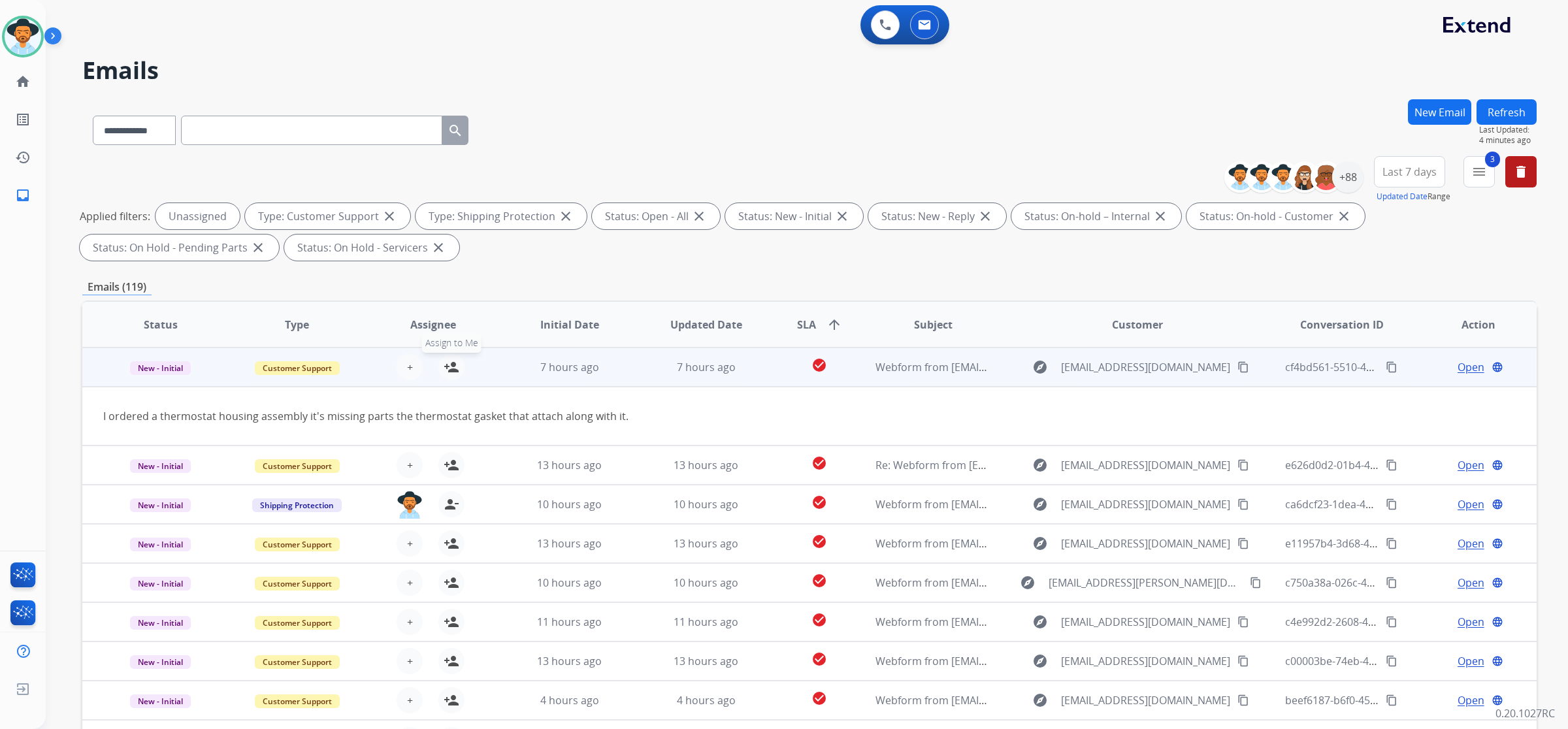
click at [444, 362] on mat-icon "person_add" at bounding box center [451, 367] width 16 height 16
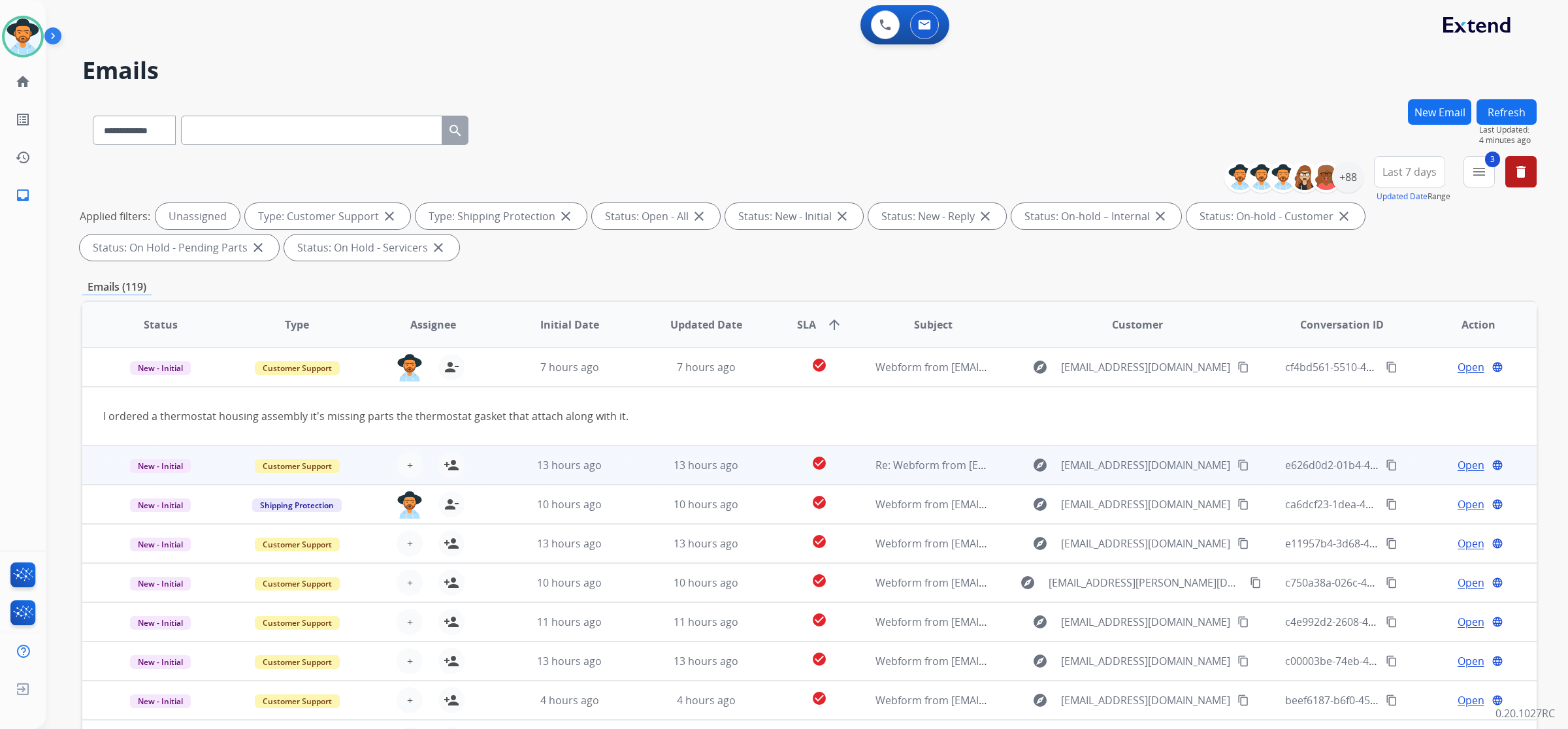
click at [474, 454] on div "+ Select agent person_add Assign to Me" at bounding box center [422, 464] width 135 height 36
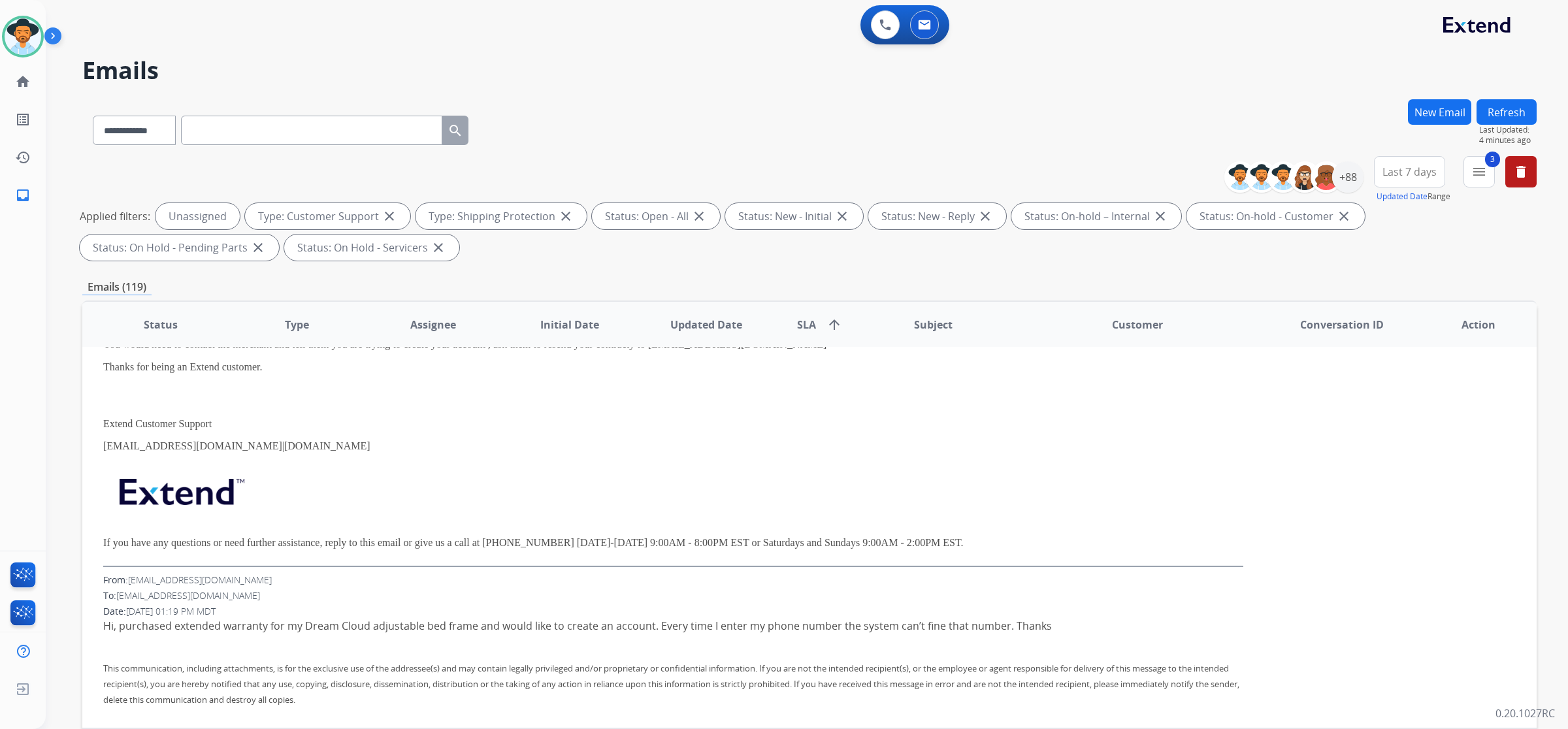
scroll to position [405, 0]
click at [471, 327] on th "Assignee" at bounding box center [422, 325] width 136 height 46
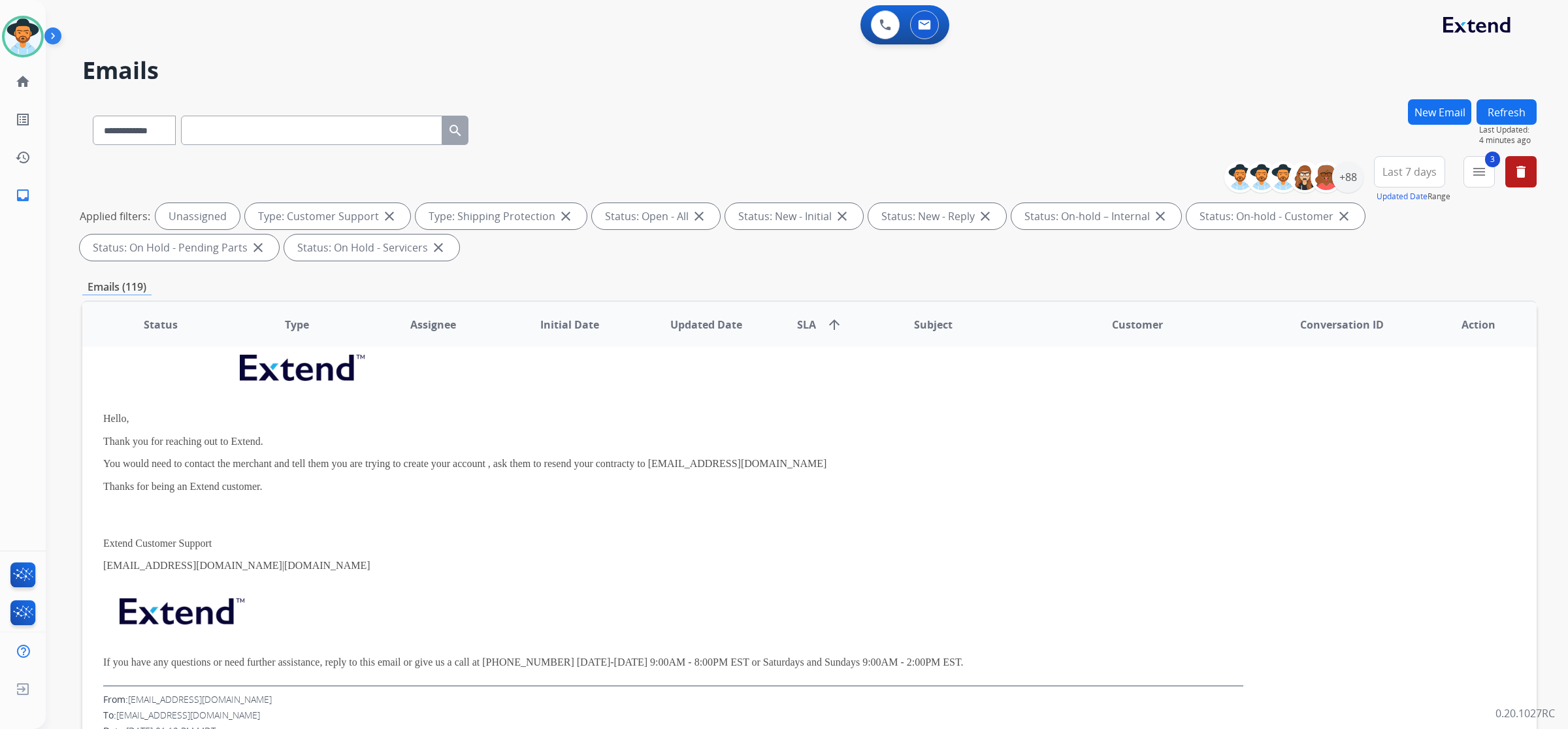
scroll to position [241, 0]
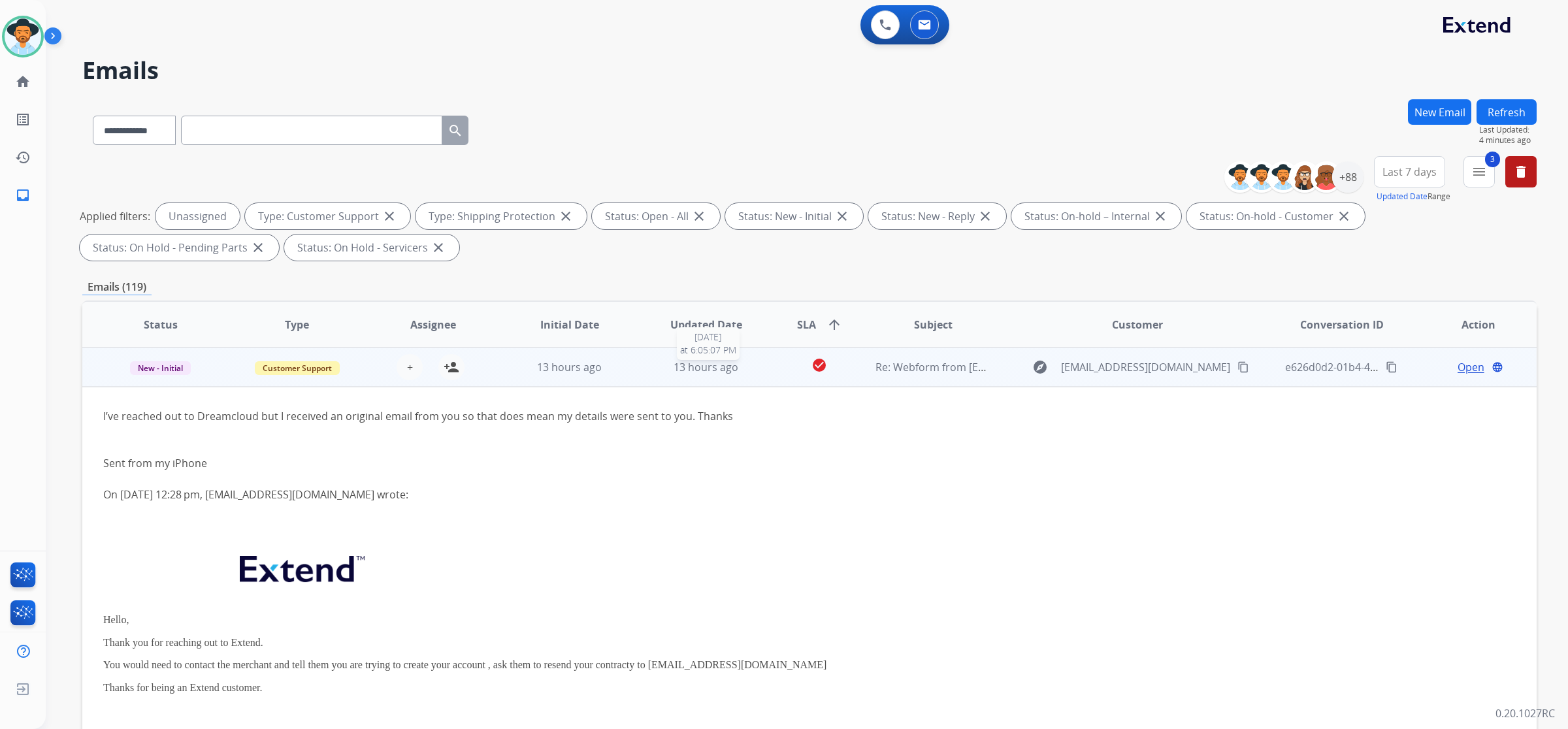
click at [649, 361] on div "13 hours ago" at bounding box center [706, 367] width 115 height 16
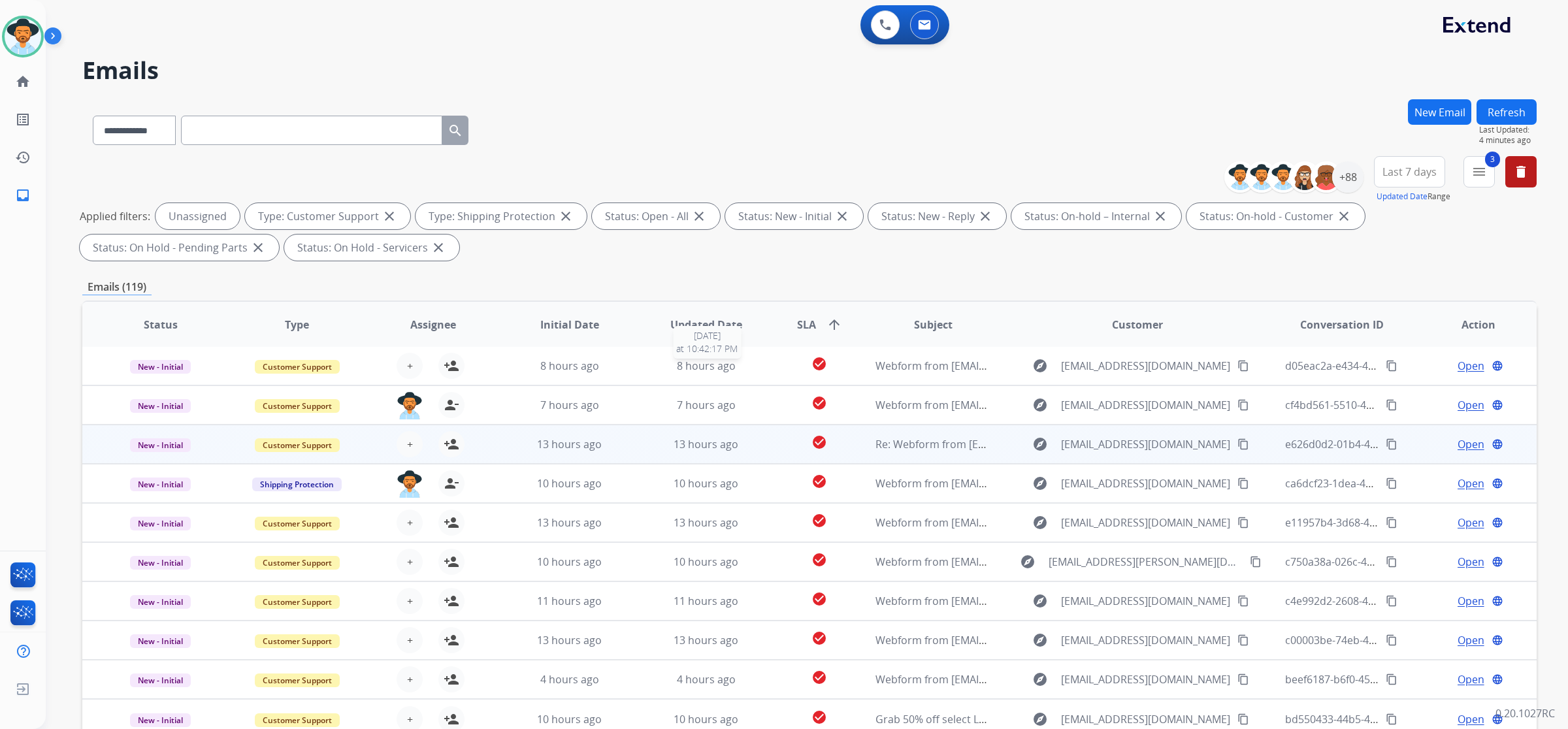
scroll to position [1, 0]
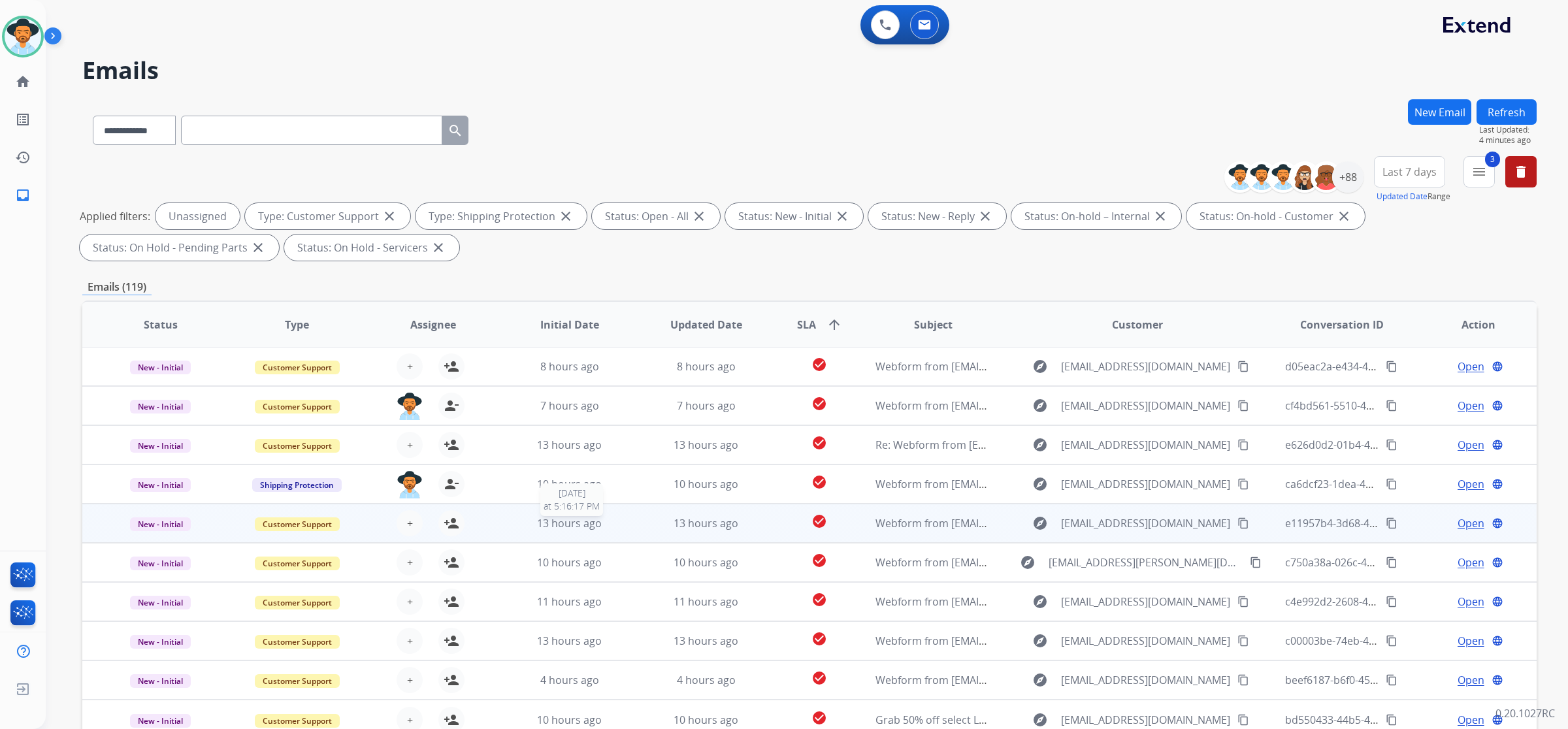
click at [615, 527] on div "13 hours ago" at bounding box center [569, 523] width 115 height 16
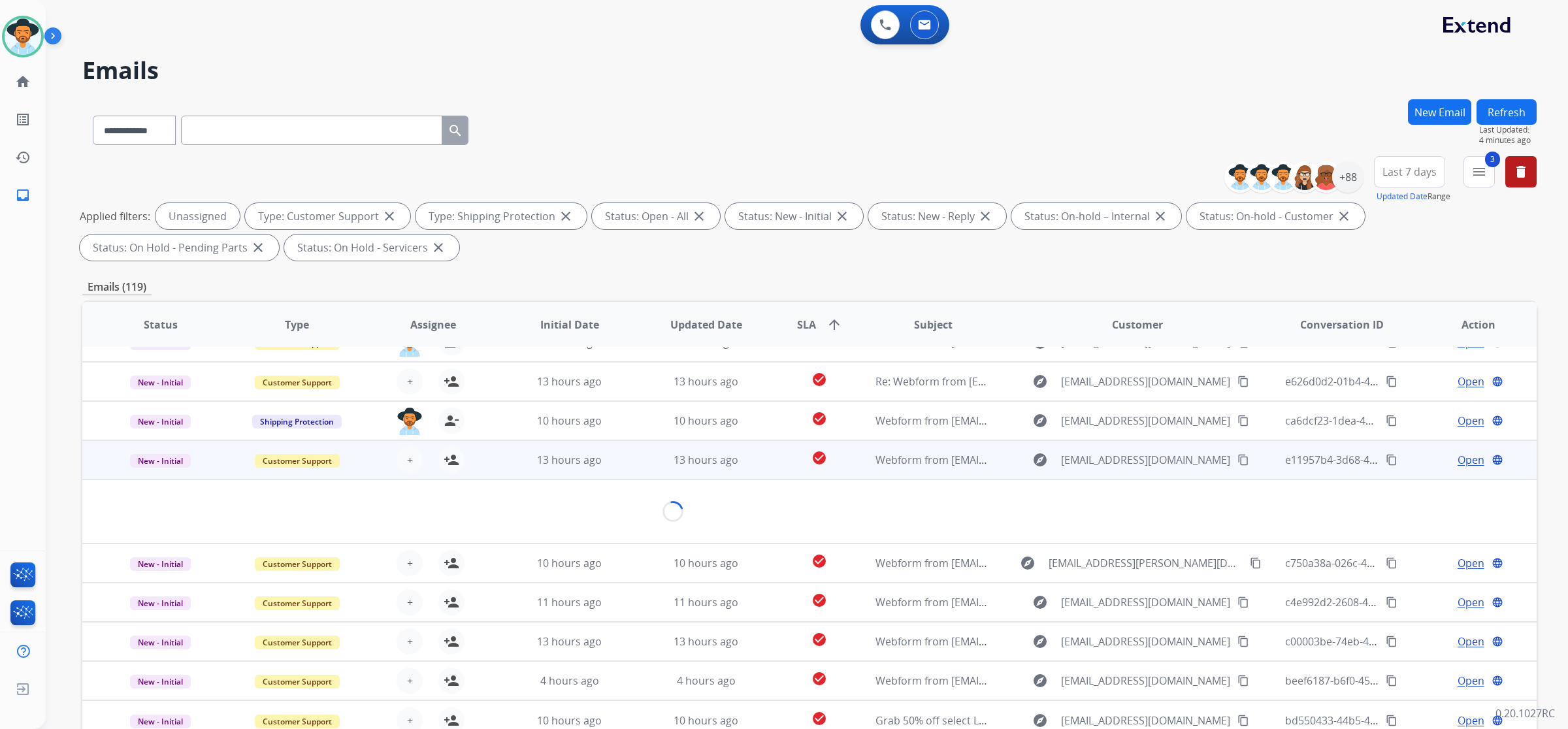
scroll to position [59, 0]
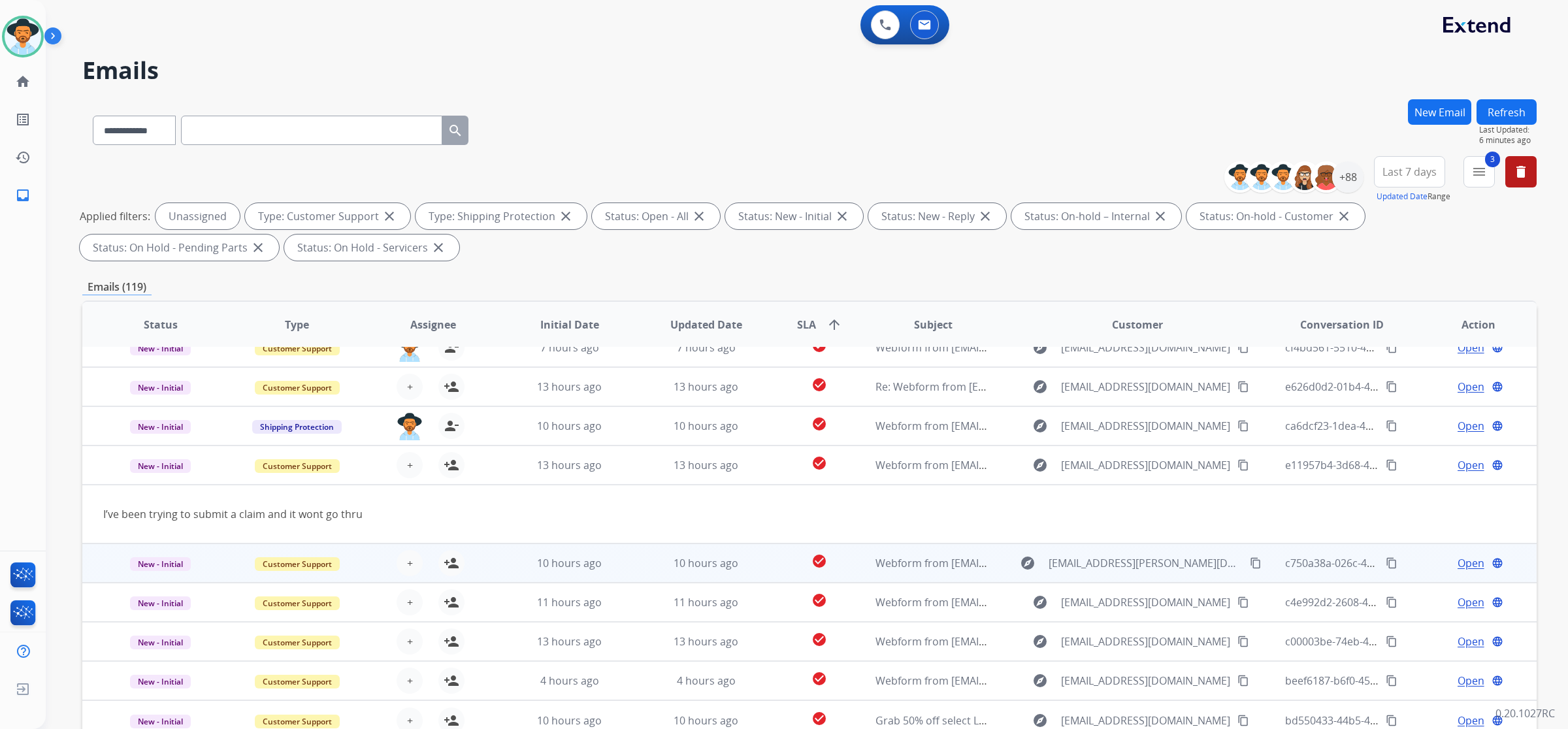
click at [774, 560] on td "check_circle" at bounding box center [809, 563] width 91 height 39
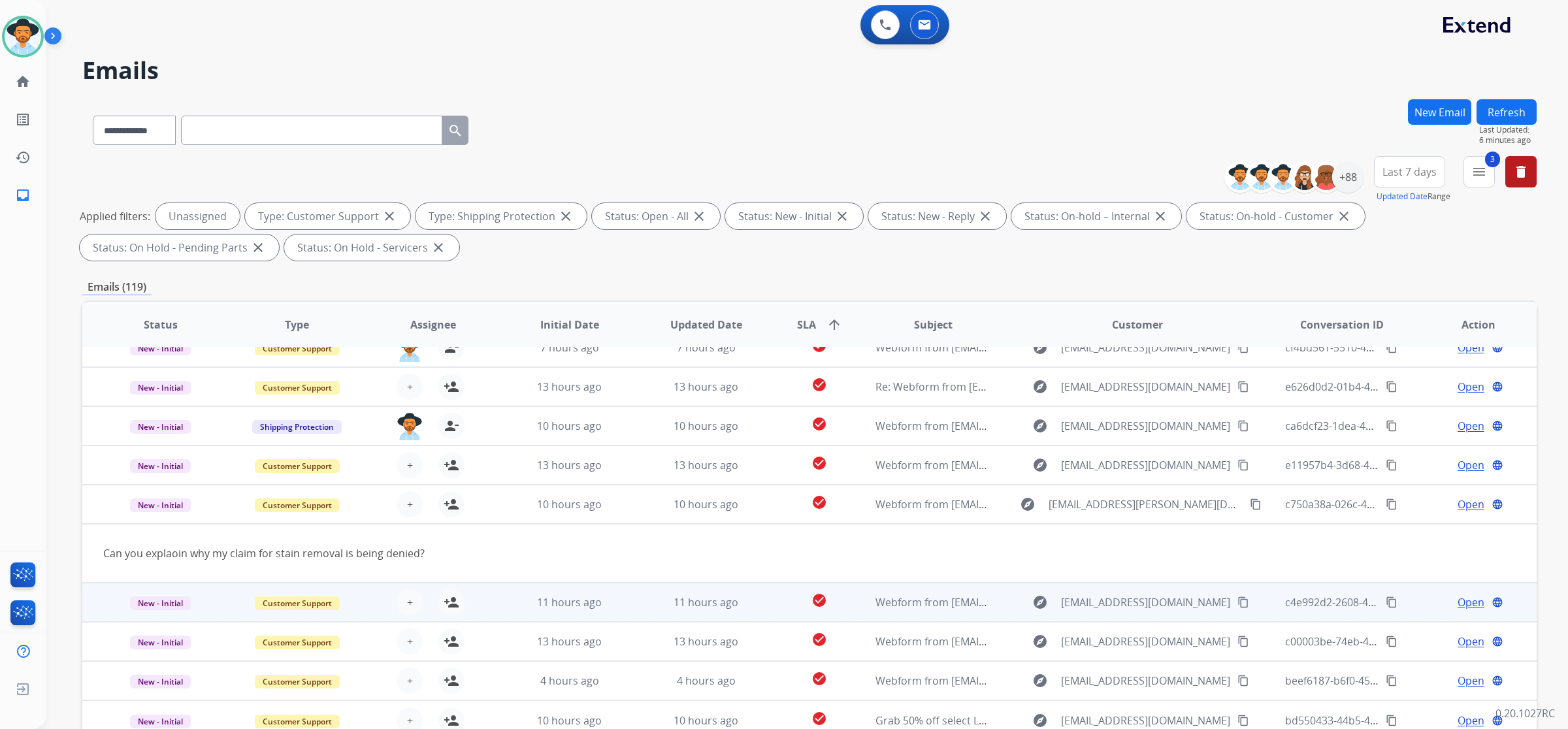
click at [776, 610] on td "check_circle" at bounding box center [809, 602] width 91 height 39
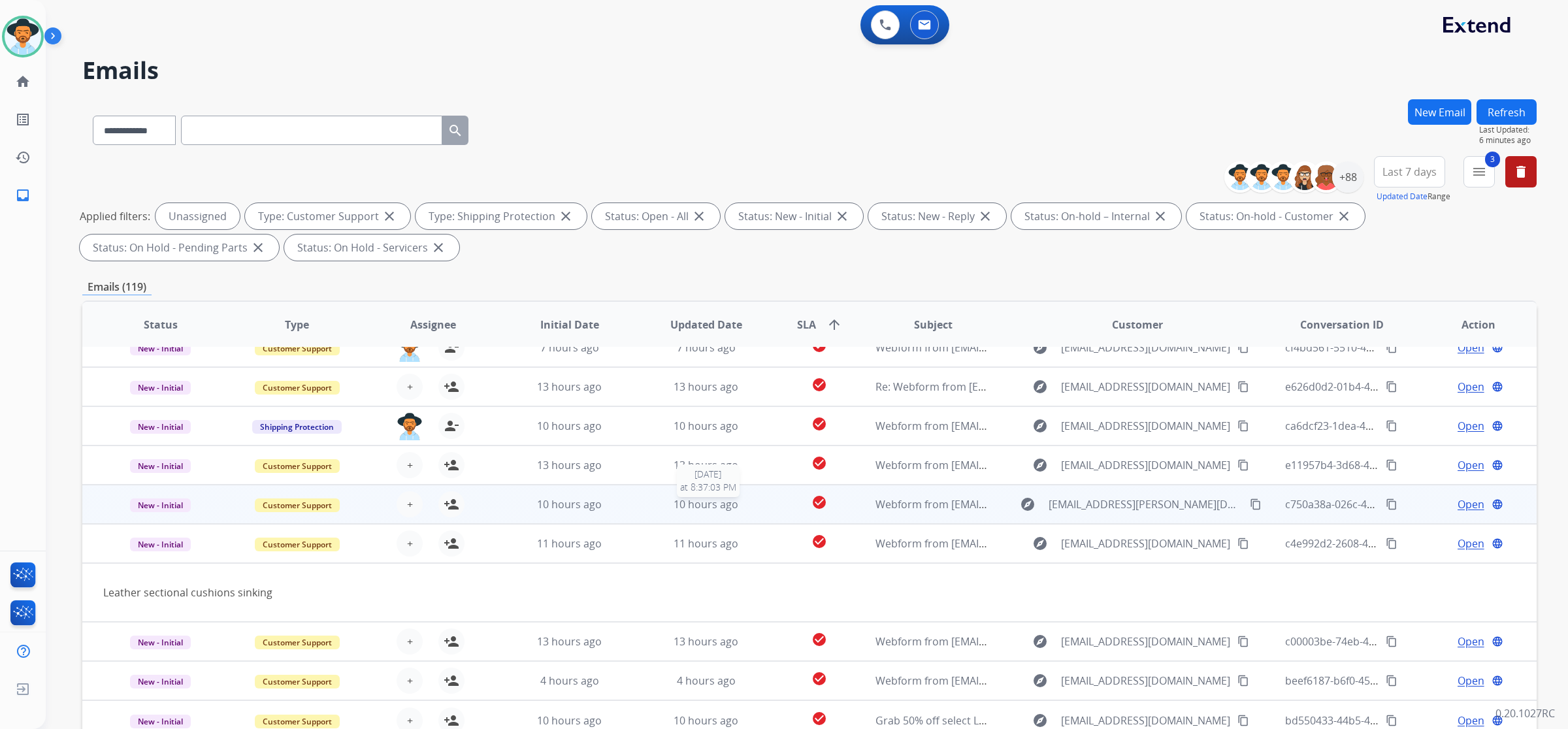
click at [734, 503] on div "10 hours ago" at bounding box center [706, 504] width 115 height 16
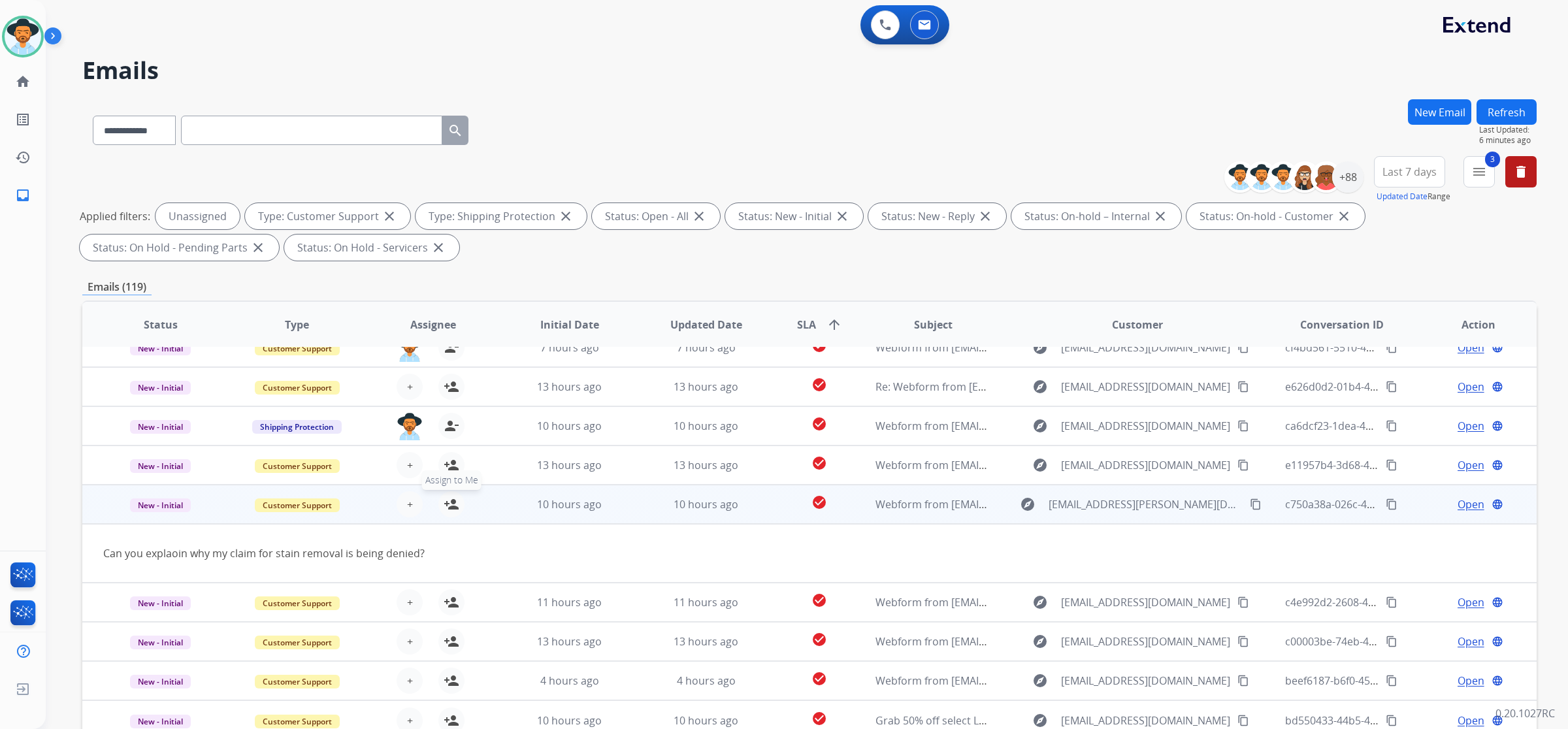
click at [444, 503] on mat-icon "person_add" at bounding box center [451, 504] width 16 height 16
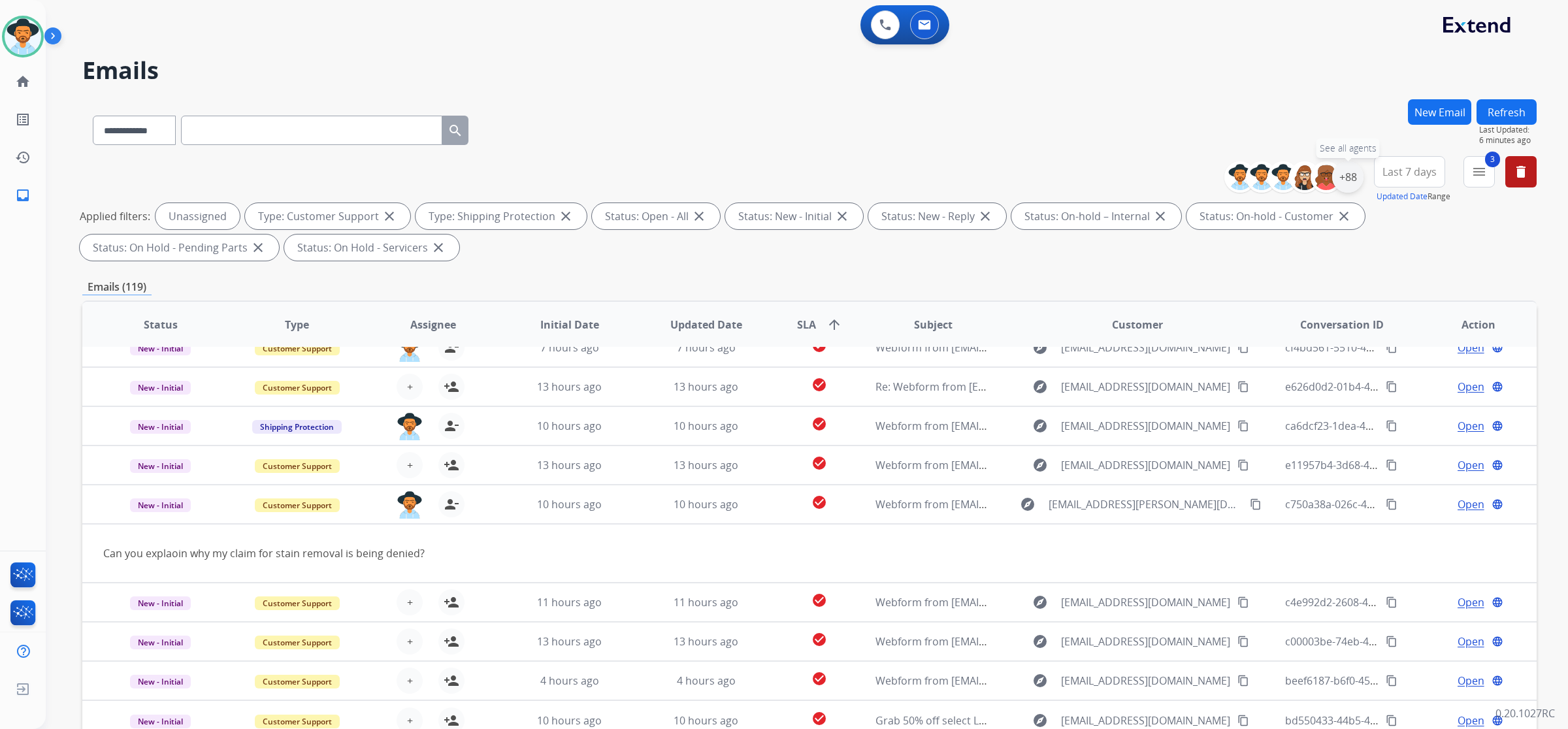
click at [1356, 173] on div "+88" at bounding box center [1347, 177] width 31 height 31
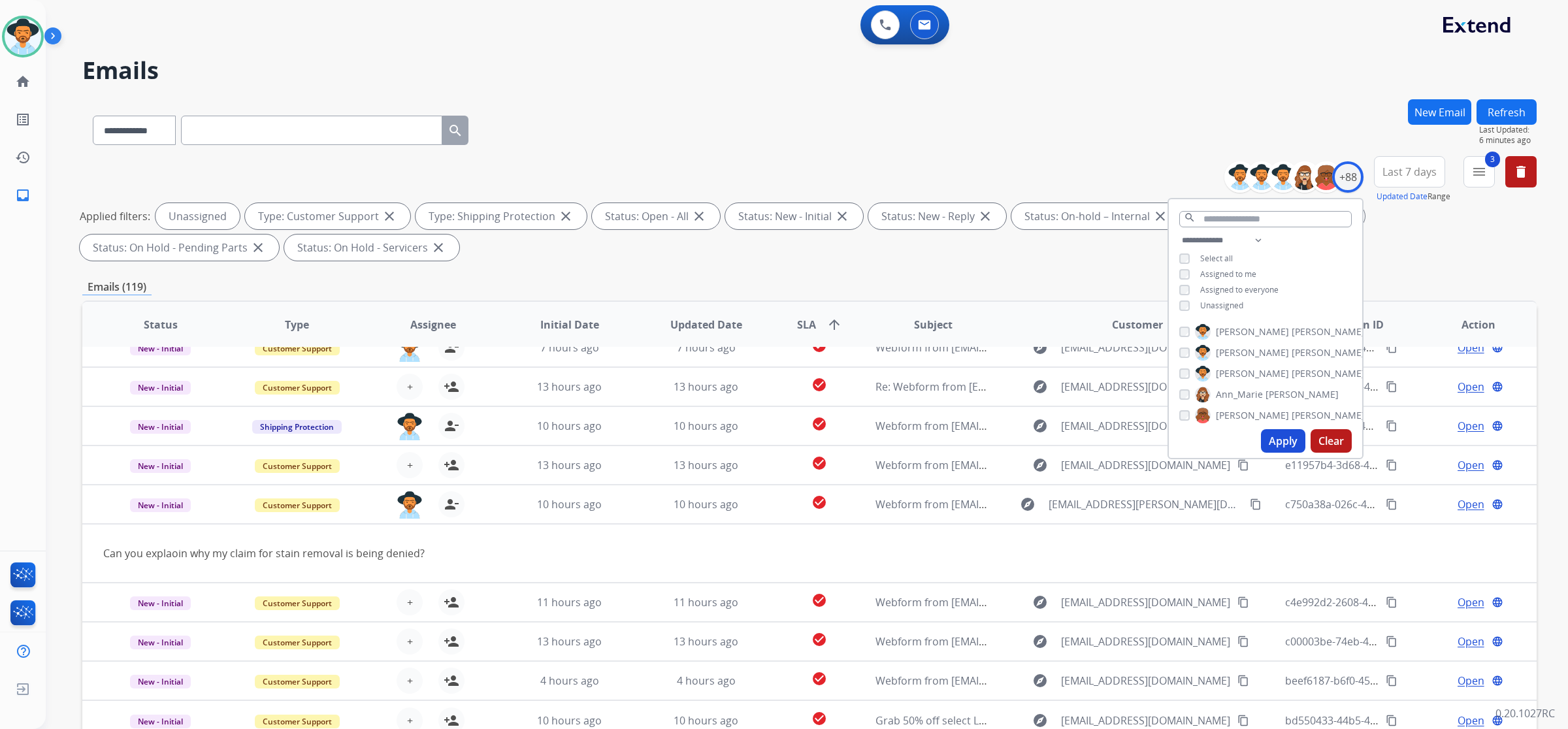
click at [1235, 298] on div "**********" at bounding box center [1265, 274] width 193 height 83
click at [1233, 300] on span "Unassigned" at bounding box center [1222, 305] width 43 height 11
click at [1228, 269] on span "Assigned to me" at bounding box center [1228, 274] width 56 height 11
click at [1275, 445] on button "Apply" at bounding box center [1282, 441] width 44 height 24
select select "*"
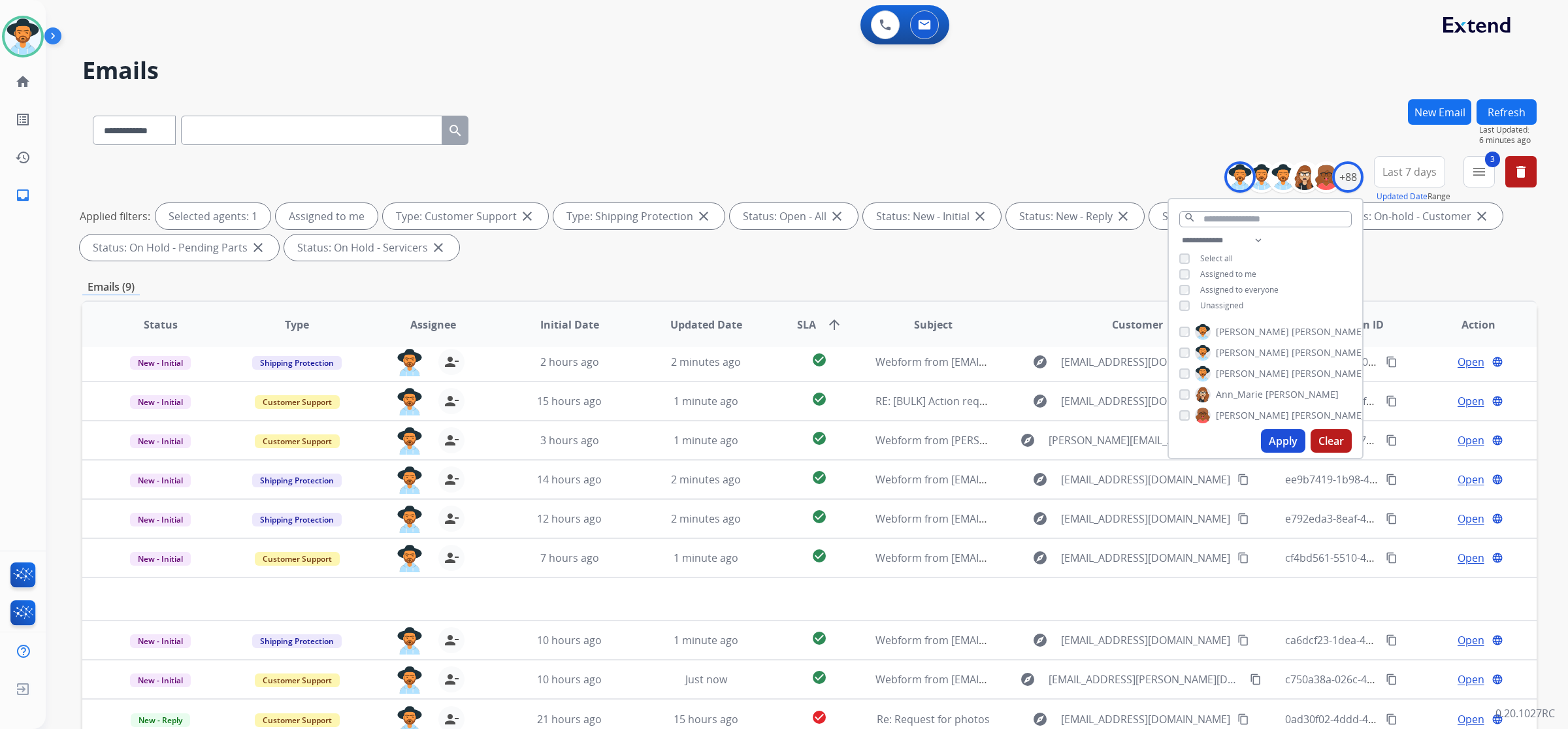
scroll to position [4, 0]
click at [1048, 272] on div "**********" at bounding box center [810, 452] width 1454 height 706
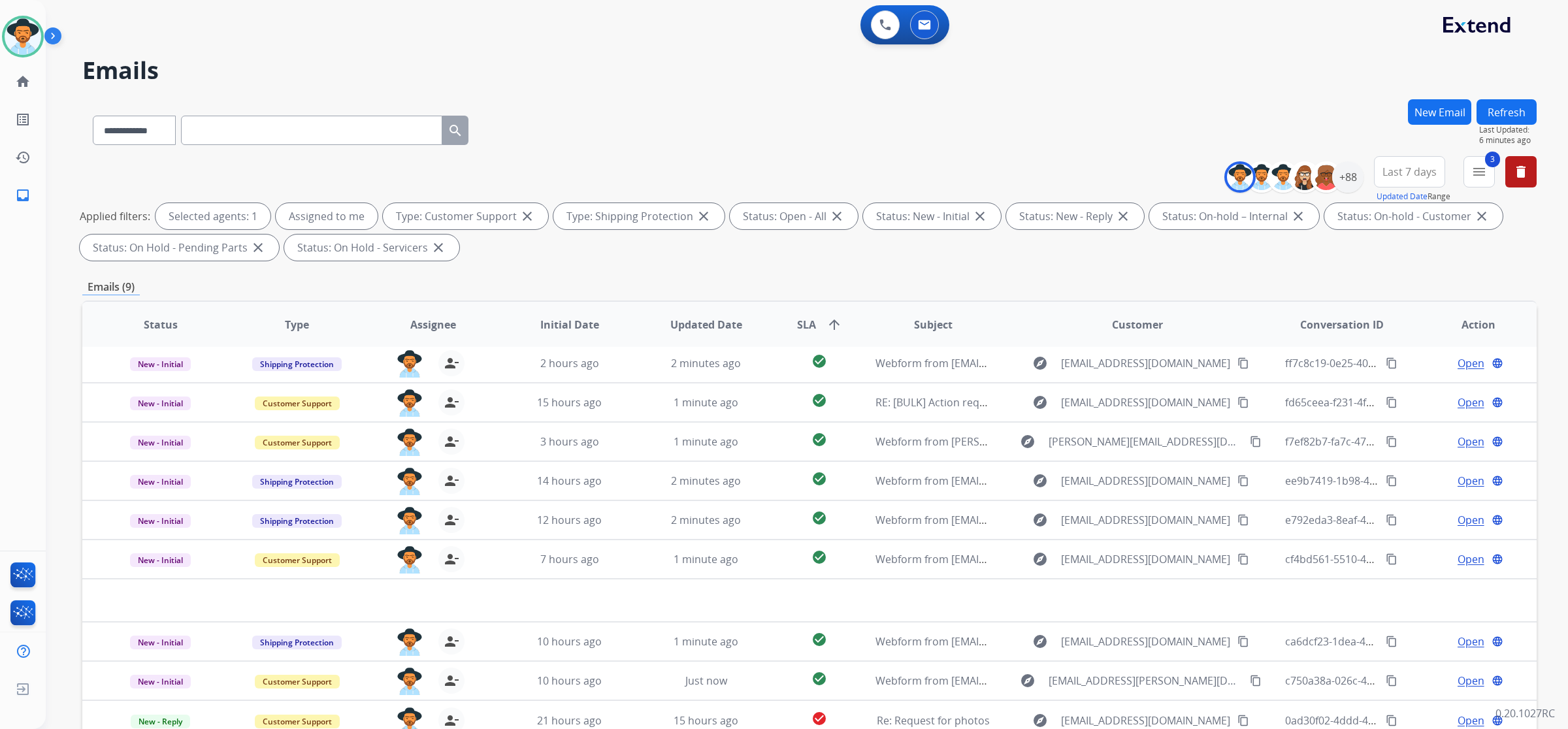
scroll to position [77, 0]
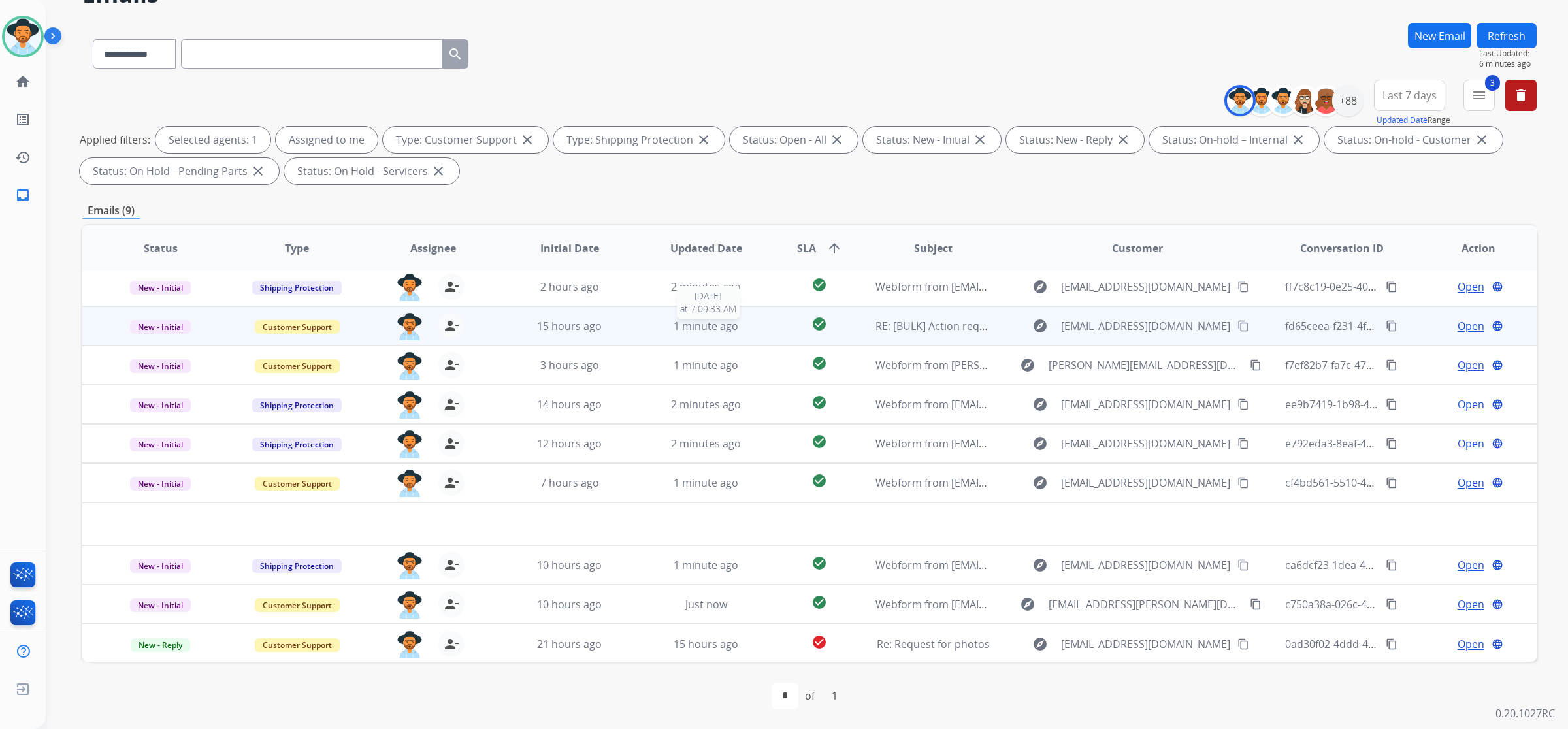
click at [752, 325] on div "1 minute ago" at bounding box center [706, 326] width 115 height 16
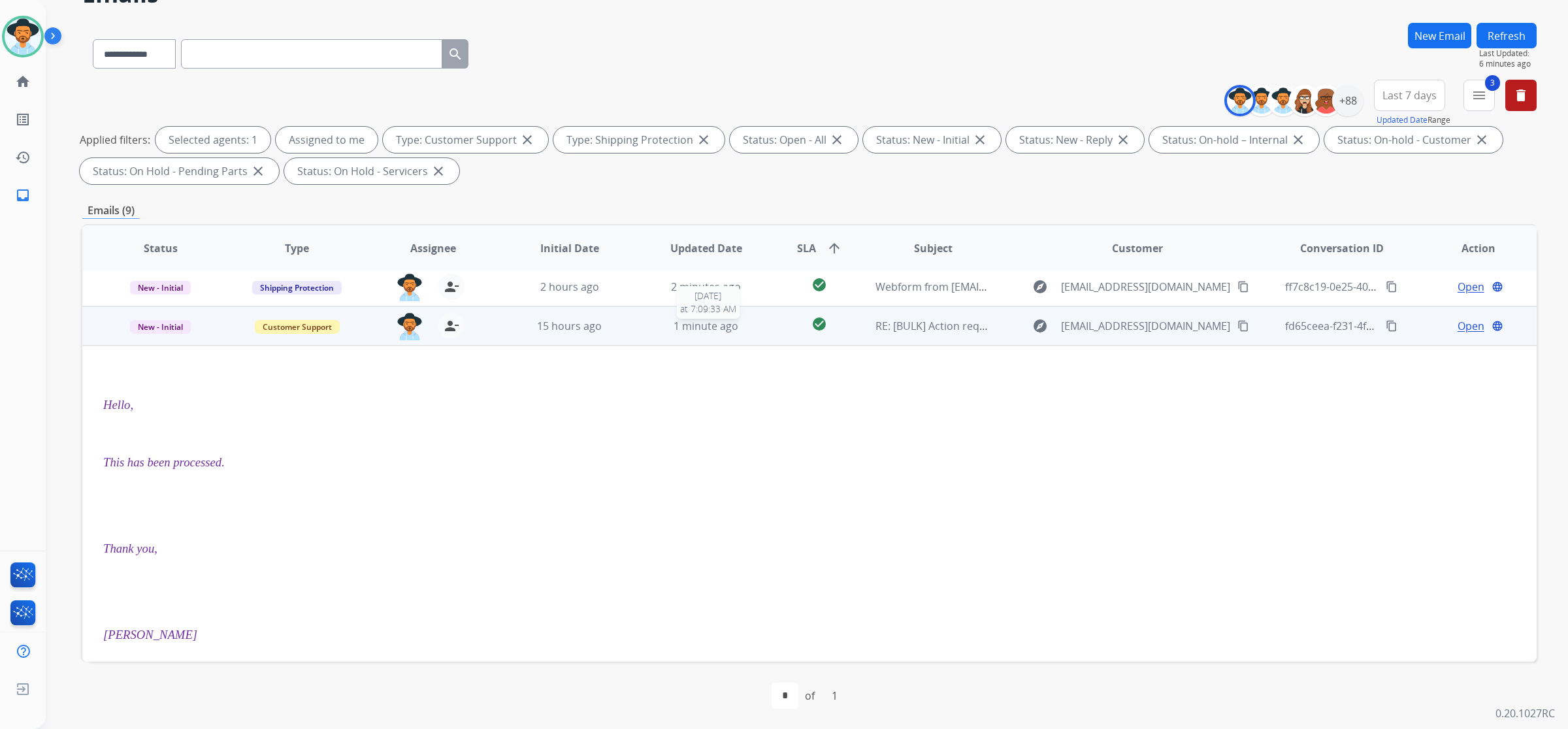
scroll to position [39, 0]
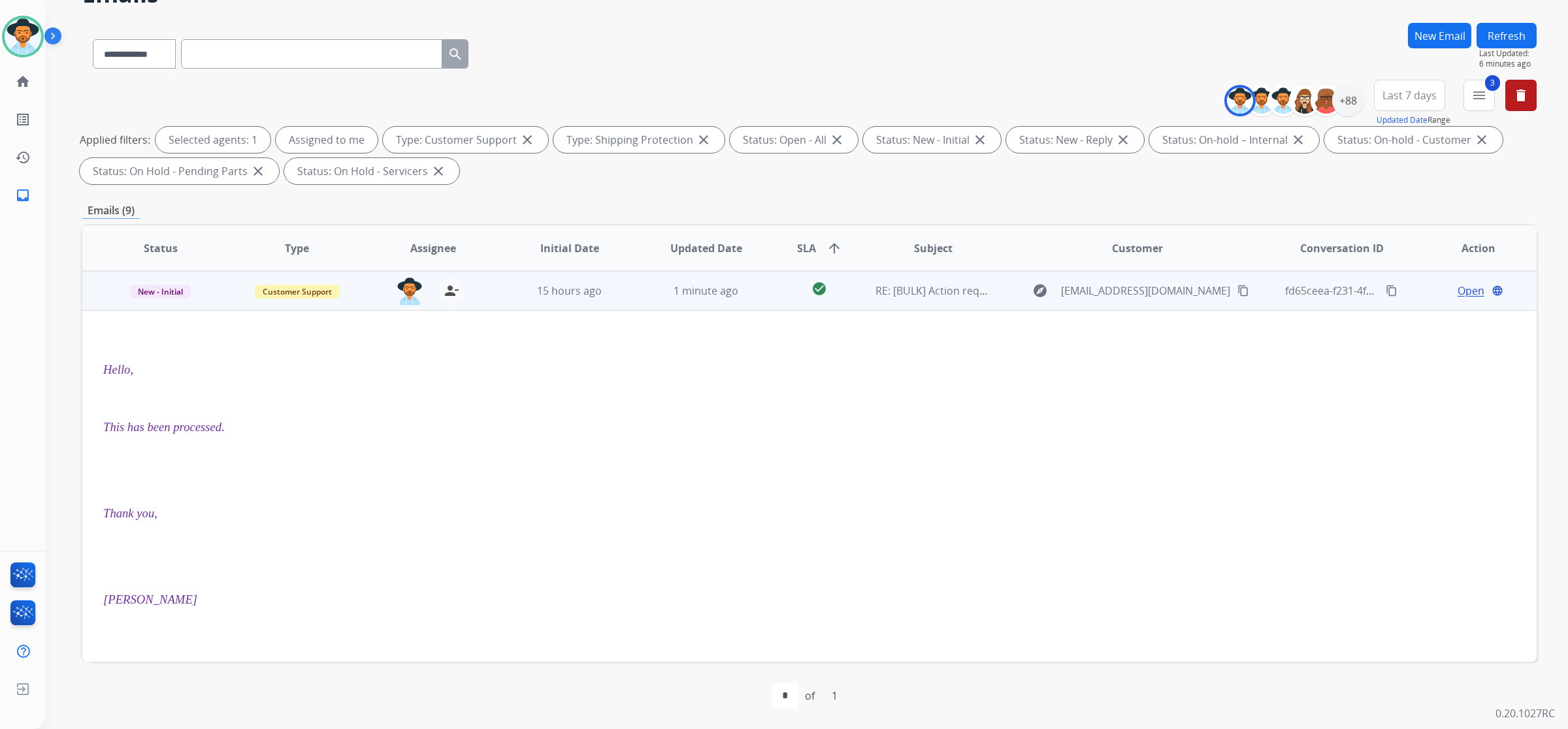
click at [763, 301] on td "check_circle" at bounding box center [809, 290] width 91 height 39
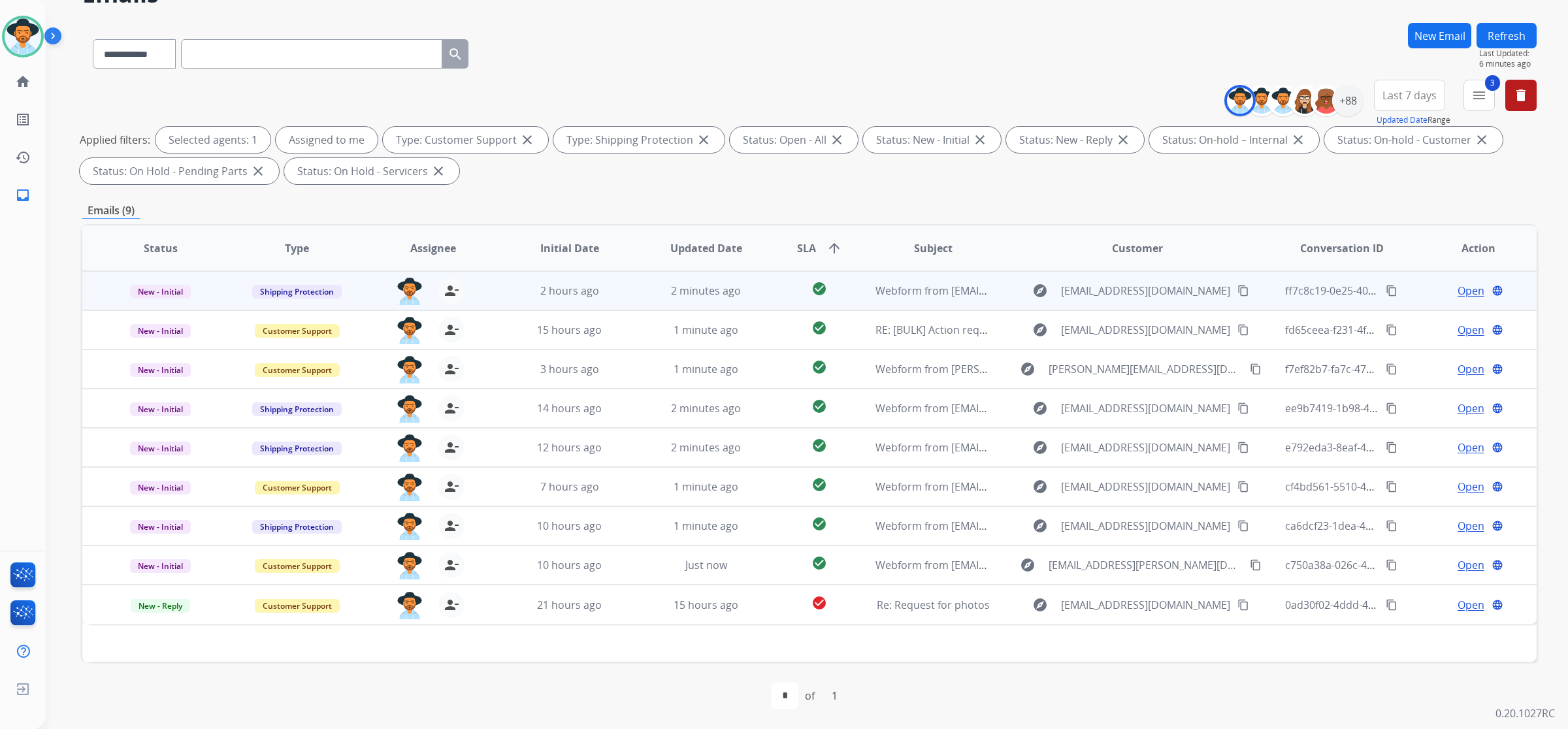
click at [763, 286] on td "check_circle" at bounding box center [809, 290] width 91 height 39
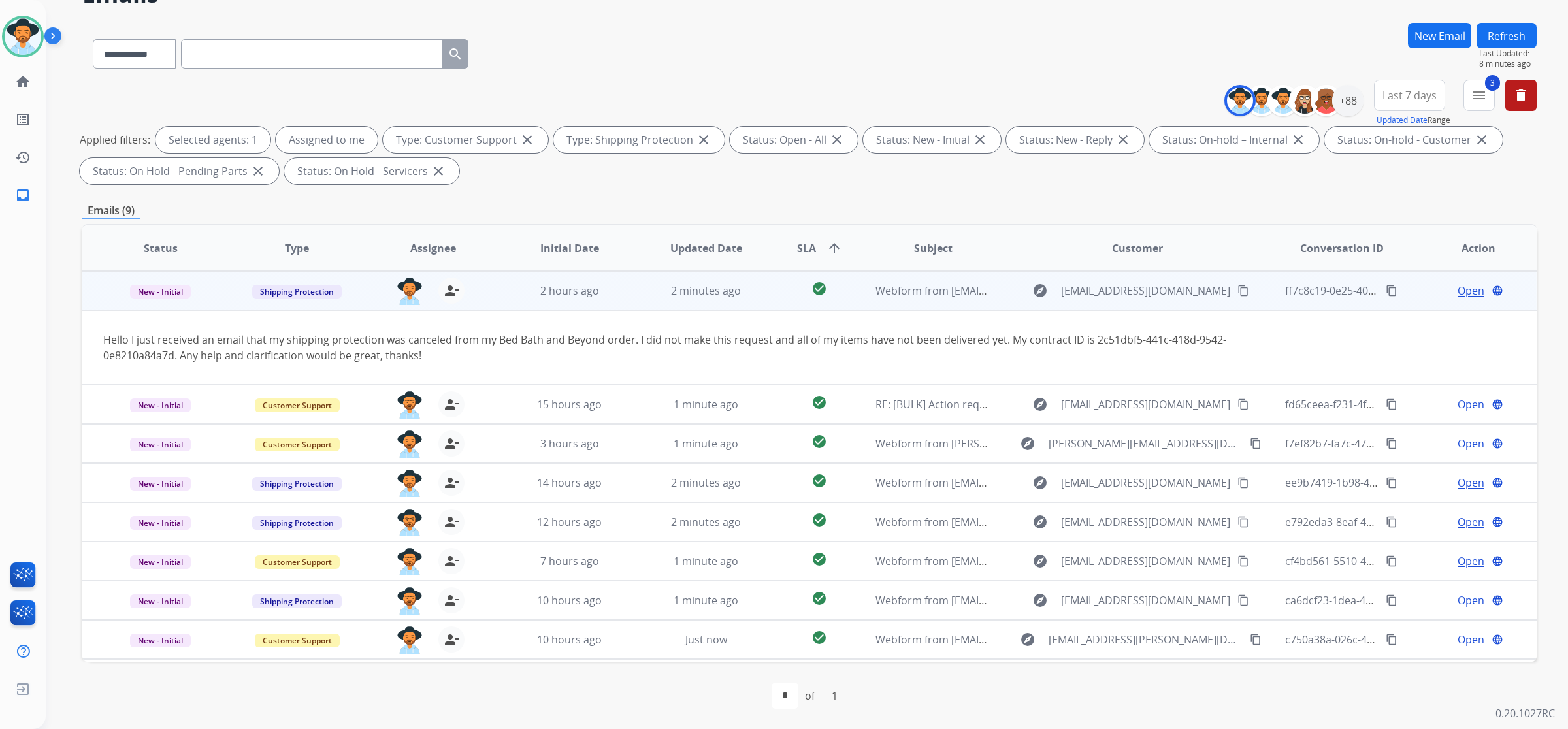
click at [1237, 291] on mat-icon "content_copy" at bounding box center [1243, 290] width 12 height 12
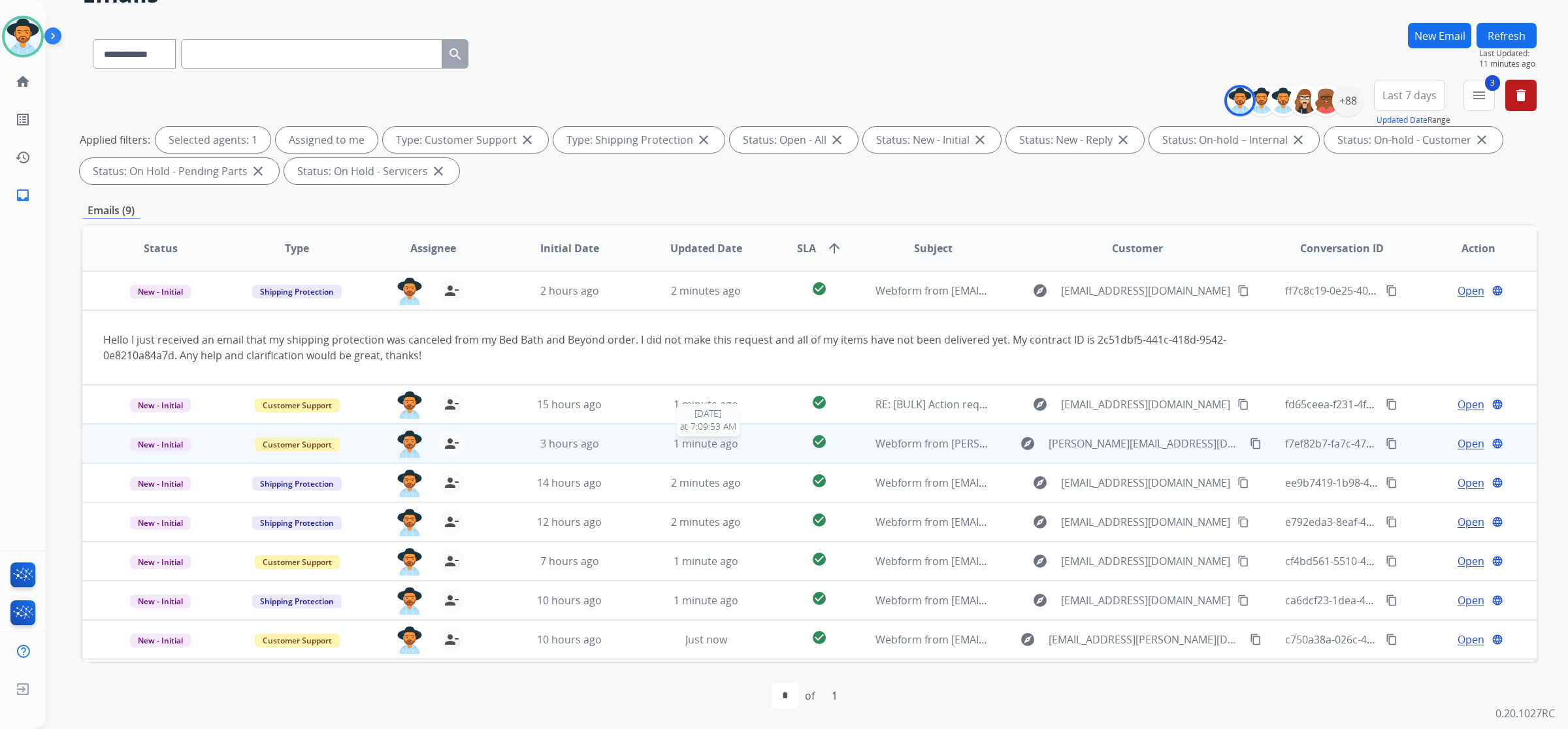
click at [649, 447] on div "1 minute ago" at bounding box center [706, 443] width 115 height 16
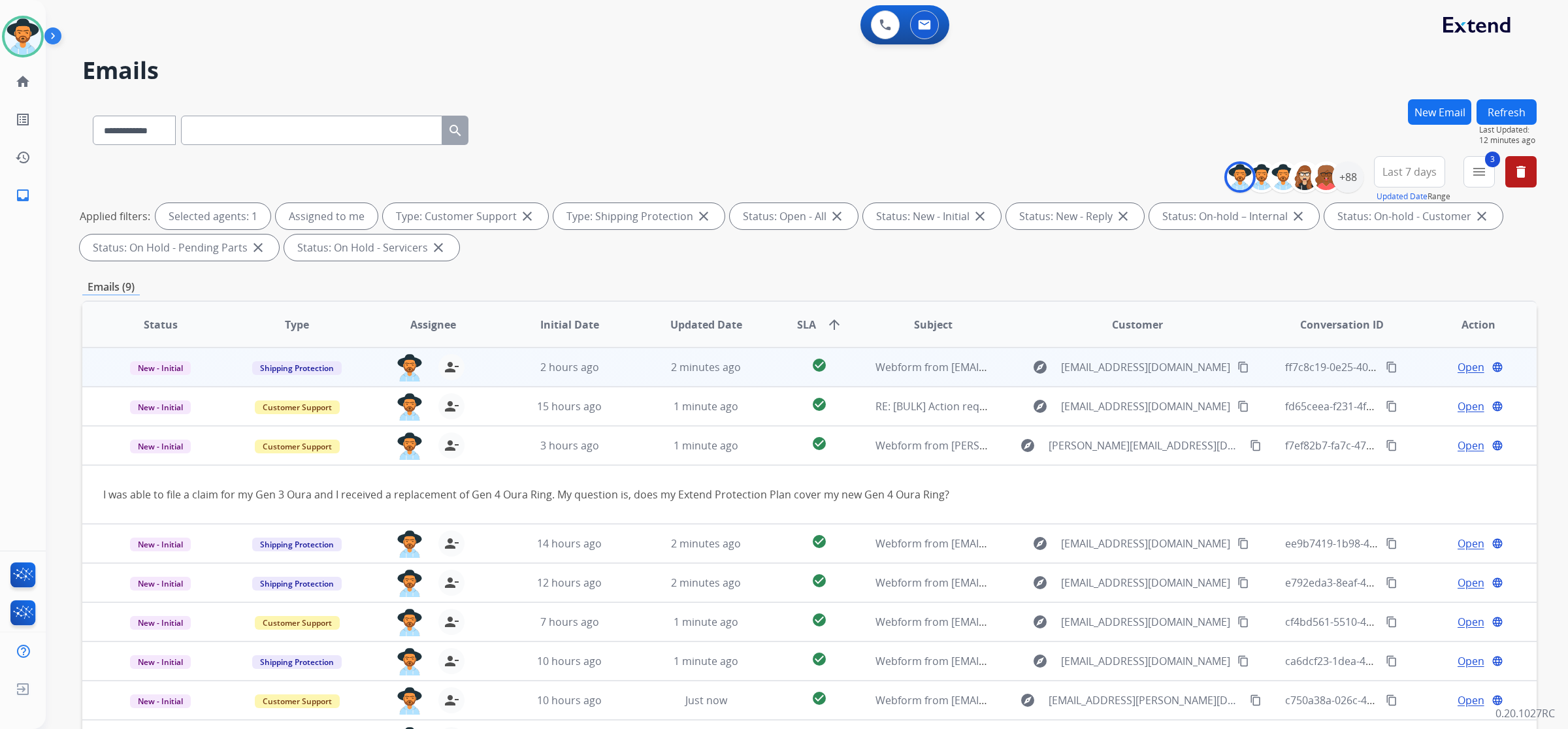
click at [925, 357] on td "Webform from [EMAIL_ADDRESS][DOMAIN_NAME] on [DATE]" at bounding box center [922, 367] width 136 height 39
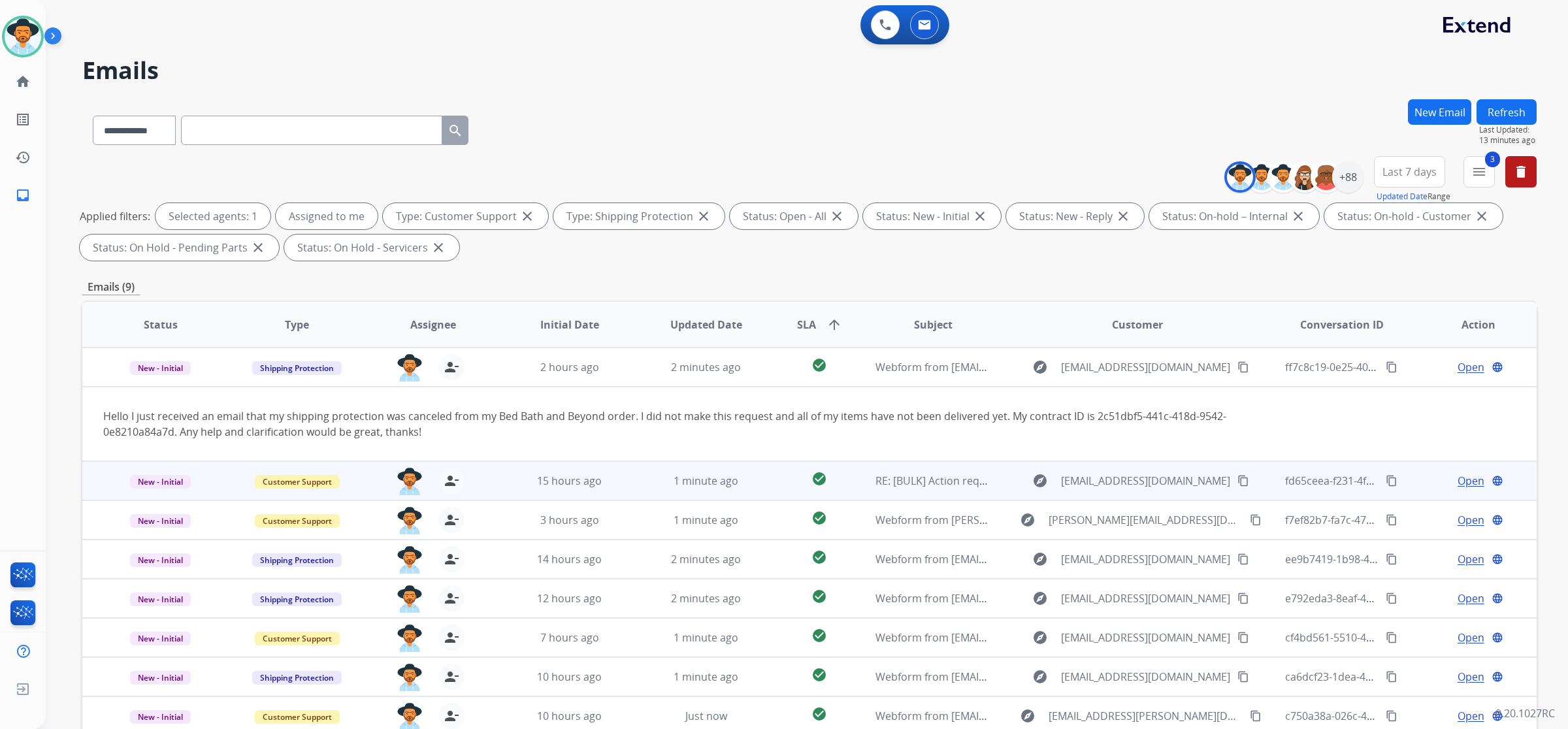
click at [638, 481] on td "1 minute ago" at bounding box center [696, 481] width 136 height 39
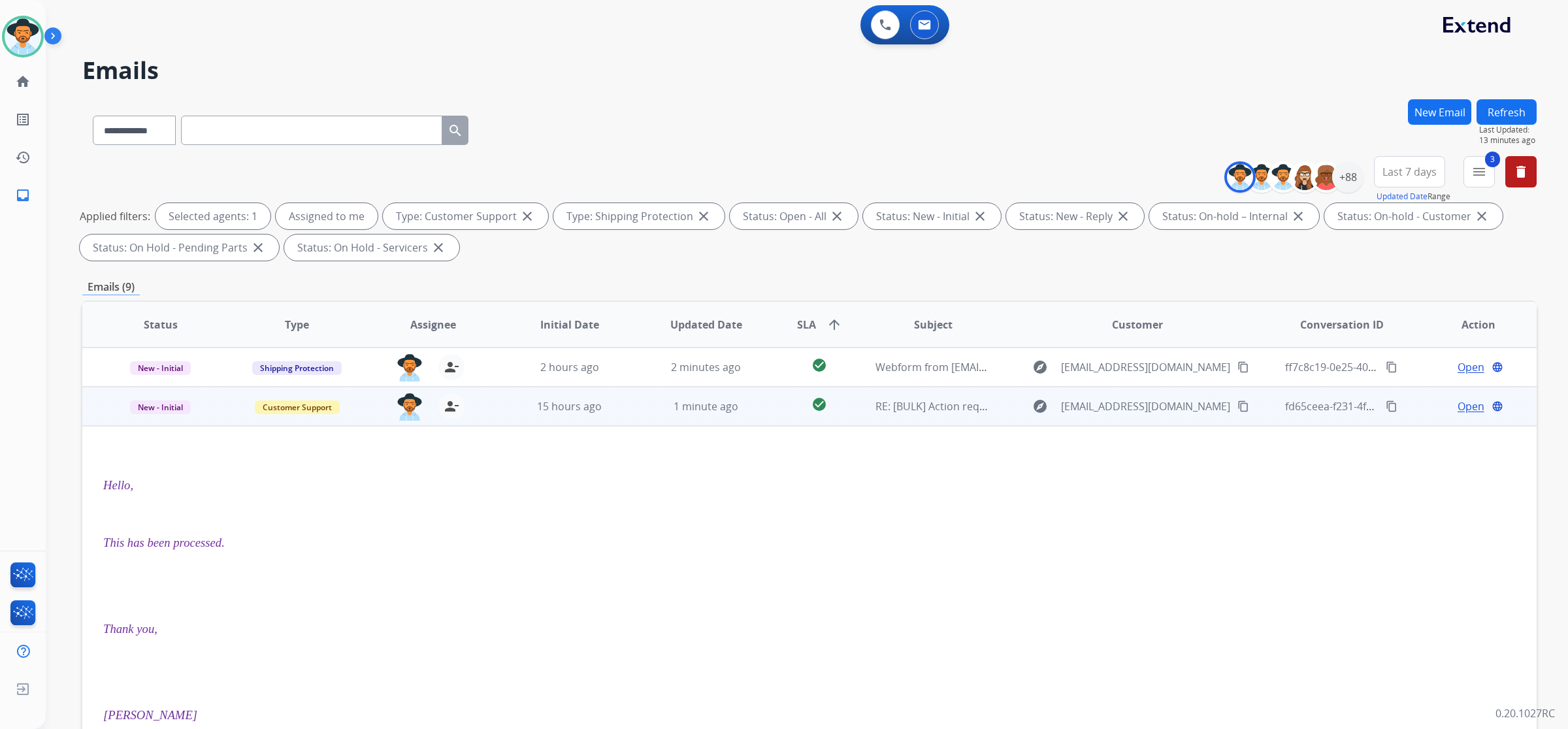
scroll to position [39, 0]
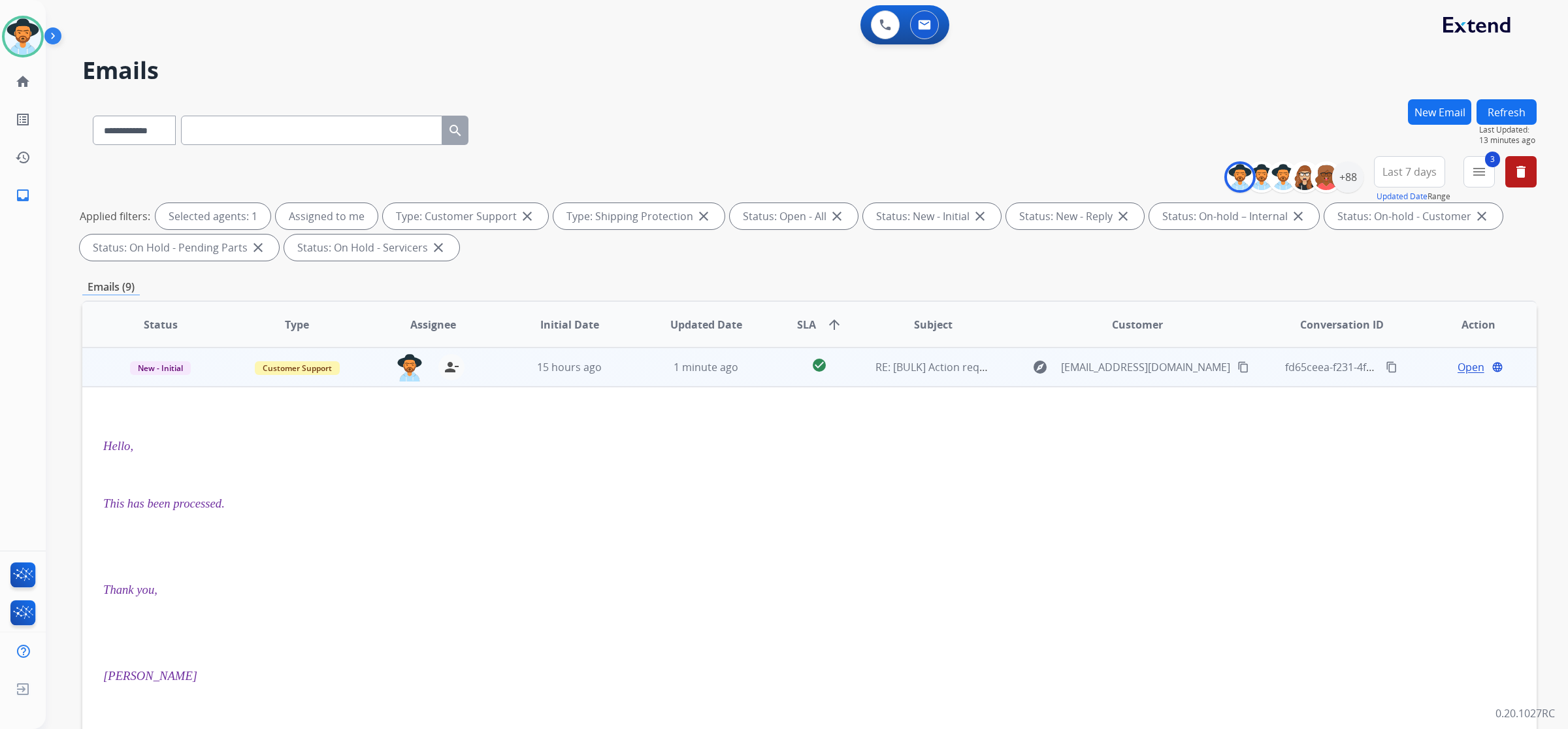
click at [1457, 370] on span "Open" at bounding box center [1470, 367] width 26 height 16
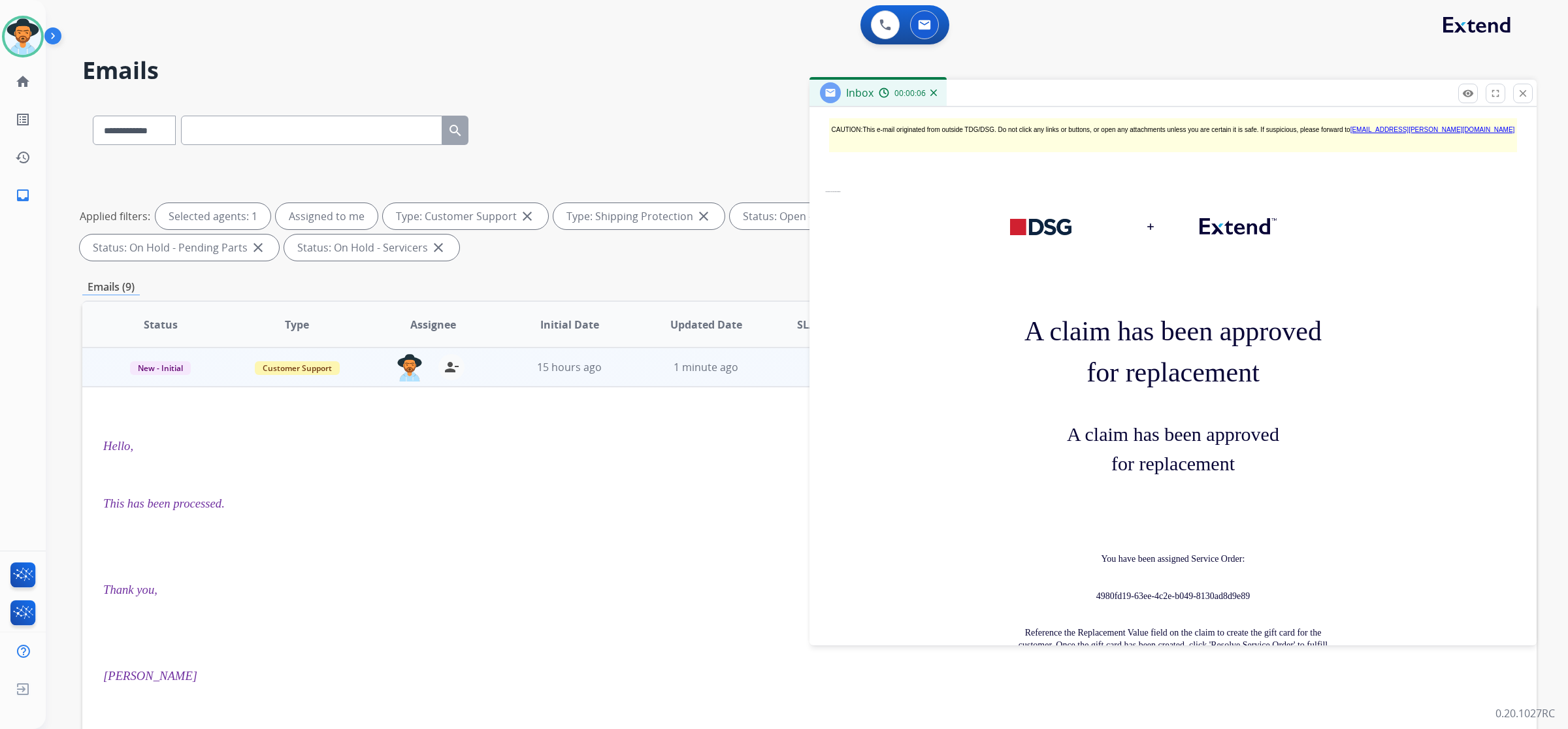
scroll to position [898, 0]
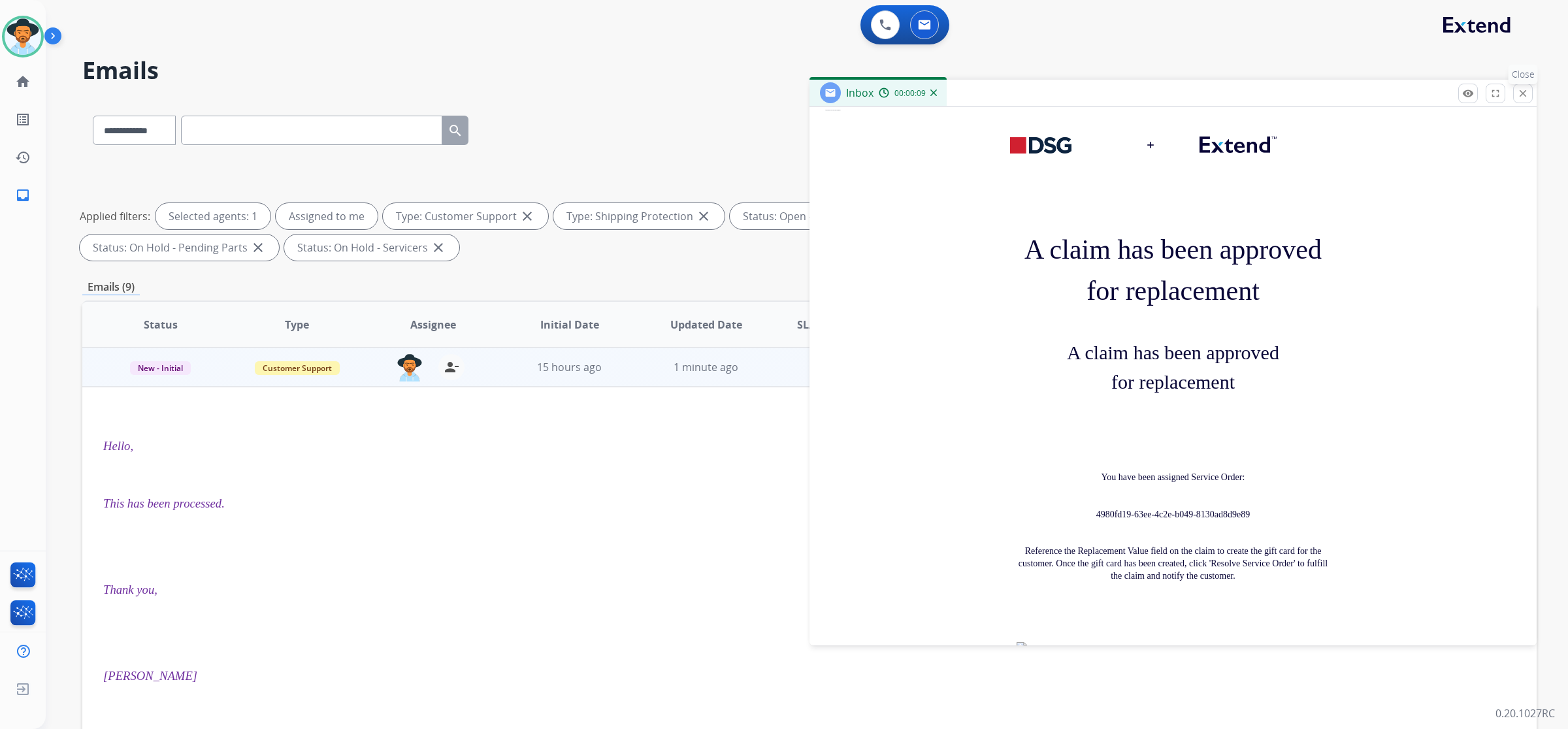
click at [1520, 92] on mat-icon "close" at bounding box center [1523, 93] width 12 height 12
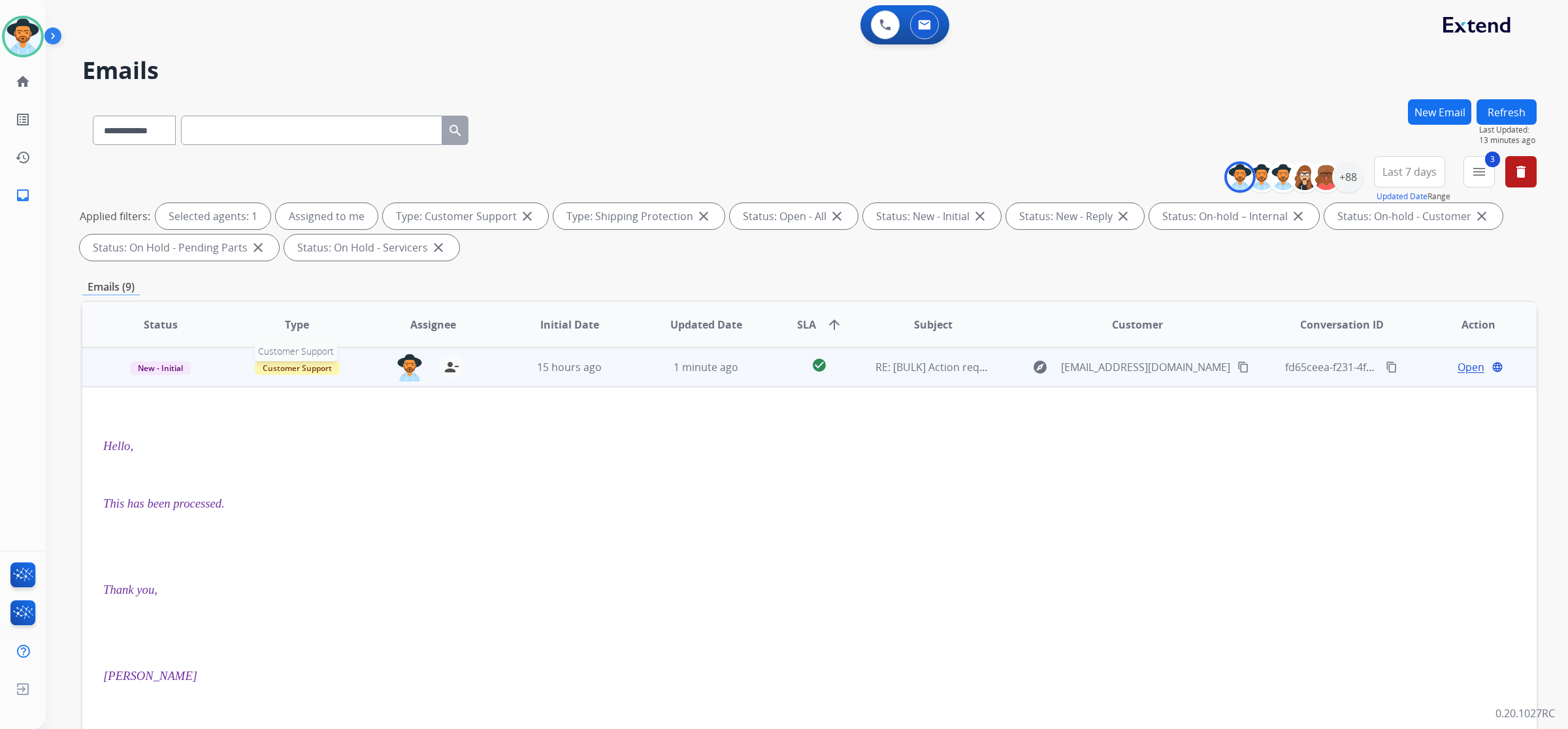
click at [283, 366] on span "Customer Support" at bounding box center [297, 368] width 85 height 14
click at [387, 468] on p "Service Support" at bounding box center [376, 466] width 76 height 19
click at [1208, 270] on div "**********" at bounding box center [810, 452] width 1454 height 706
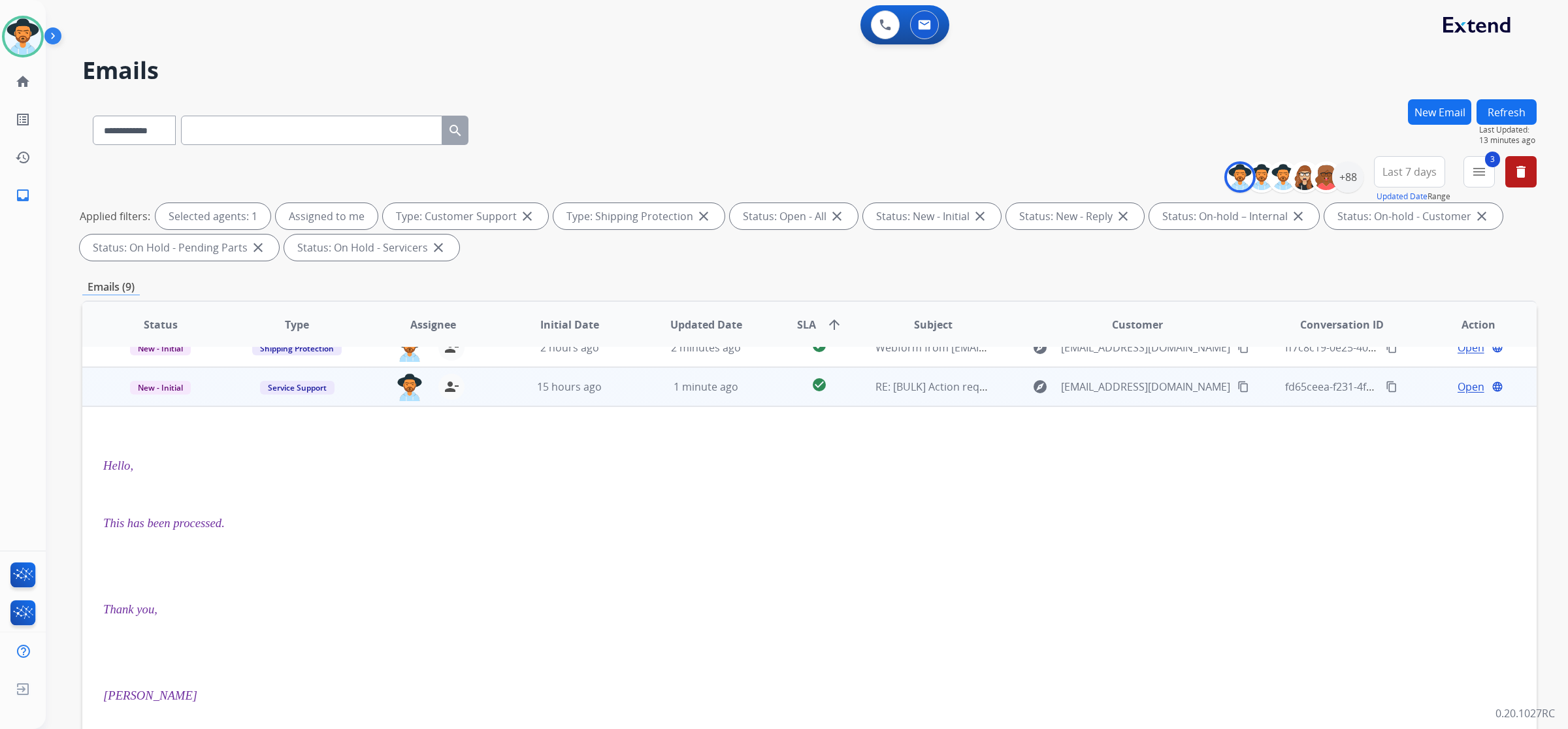
scroll to position [0, 0]
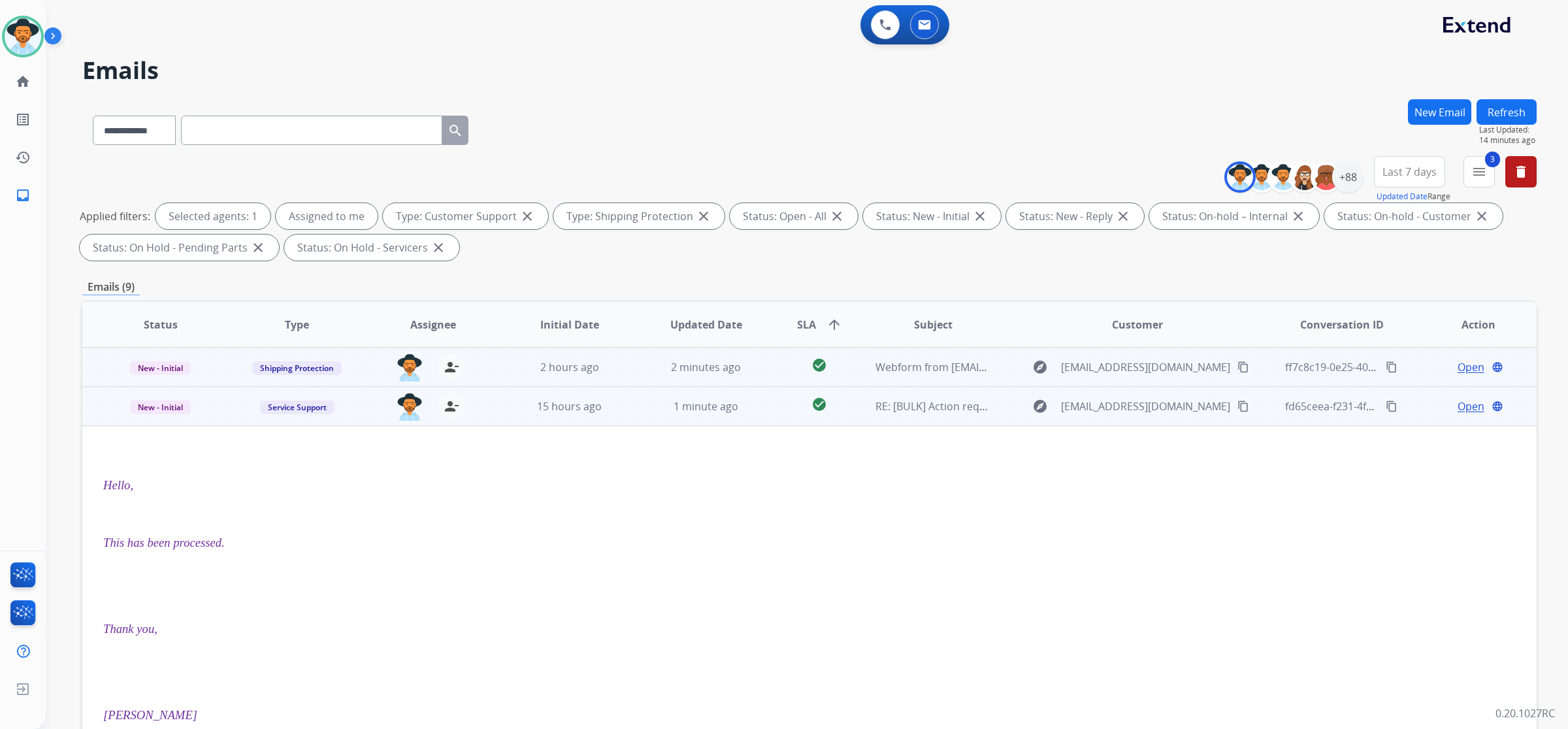
click at [1458, 364] on span "Open" at bounding box center [1470, 367] width 26 height 16
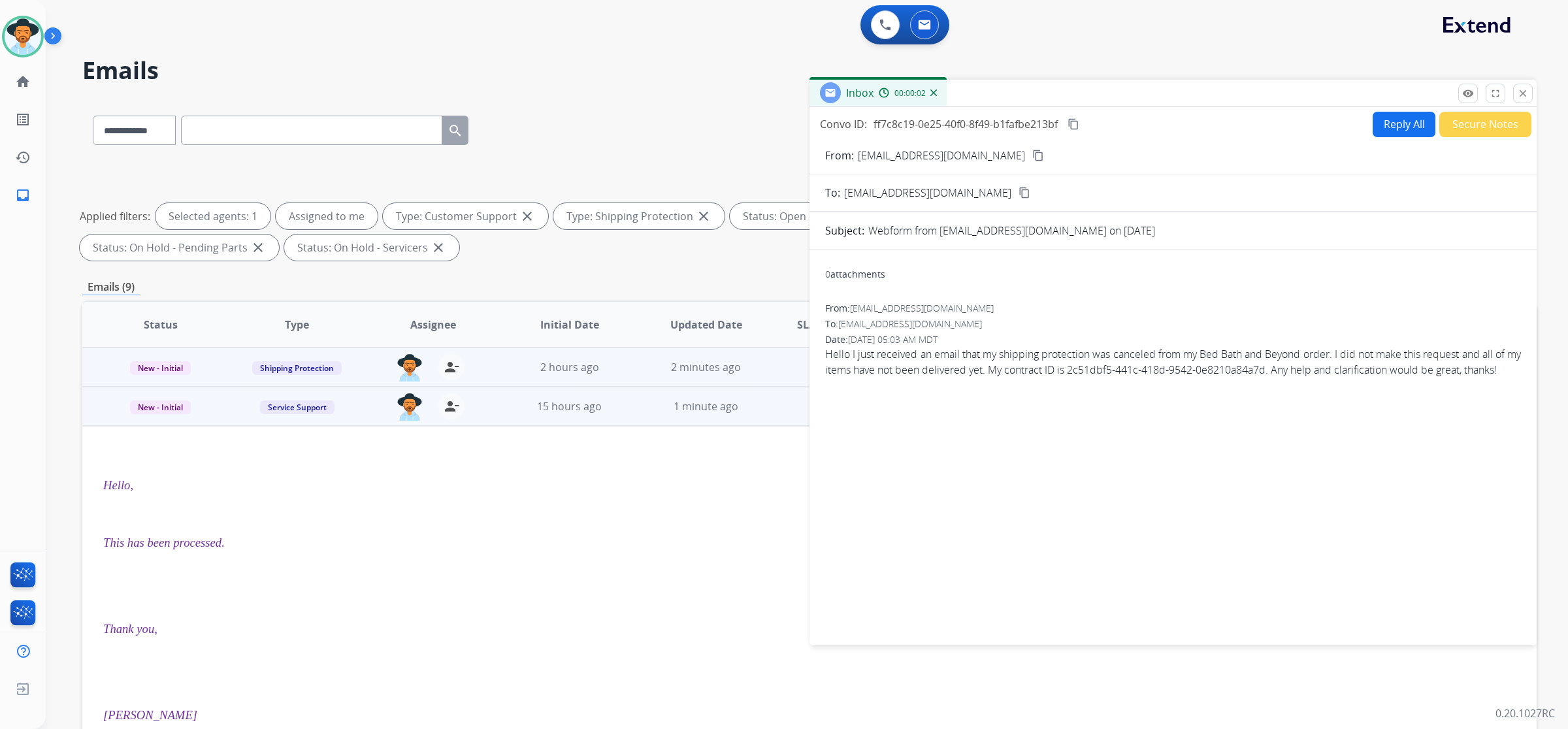
click at [1402, 125] on button "Reply All" at bounding box center [1404, 125] width 63 height 26
select select "**********"
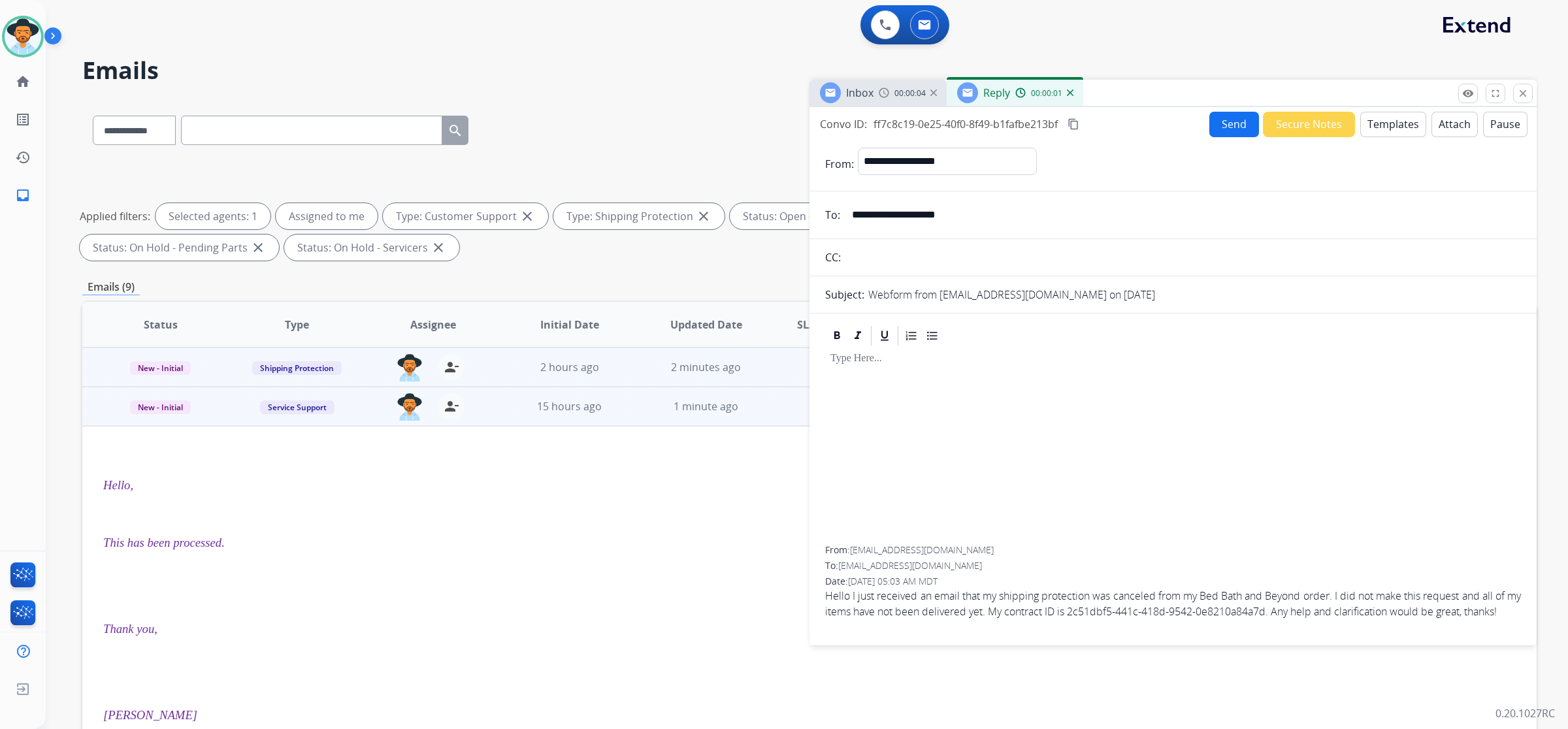
click at [1386, 128] on button "Templates" at bounding box center [1392, 125] width 66 height 26
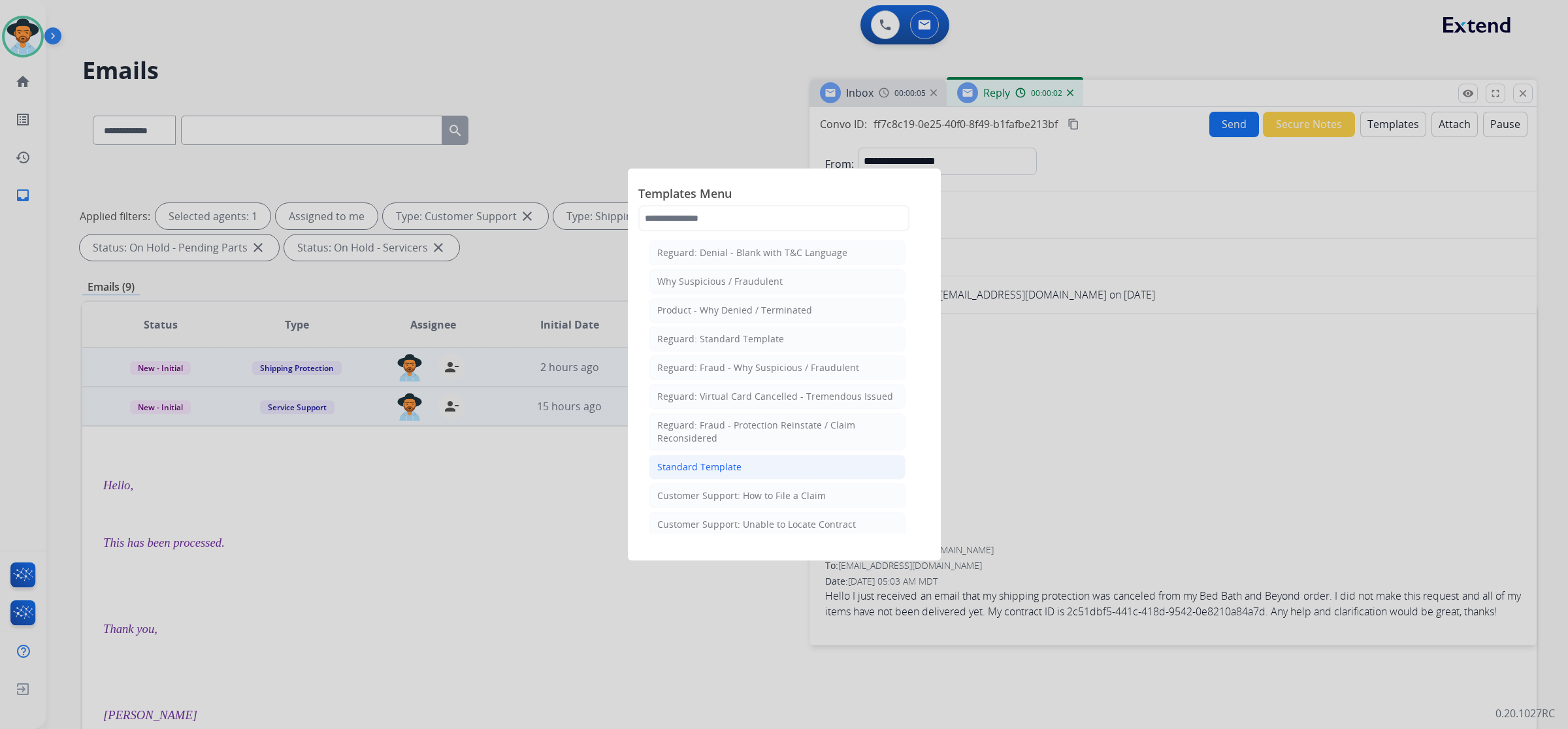
click at [693, 467] on div "Standard Template" at bounding box center [700, 466] width 84 height 13
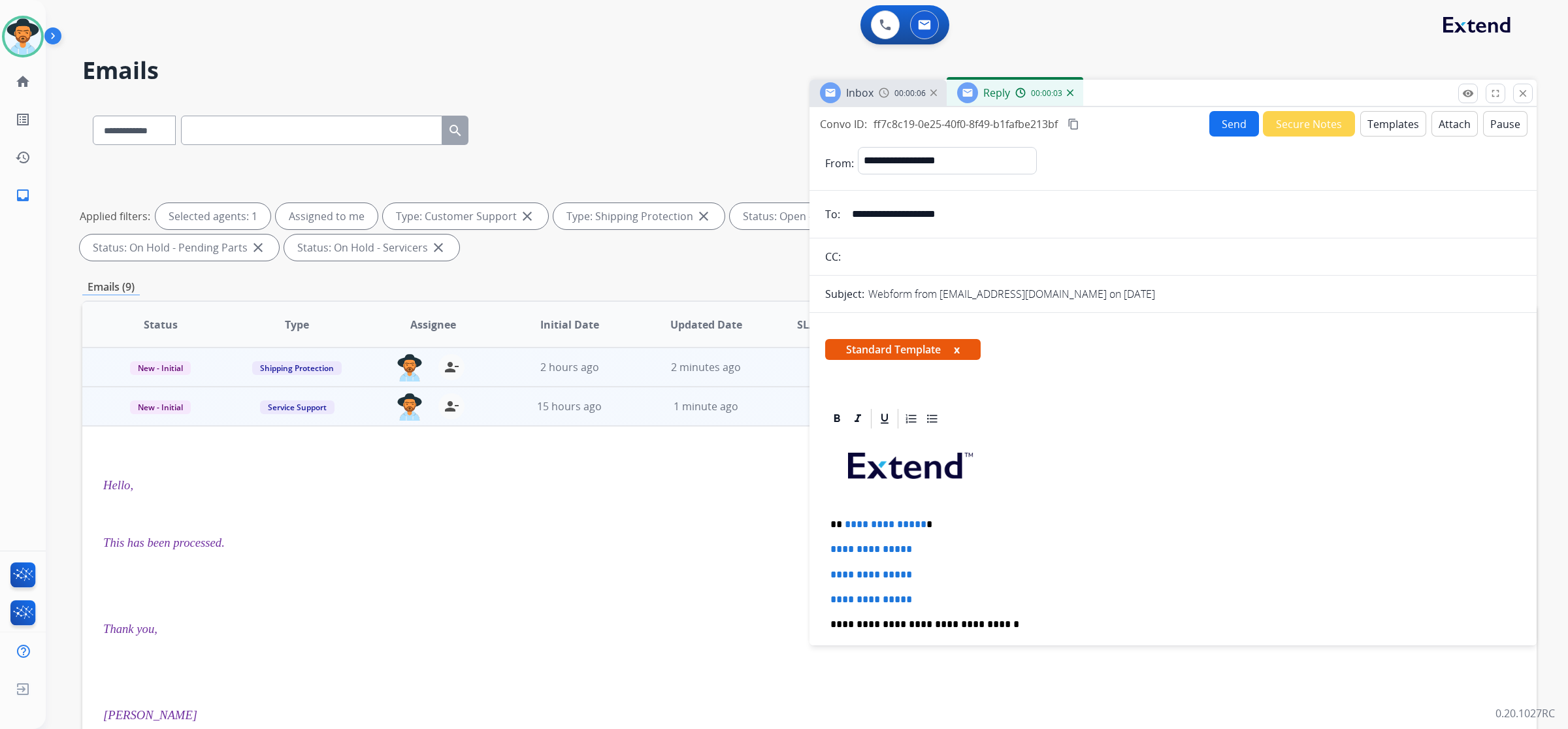
scroll to position [245, 0]
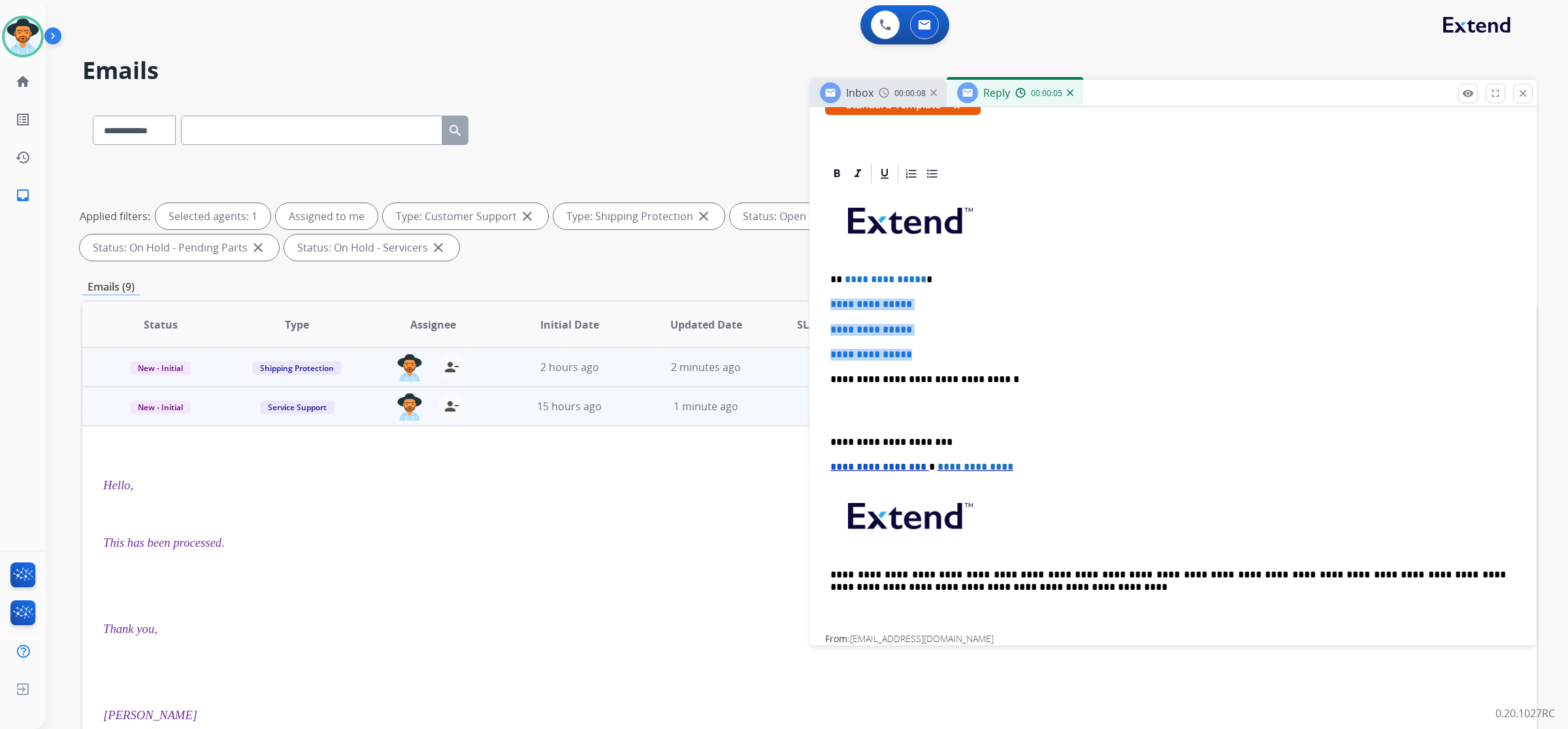
drag, startPoint x: 825, startPoint y: 302, endPoint x: 924, endPoint y: 352, distance: 110.9
click at [924, 352] on div "**********" at bounding box center [1173, 410] width 696 height 449
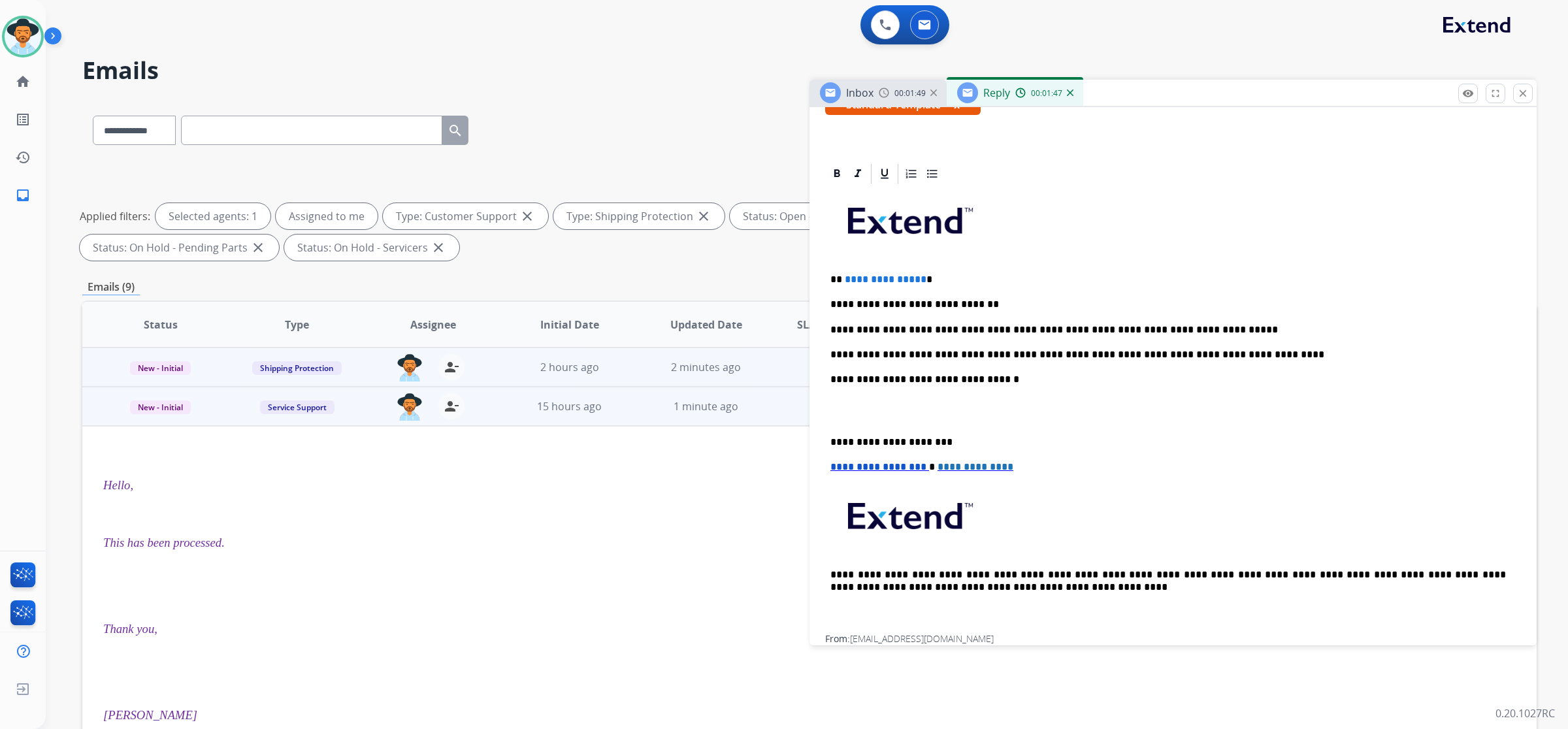
drag, startPoint x: 866, startPoint y: 337, endPoint x: 870, endPoint y: 328, distance: 9.8
click at [870, 328] on p "**********" at bounding box center [1168, 330] width 675 height 12
drag, startPoint x: 915, startPoint y: 275, endPoint x: 903, endPoint y: 275, distance: 12.0
click at [903, 275] on span "**********" at bounding box center [885, 280] width 81 height 10
drag, startPoint x: 917, startPoint y: 278, endPoint x: 843, endPoint y: 278, distance: 74.0
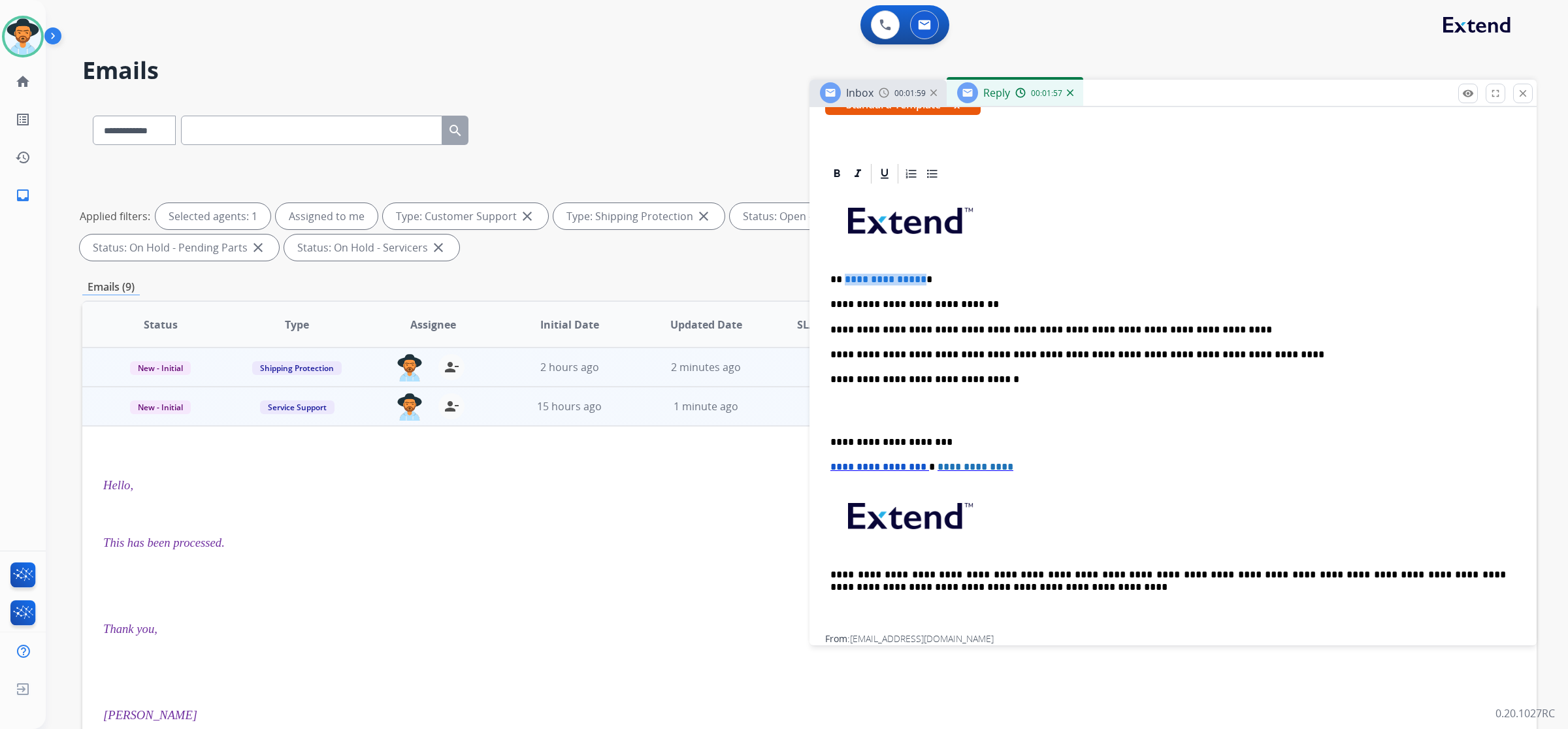
click at [845, 278] on span "**********" at bounding box center [885, 280] width 81 height 10
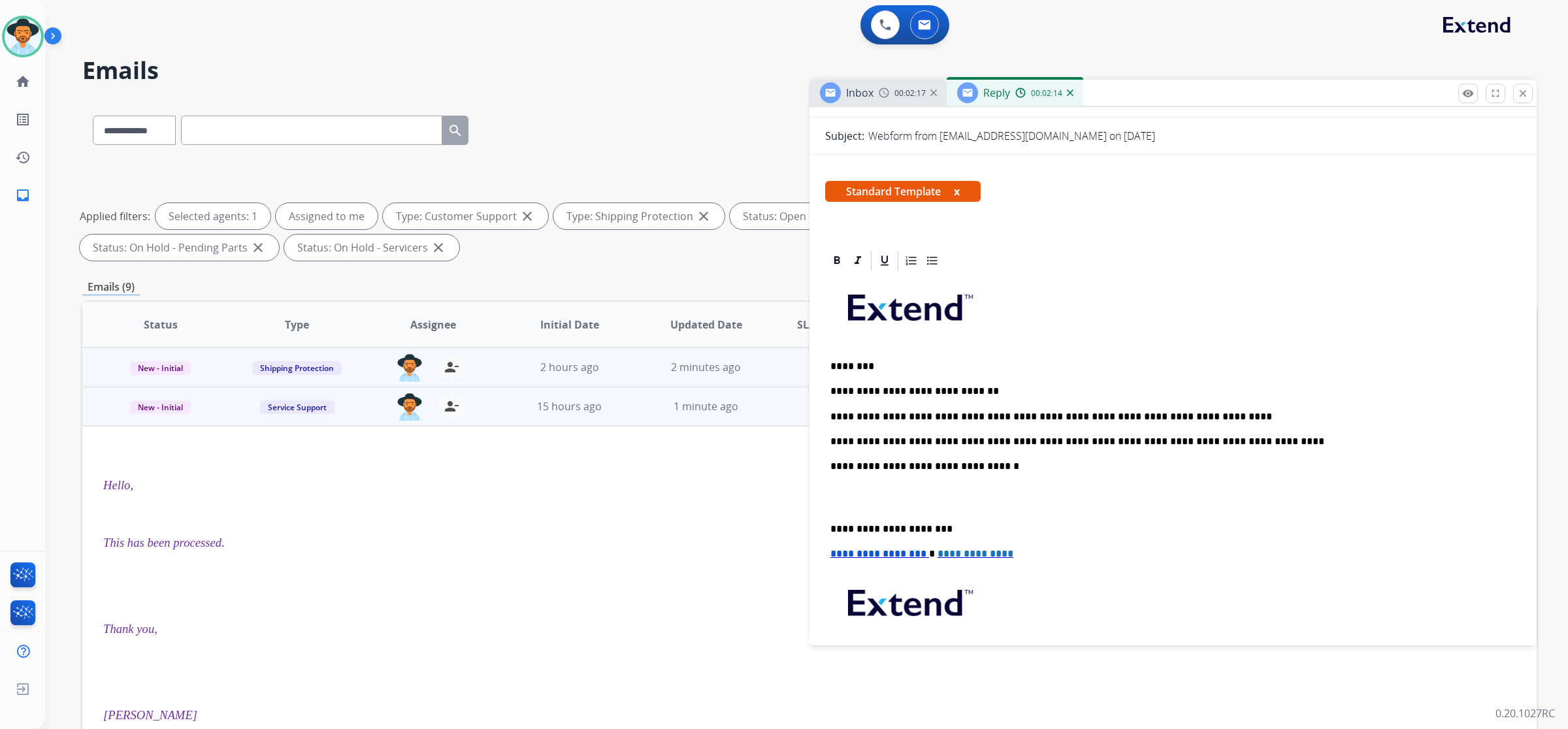
scroll to position [0, 0]
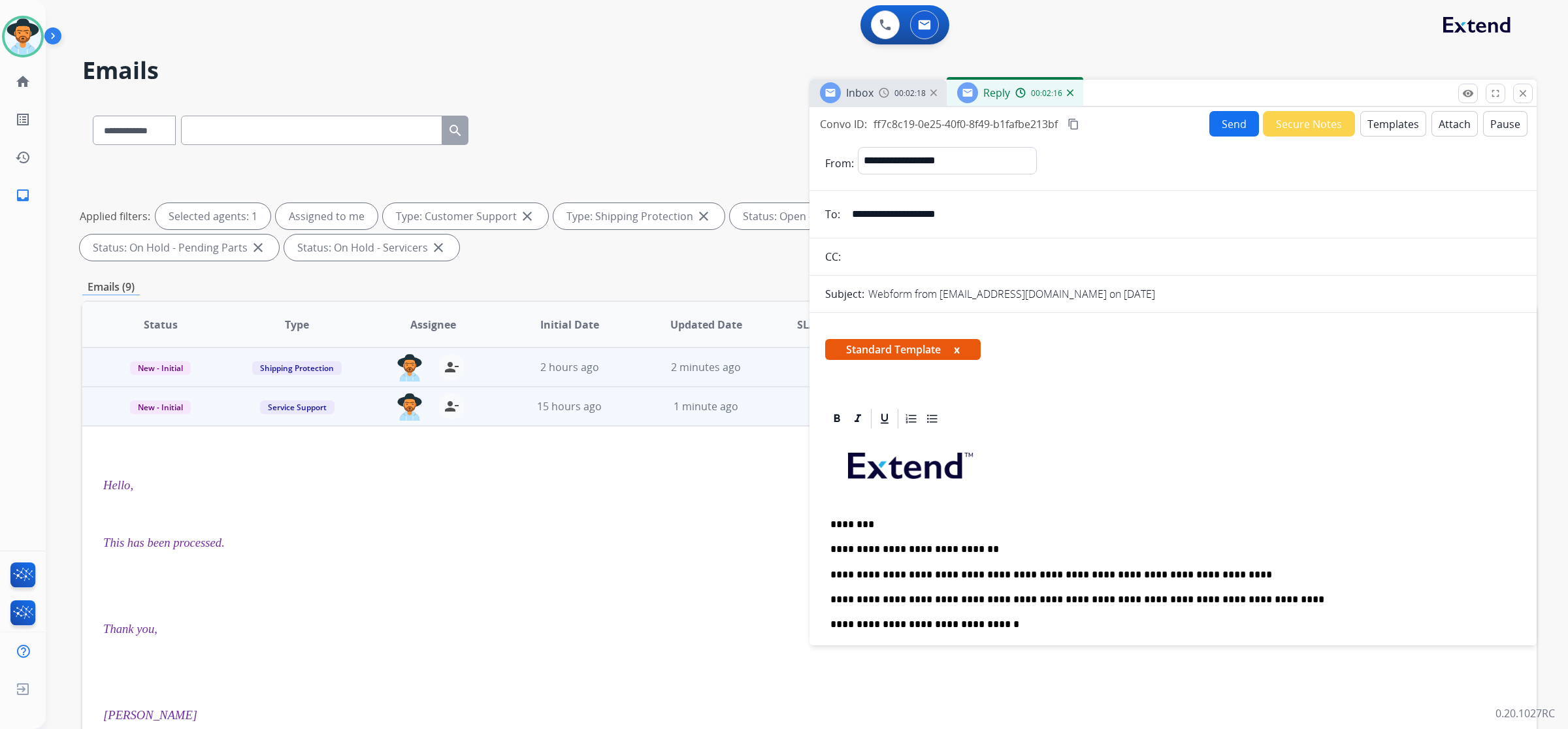
click at [1212, 121] on button "Send" at bounding box center [1233, 124] width 50 height 26
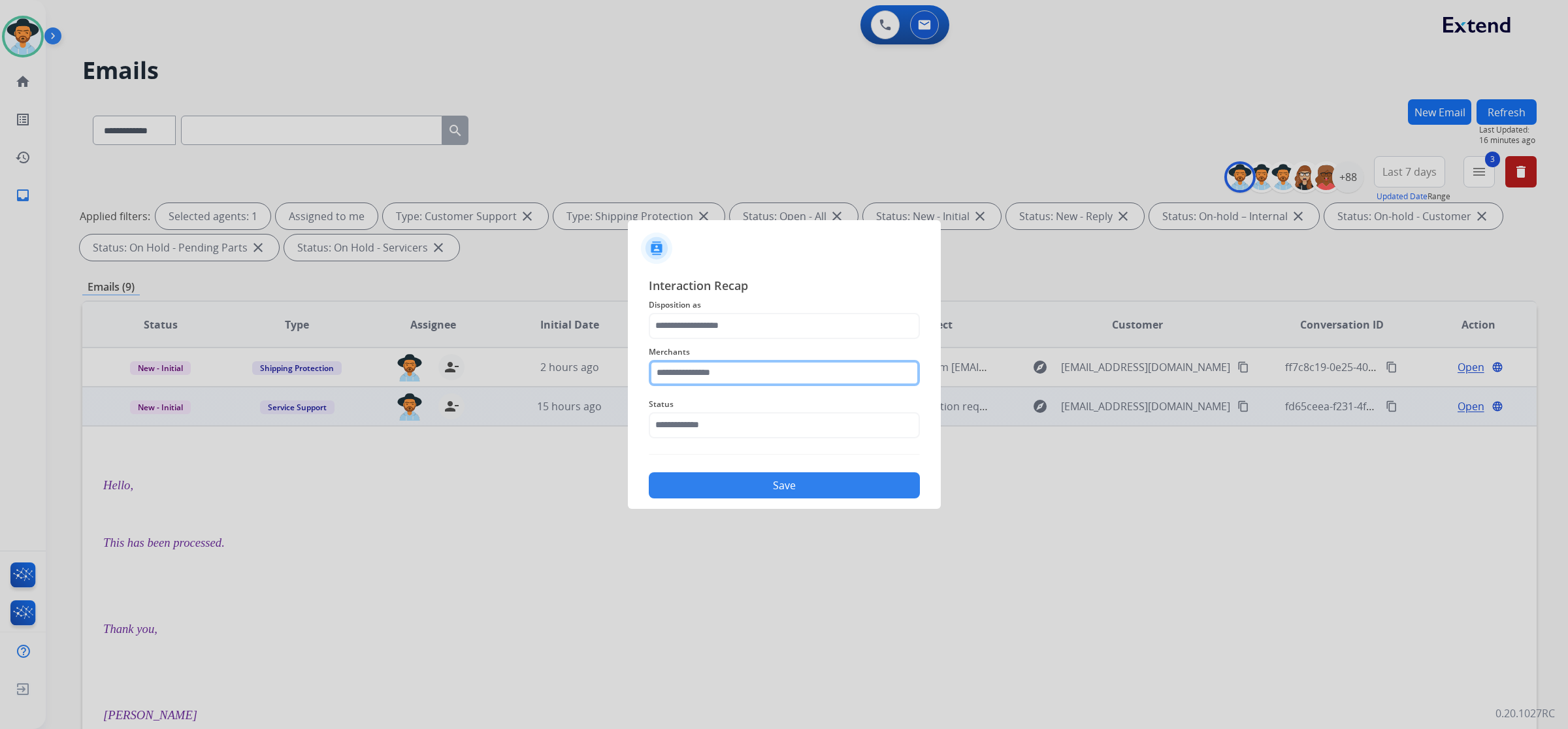
click at [736, 367] on input "text" at bounding box center [784, 373] width 271 height 26
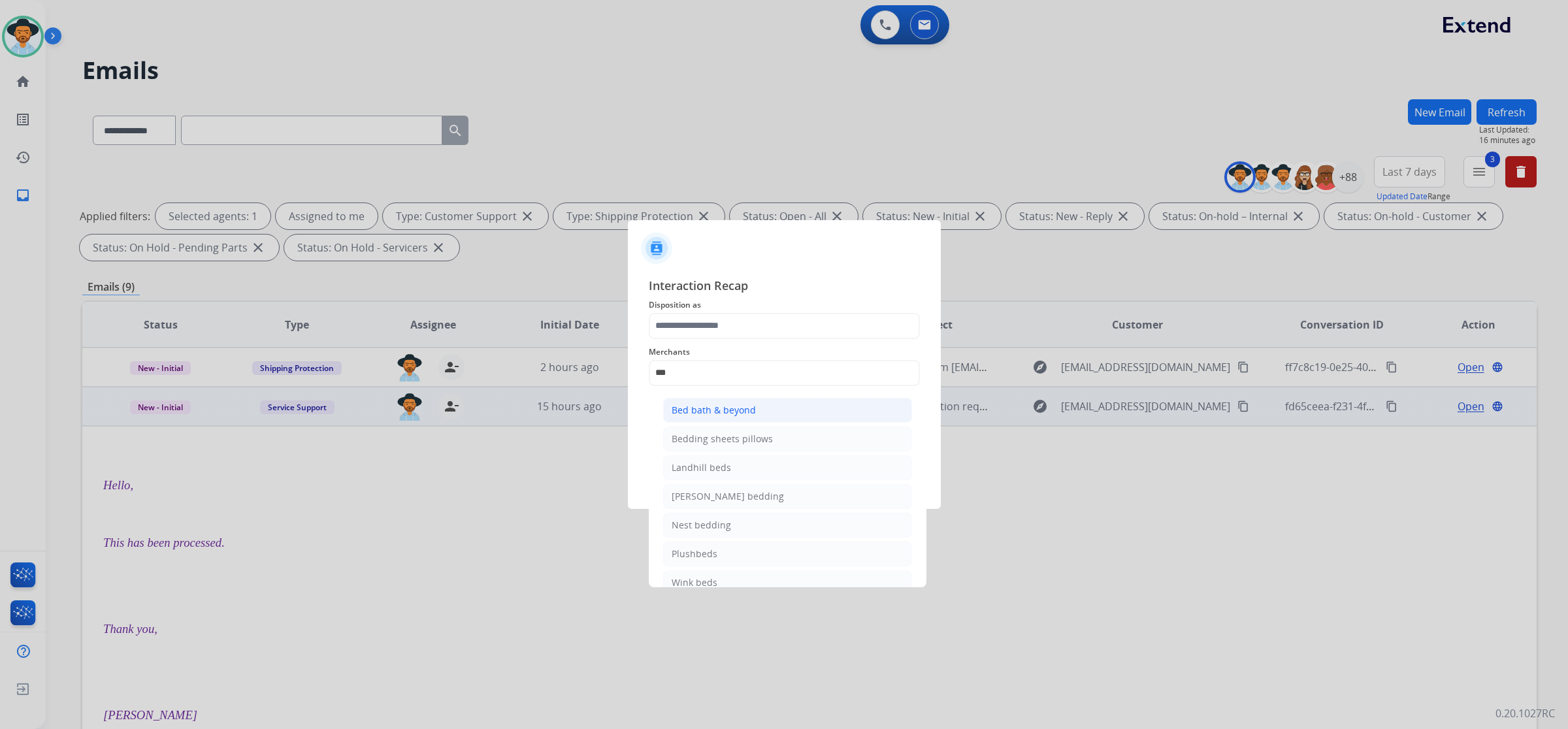
click at [720, 409] on div "Bed bath & beyond" at bounding box center [713, 409] width 84 height 13
type input "**********"
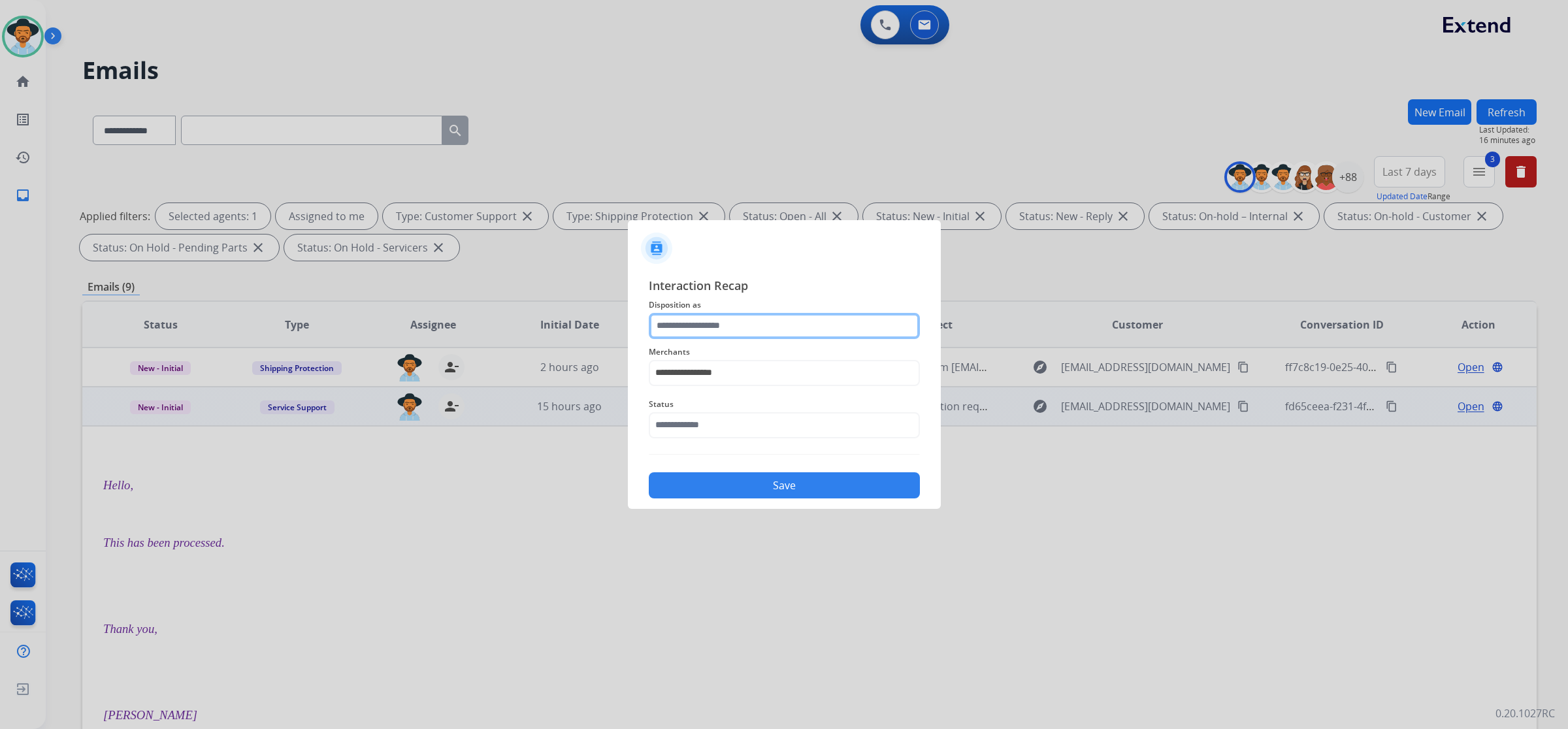
click at [720, 325] on input "text" at bounding box center [784, 326] width 271 height 26
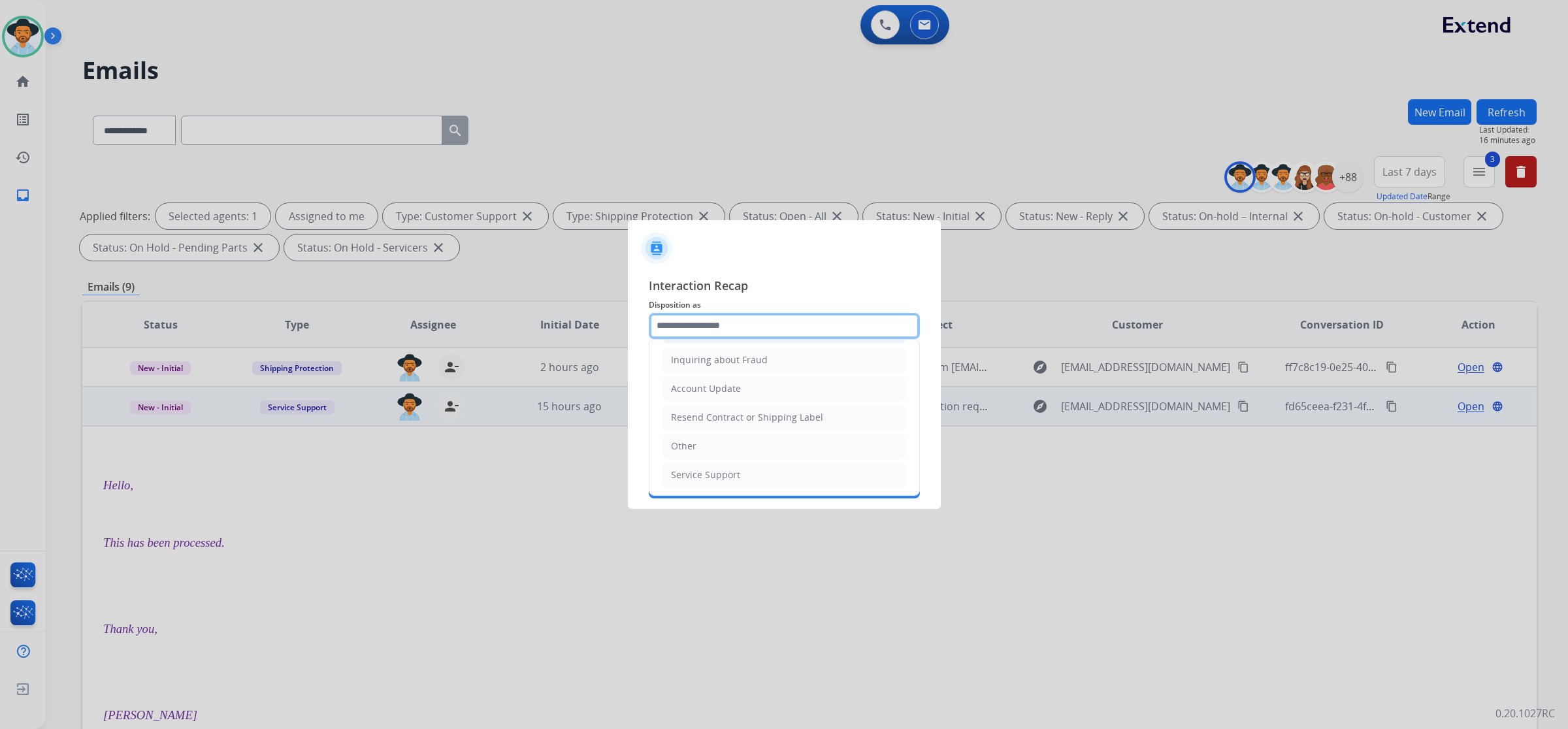
scroll to position [207, 0]
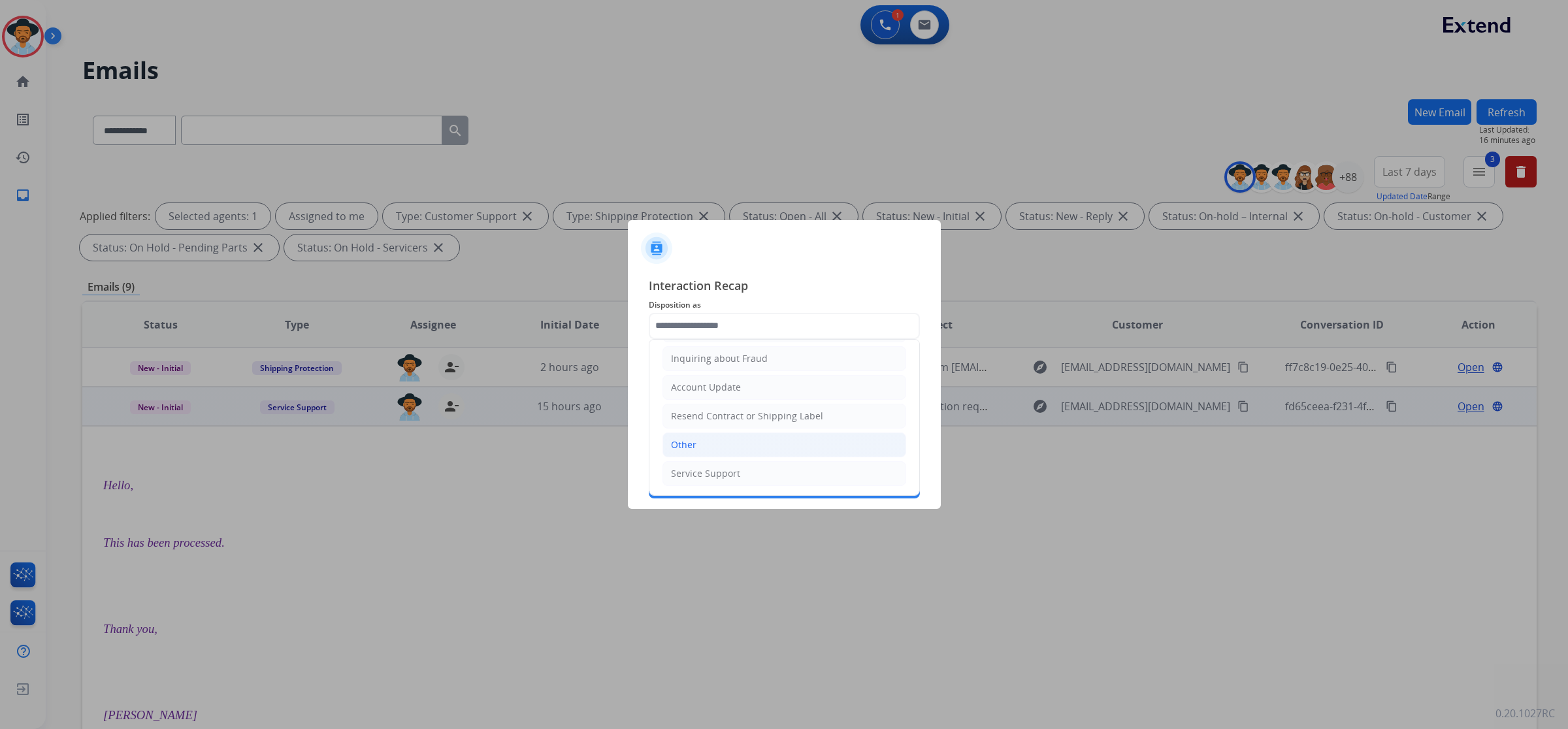
click at [762, 450] on li "Other" at bounding box center [784, 444] width 243 height 25
type input "*****"
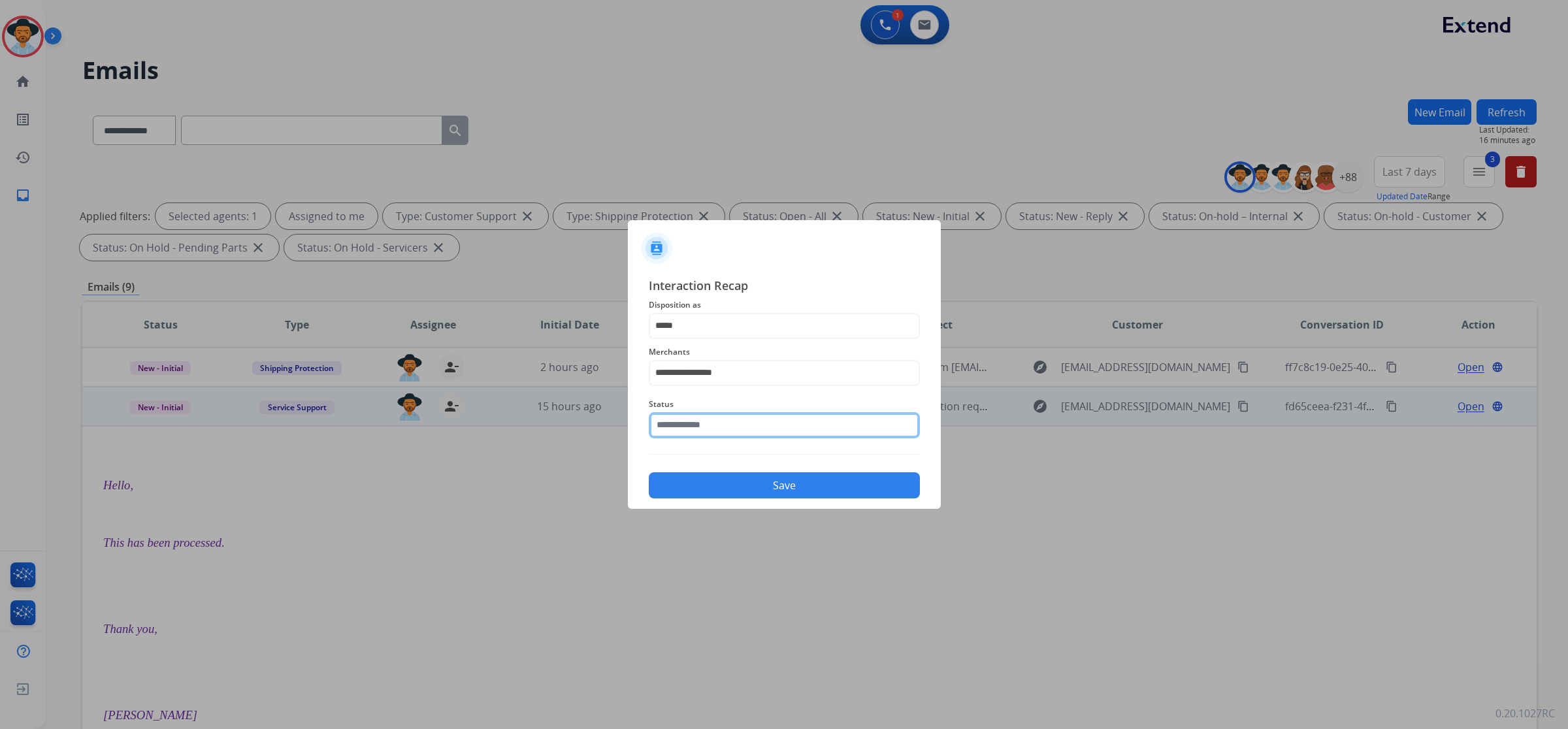
click at [740, 429] on input "text" at bounding box center [784, 425] width 271 height 26
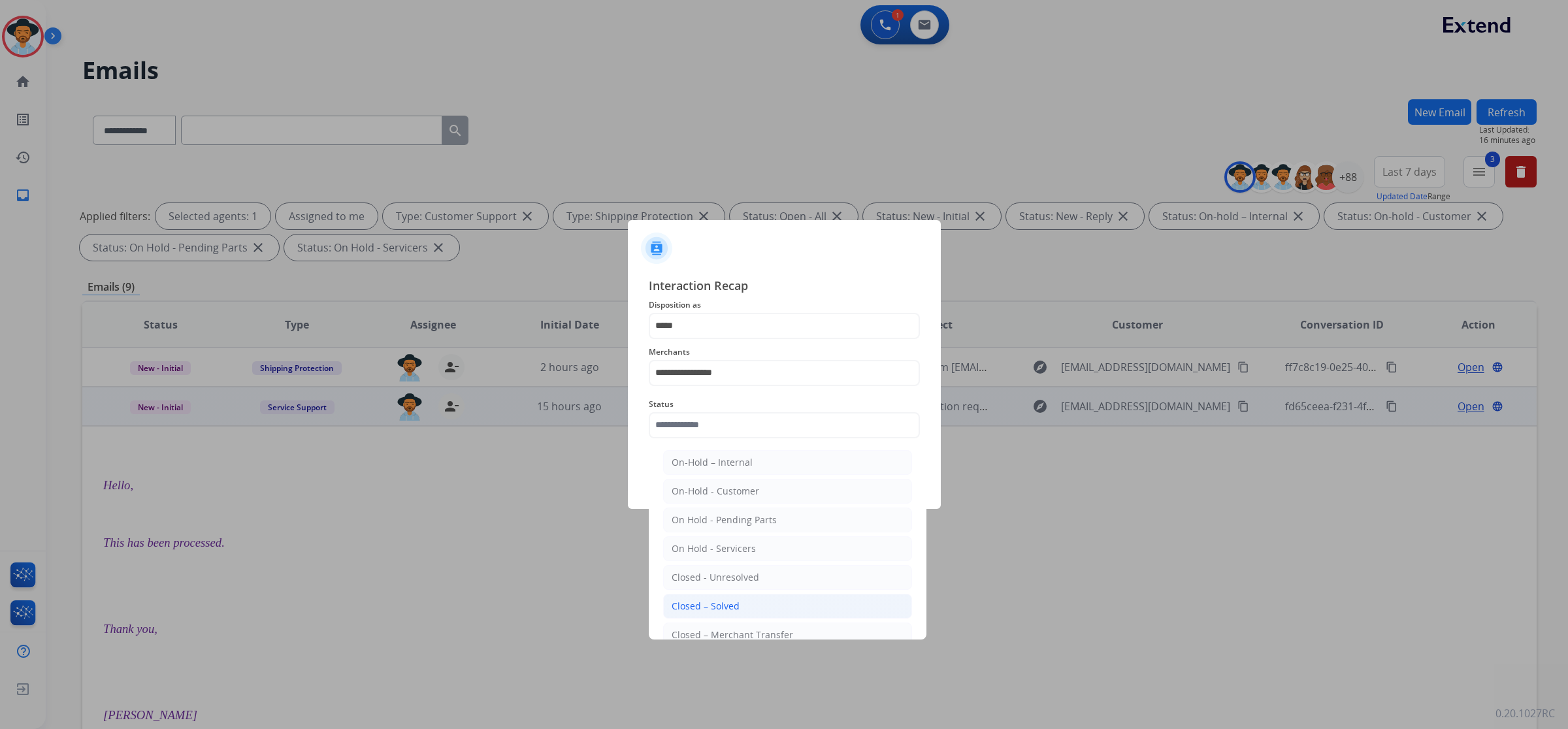
click at [726, 599] on li "Closed – Solved" at bounding box center [788, 605] width 249 height 25
type input "**********"
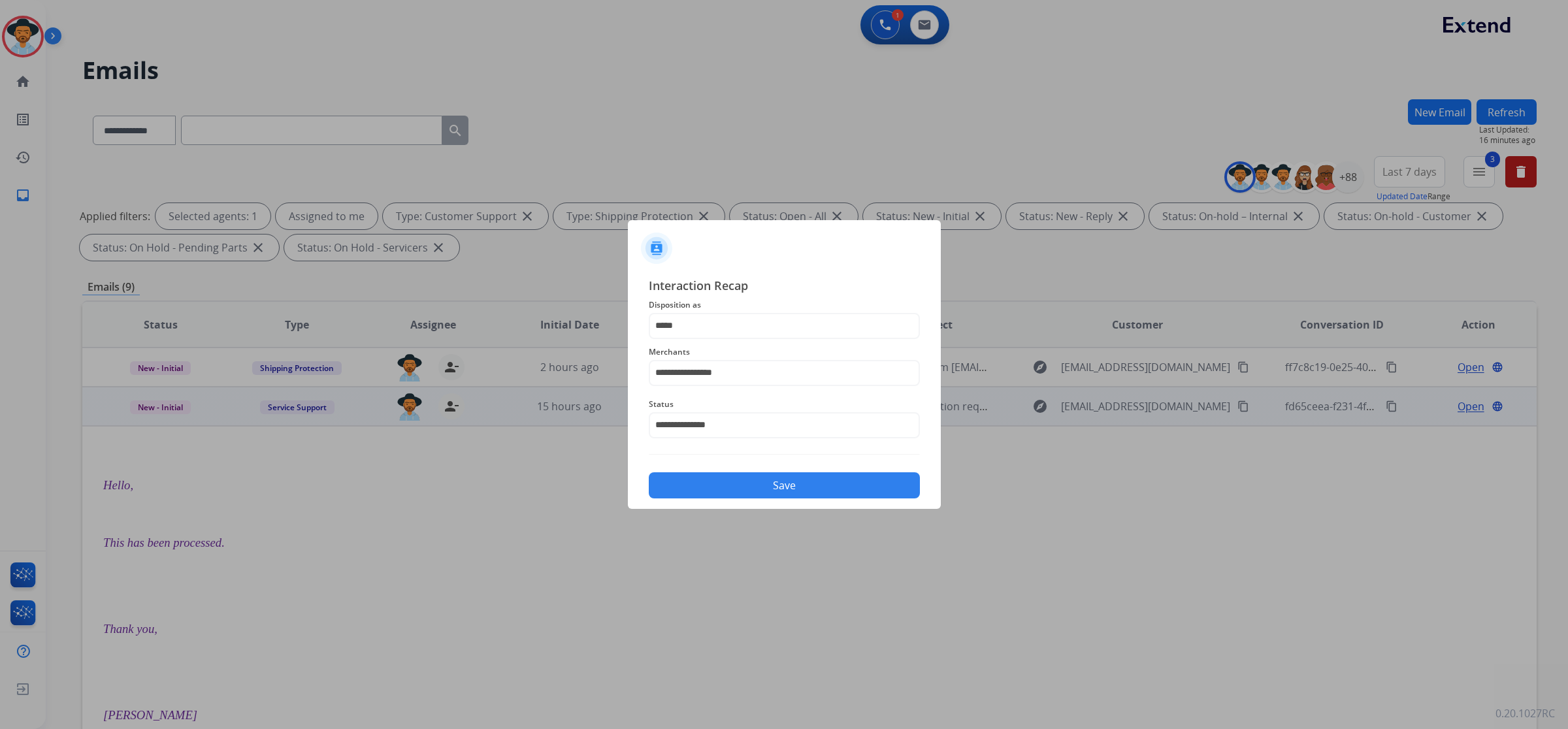
click at [748, 476] on button "Save" at bounding box center [784, 485] width 271 height 26
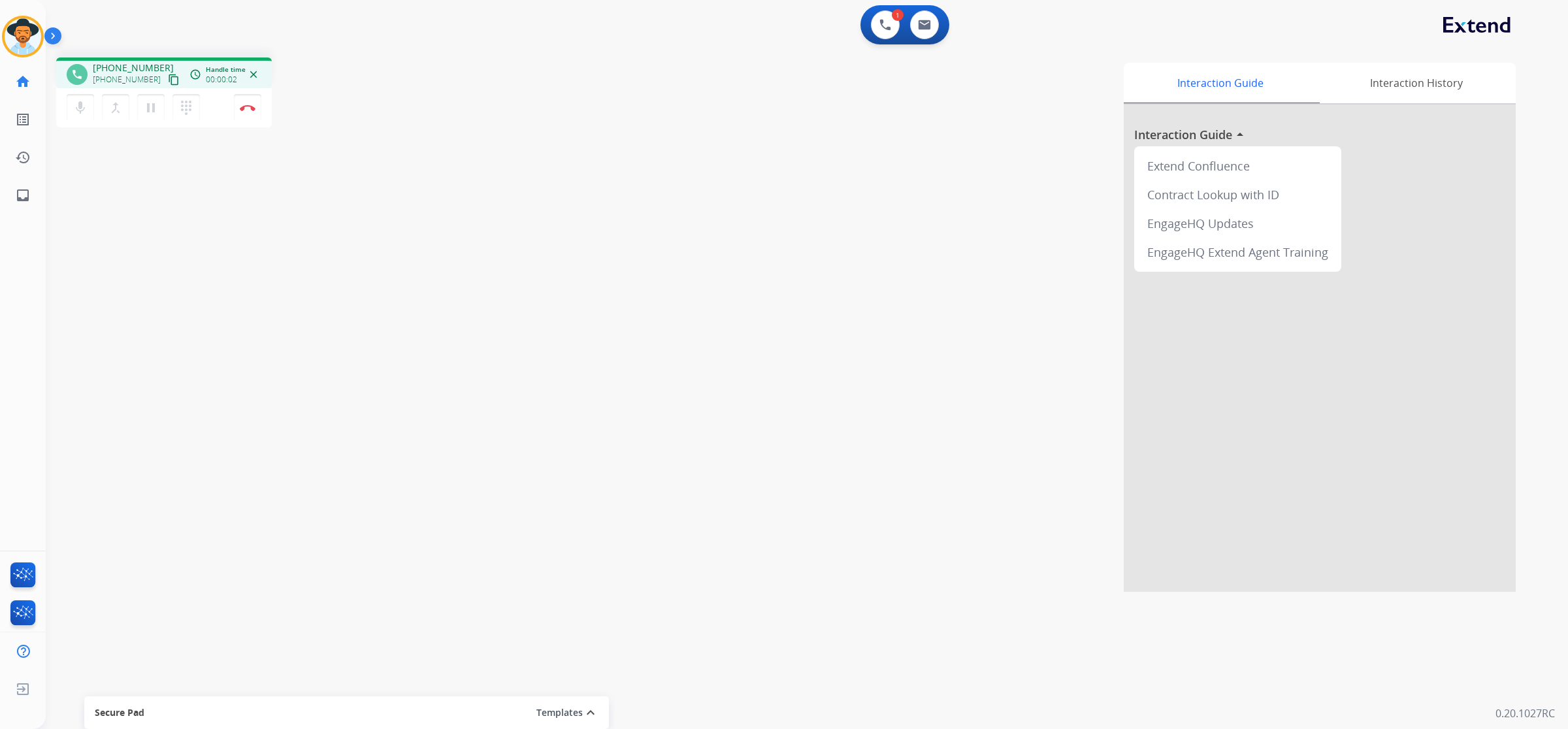
click at [168, 79] on mat-icon "content_copy" at bounding box center [174, 79] width 12 height 12
click at [246, 109] on img at bounding box center [247, 108] width 16 height 7
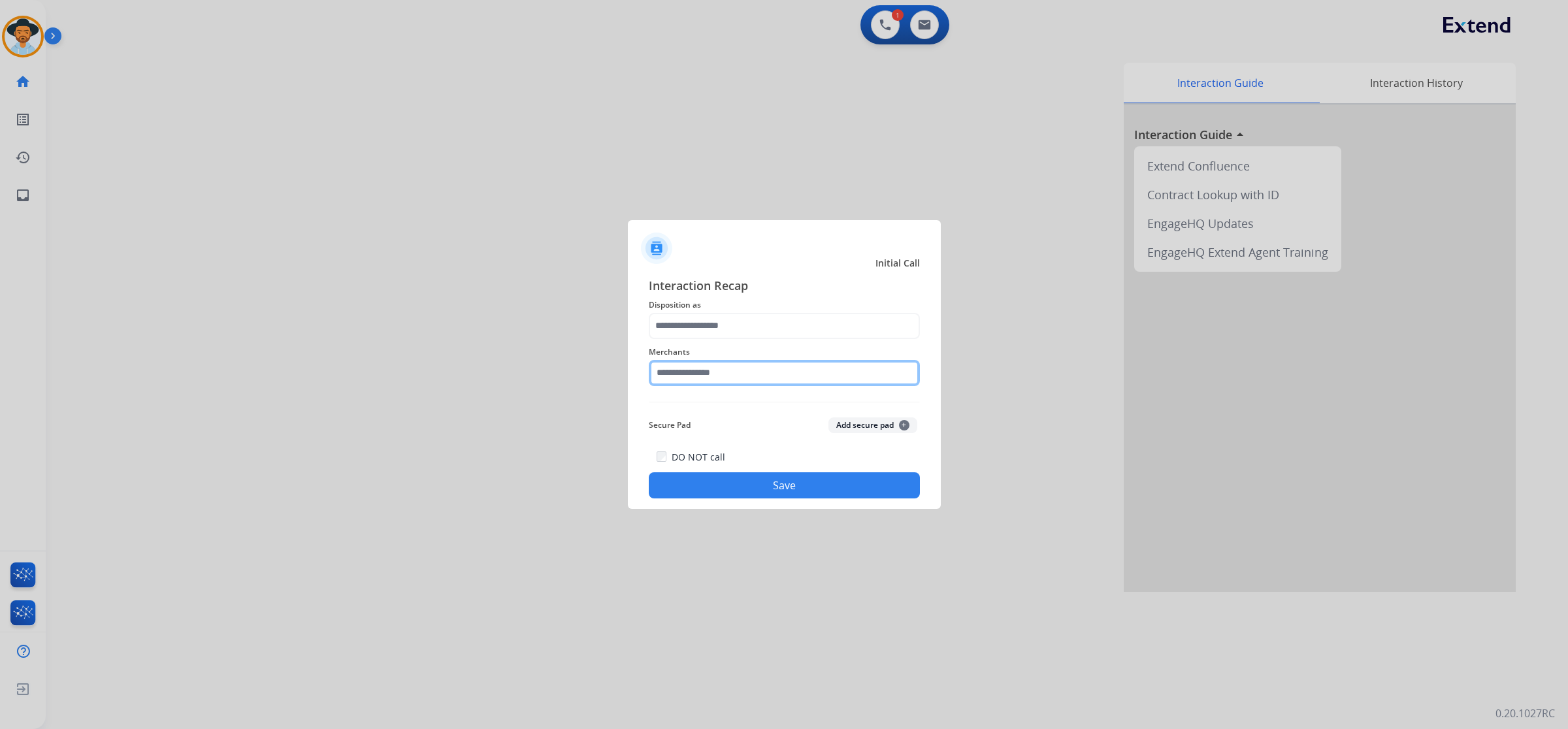
click at [708, 376] on input "text" at bounding box center [784, 373] width 271 height 26
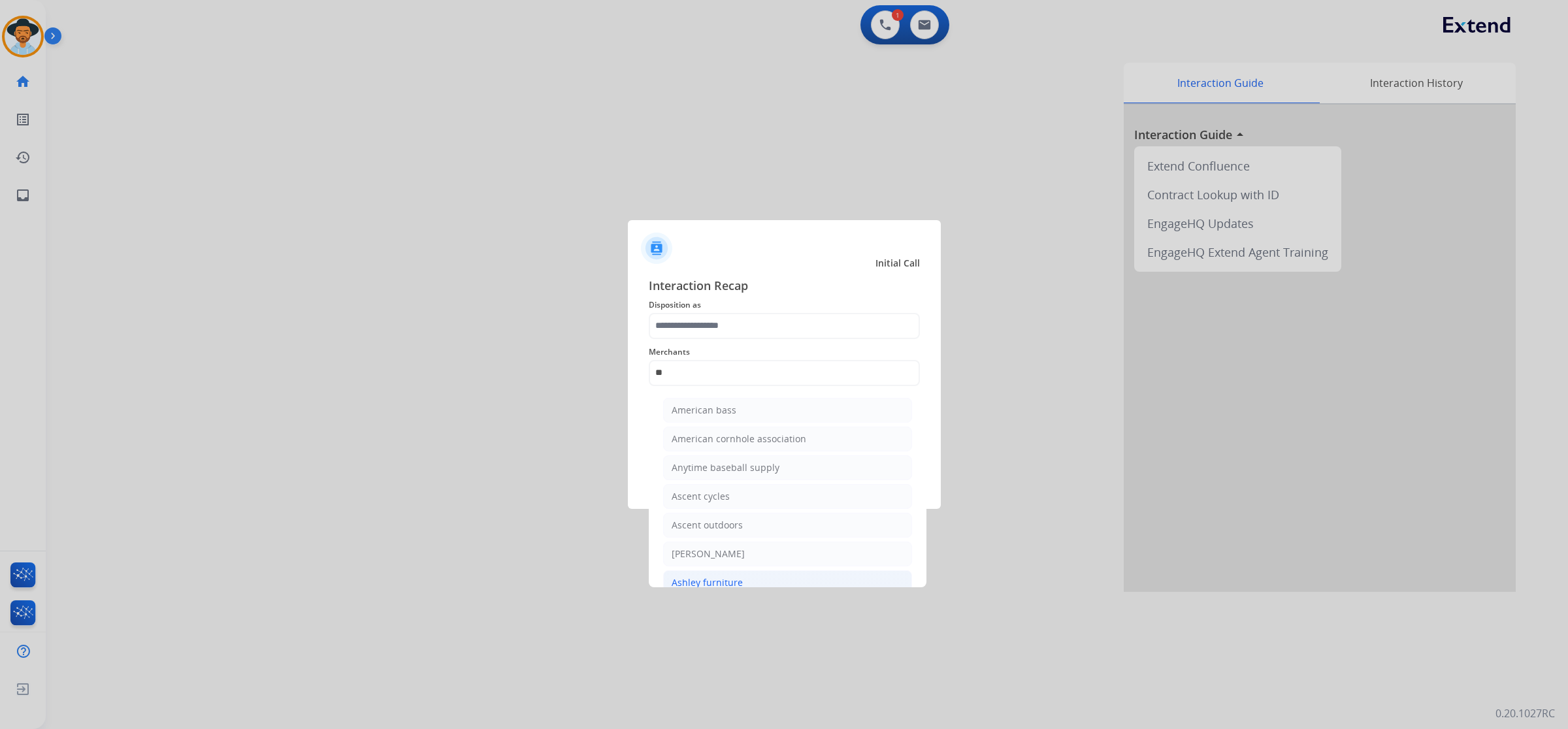
click at [742, 575] on li "Ashley furniture" at bounding box center [788, 582] width 249 height 25
type input "**********"
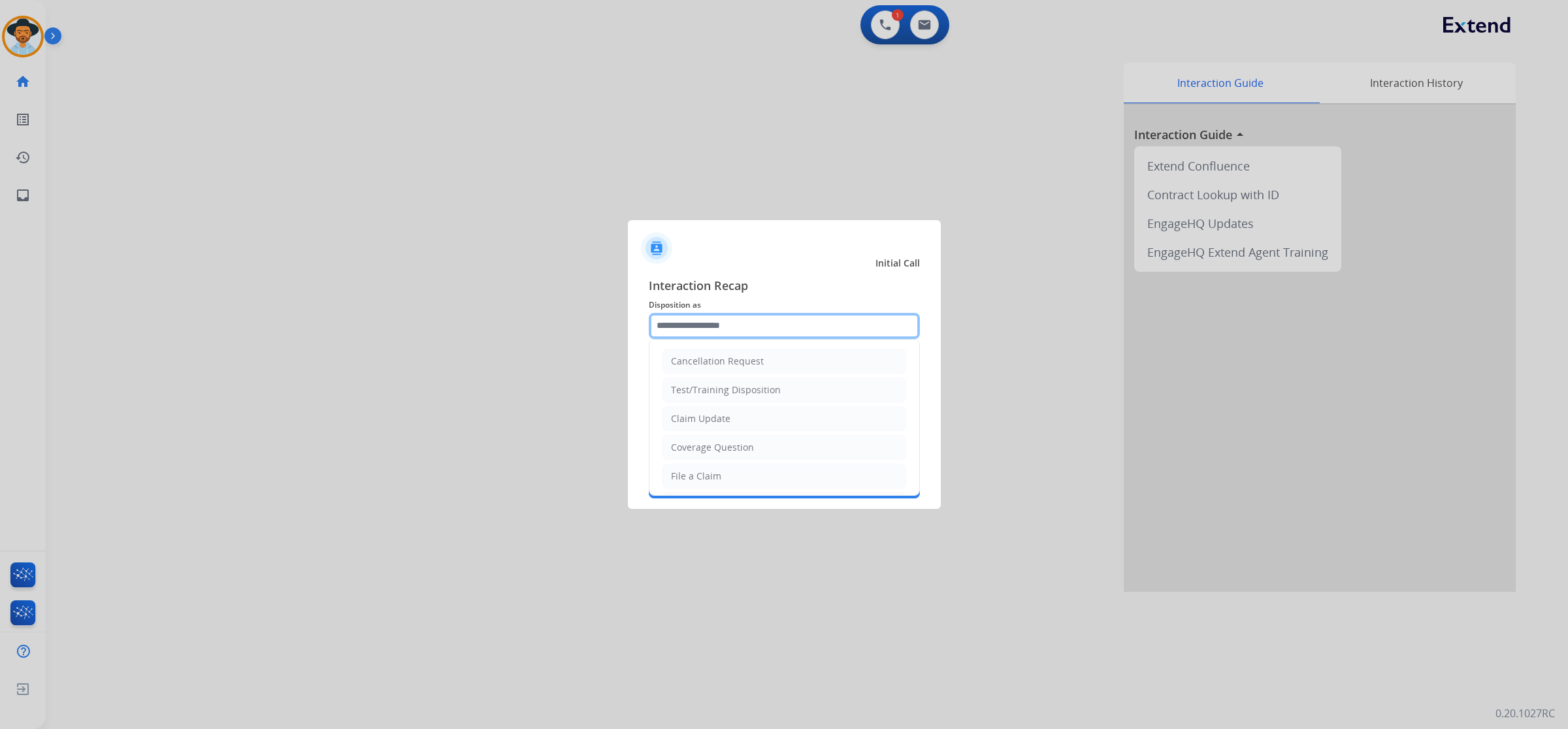
click at [734, 324] on input "text" at bounding box center [784, 326] width 271 height 26
click at [736, 417] on li "Claim Update" at bounding box center [784, 418] width 243 height 25
type input "**********"
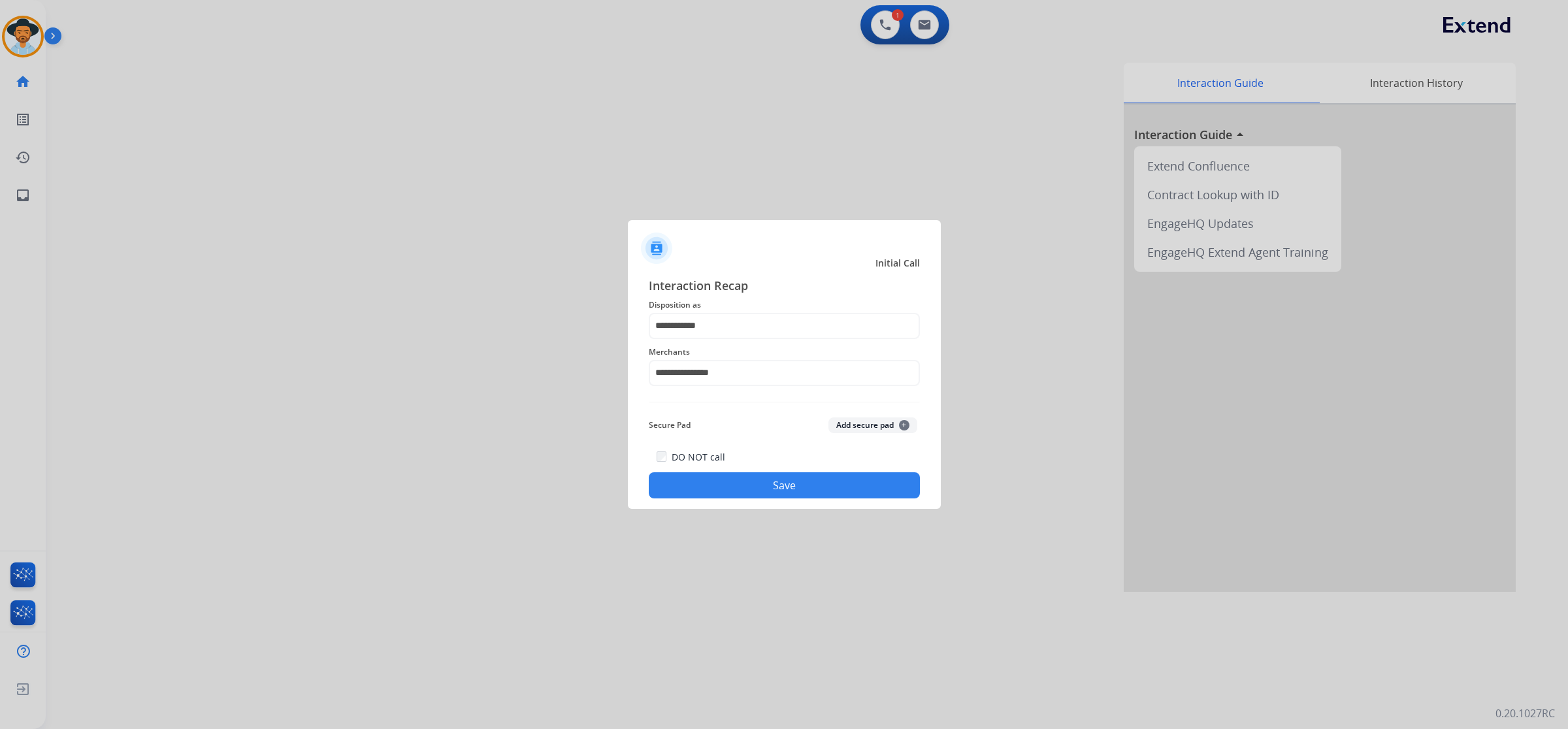
click at [752, 485] on button "Save" at bounding box center [784, 485] width 271 height 26
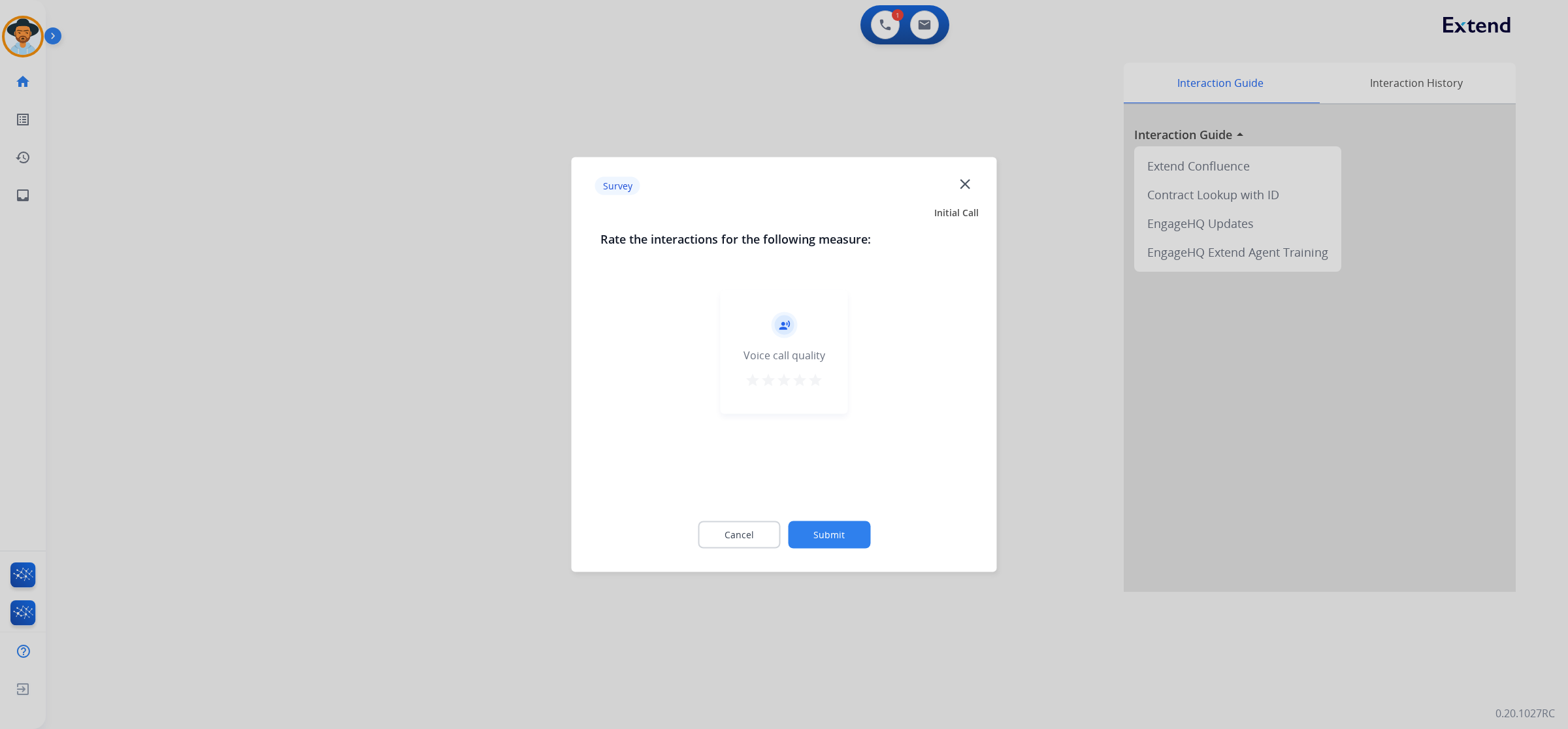
click at [815, 383] on mat-icon "star" at bounding box center [815, 380] width 16 height 16
click at [826, 529] on button "Submit" at bounding box center [829, 535] width 82 height 27
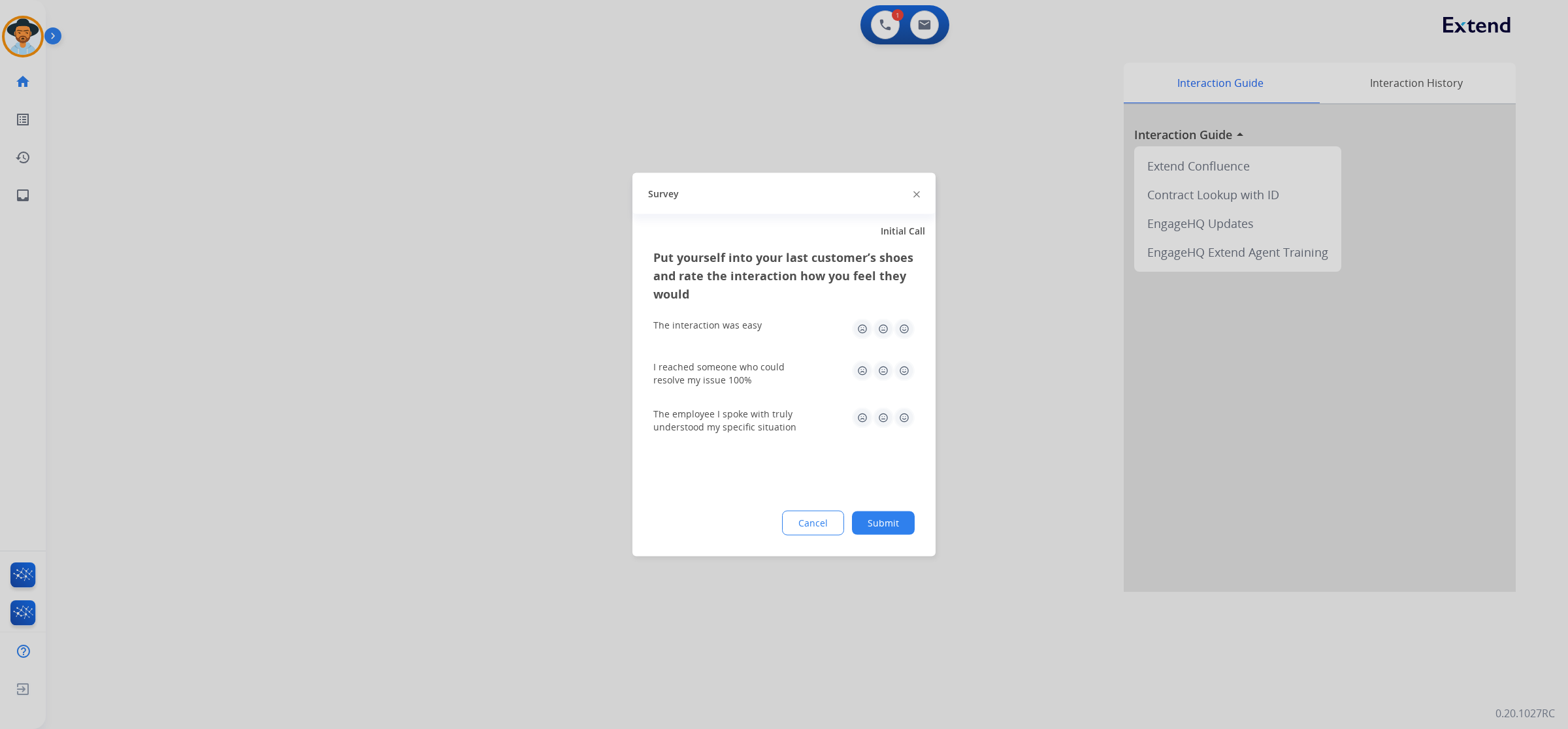
click at [906, 331] on img at bounding box center [904, 329] width 21 height 21
click at [903, 370] on img at bounding box center [904, 370] width 21 height 21
click at [904, 422] on img at bounding box center [904, 417] width 21 height 21
click at [890, 515] on button "Submit" at bounding box center [883, 523] width 63 height 24
